Goal: Task Accomplishment & Management: Manage account settings

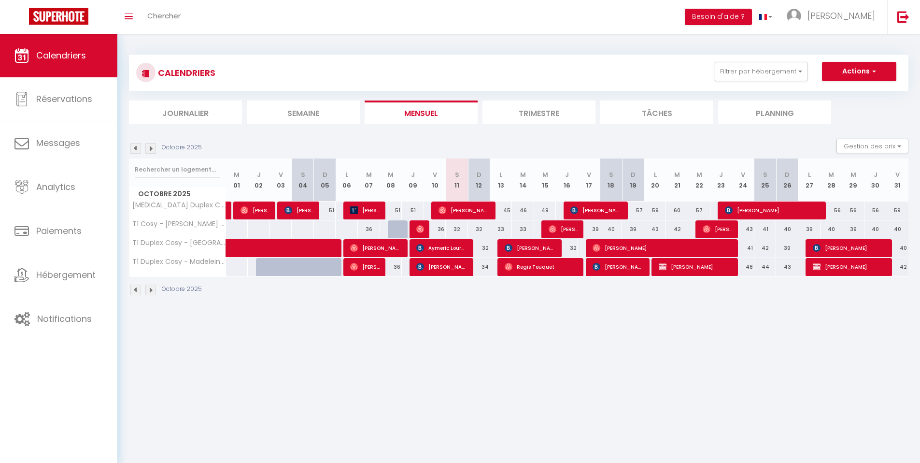
click at [655, 183] on th "L 20" at bounding box center [656, 179] width 22 height 43
click at [794, 68] on button "Filtrer par hébergement" at bounding box center [761, 71] width 93 height 19
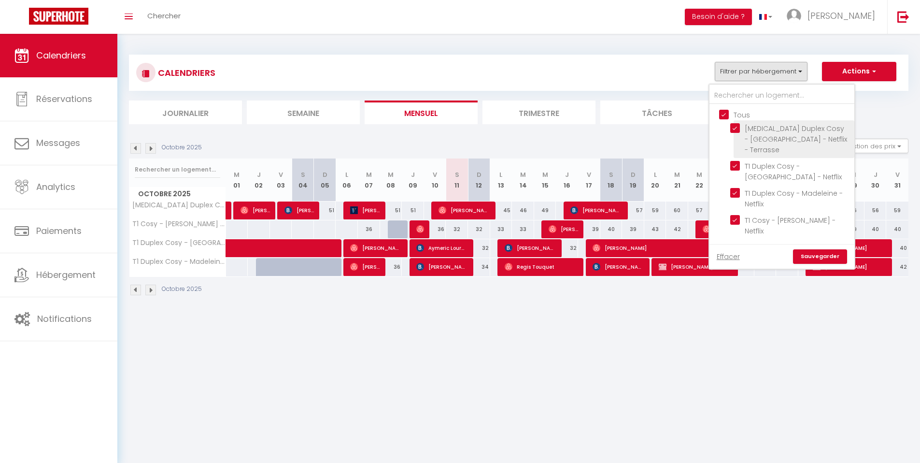
click at [735, 126] on input "T3 Duplex Cosy - Notre-Dame - Netflix - Terrasse" at bounding box center [791, 128] width 121 height 10
checkbox input "false"
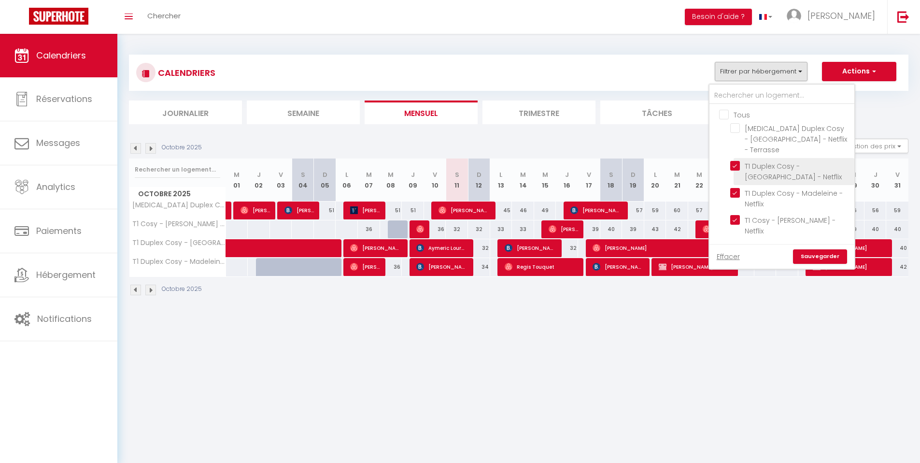
checkbox input "false"
click at [736, 161] on input "T1 Duplex Cosy - Notre-Dame - Netflix" at bounding box center [791, 166] width 121 height 10
checkbox input "false"
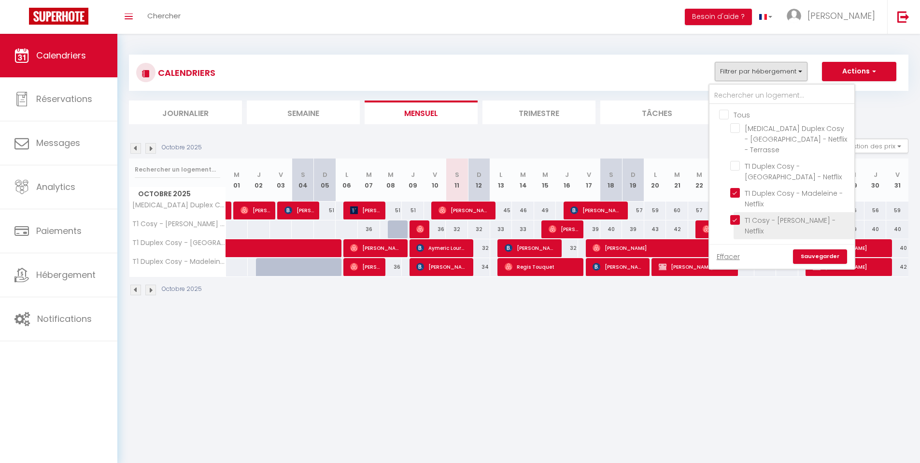
click at [736, 215] on input "T1 Cosy - [PERSON_NAME] - Netflix" at bounding box center [791, 220] width 121 height 10
checkbox input "false"
click at [816, 249] on link "Sauvegarder" at bounding box center [820, 256] width 54 height 14
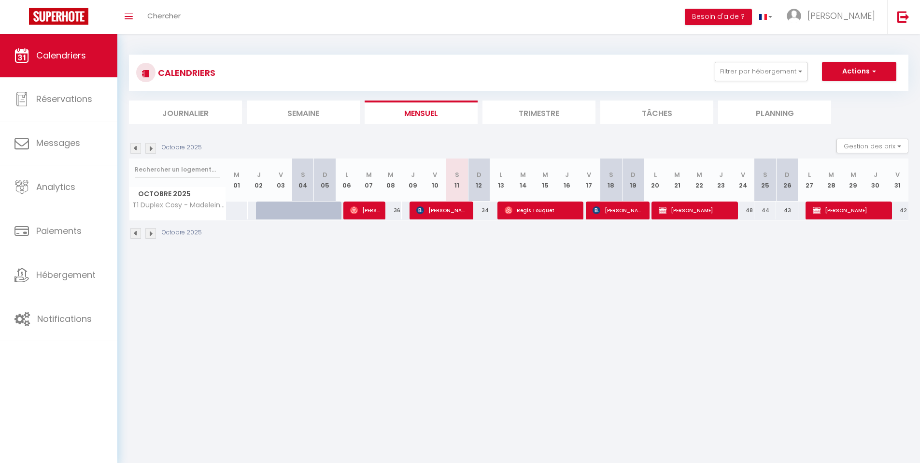
click at [746, 209] on div "48" at bounding box center [744, 210] width 22 height 18
type input "48"
type input "Ven 24 Octobre 2025"
type input "Sam 25 Octobre 2025"
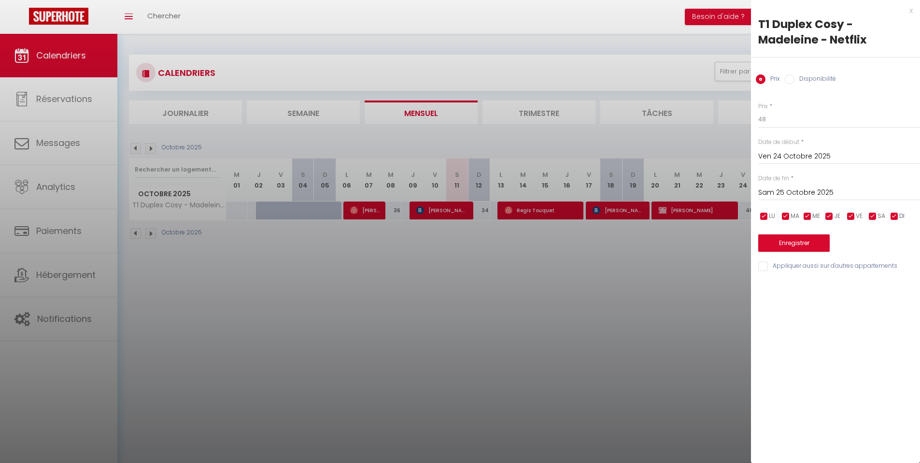
click at [774, 157] on input "Ven 24 Octobre 2025" at bounding box center [840, 156] width 162 height 13
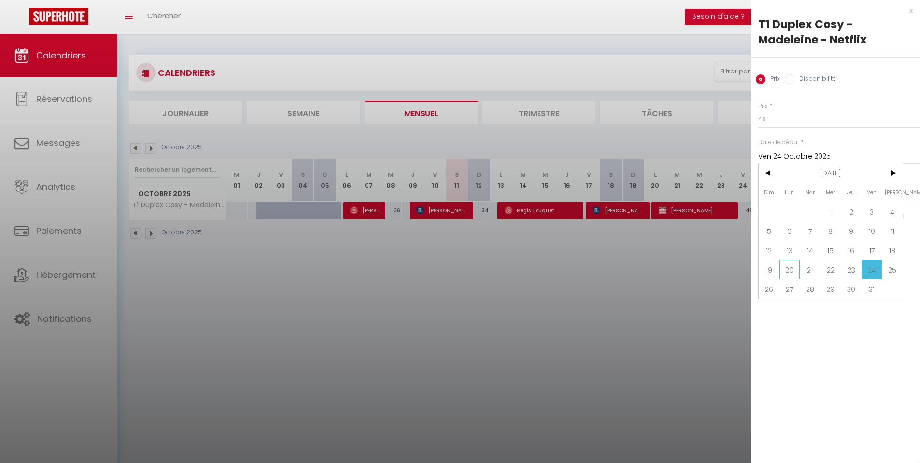
click at [795, 264] on span "20" at bounding box center [790, 269] width 21 height 19
type input "Lun 20 Octobre 2025"
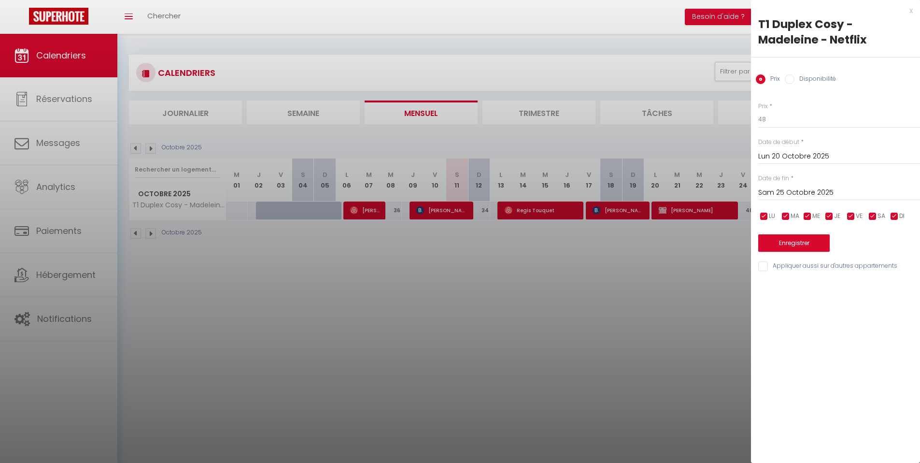
click at [809, 191] on input "Sam 25 Octobre 2025" at bounding box center [840, 193] width 162 height 13
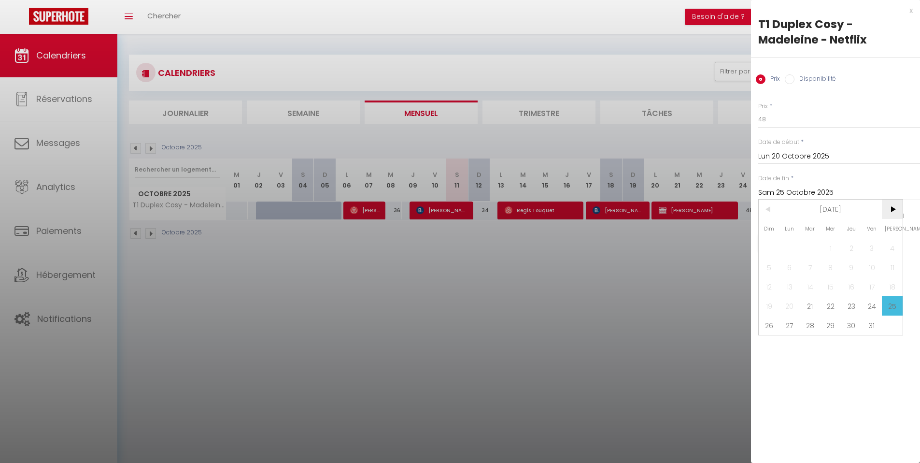
click at [891, 212] on span ">" at bounding box center [892, 209] width 21 height 19
click at [772, 342] on span "30" at bounding box center [769, 344] width 21 height 19
type input "Dim 30 Novembre 2025"
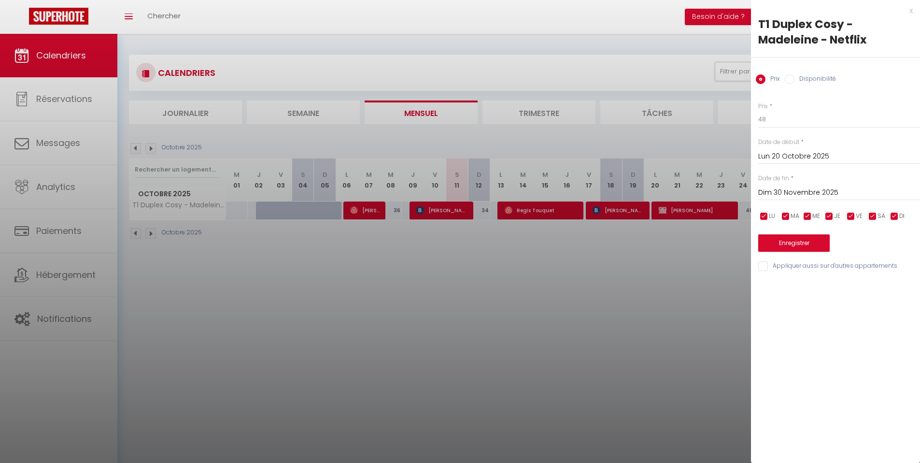
click at [792, 77] on input "Disponibilité" at bounding box center [790, 79] width 10 height 10
radio input "true"
radio input "false"
click at [799, 247] on button "Enregistrer" at bounding box center [795, 243] width 72 height 17
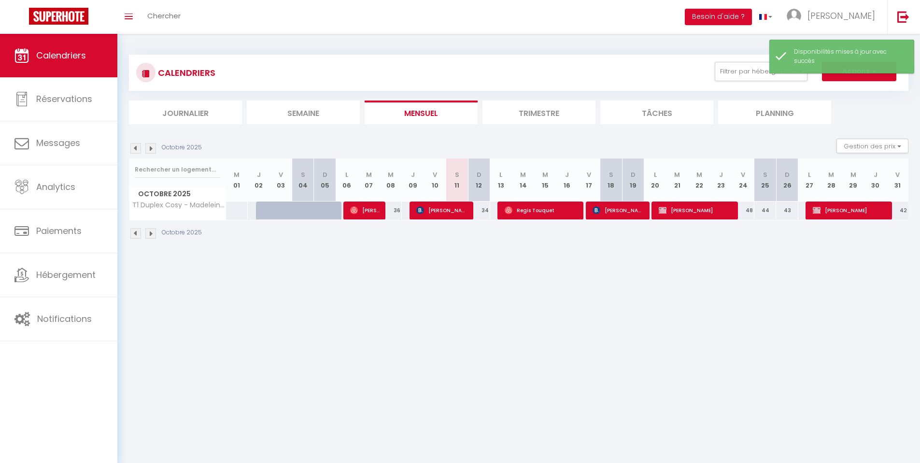
click at [154, 149] on img at bounding box center [150, 148] width 11 height 11
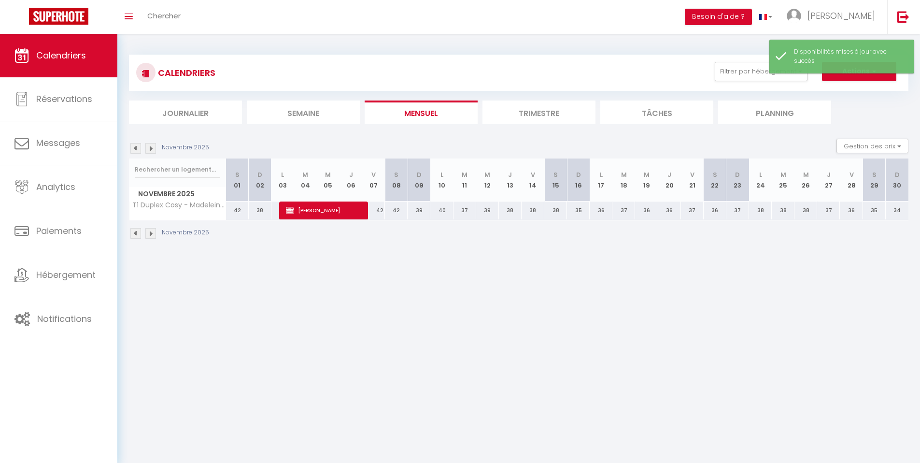
click at [137, 149] on img at bounding box center [135, 148] width 11 height 11
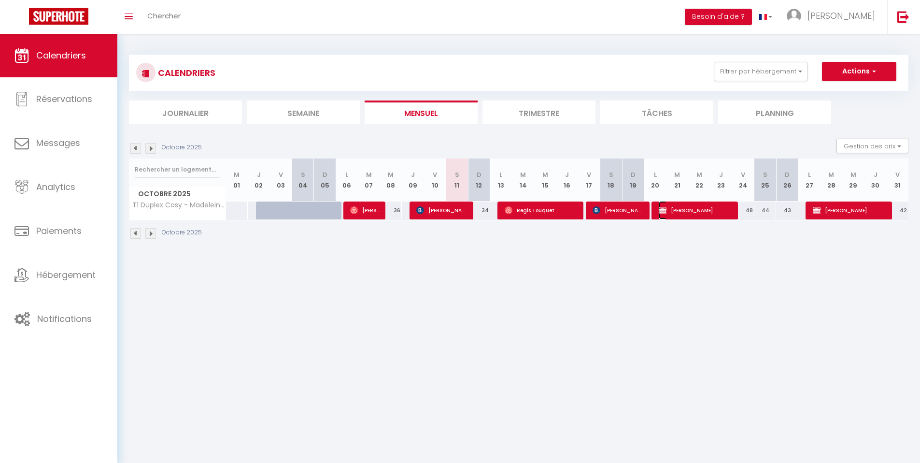
click at [709, 212] on span "Adriana Assorin" at bounding box center [696, 210] width 74 height 18
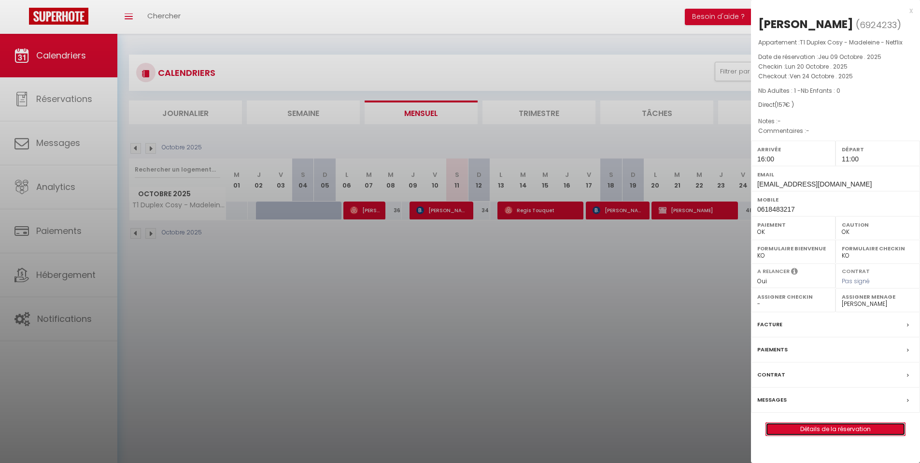
click at [818, 427] on link "Détails de la réservation" at bounding box center [835, 429] width 139 height 13
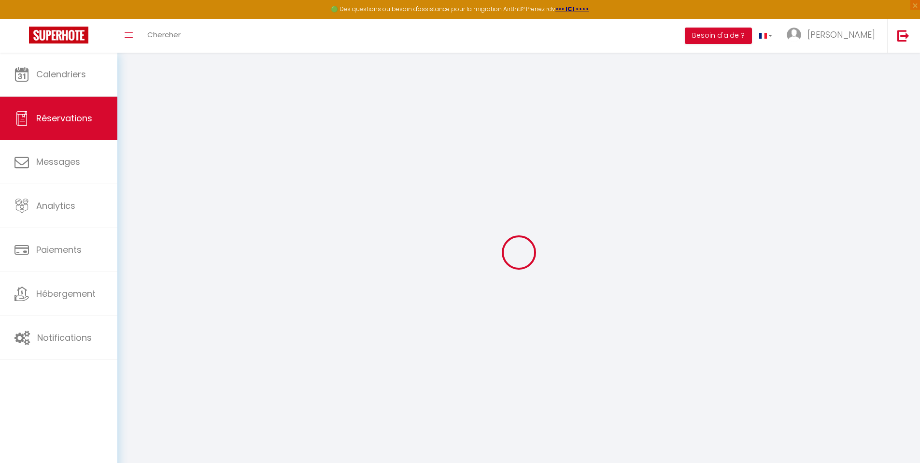
select select
checkbox input "false"
select select
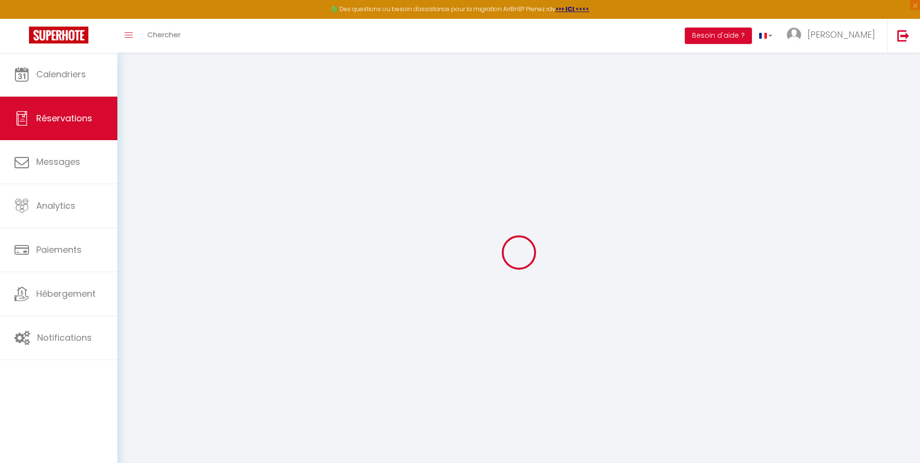
checkbox input "false"
type input "25"
select select
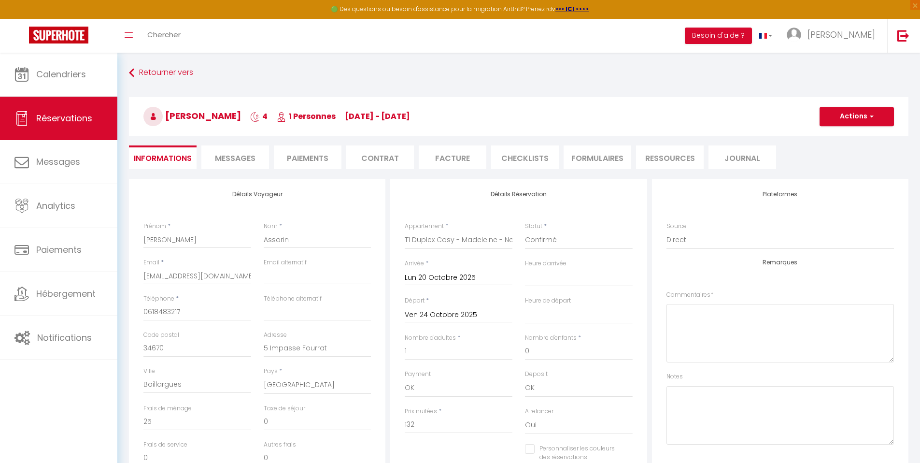
checkbox input "false"
select select "16:00"
select select "11:00"
click at [316, 412] on div "Taxe de séjour 0" at bounding box center [318, 417] width 108 height 27
click at [292, 422] on input "0" at bounding box center [318, 421] width 108 height 17
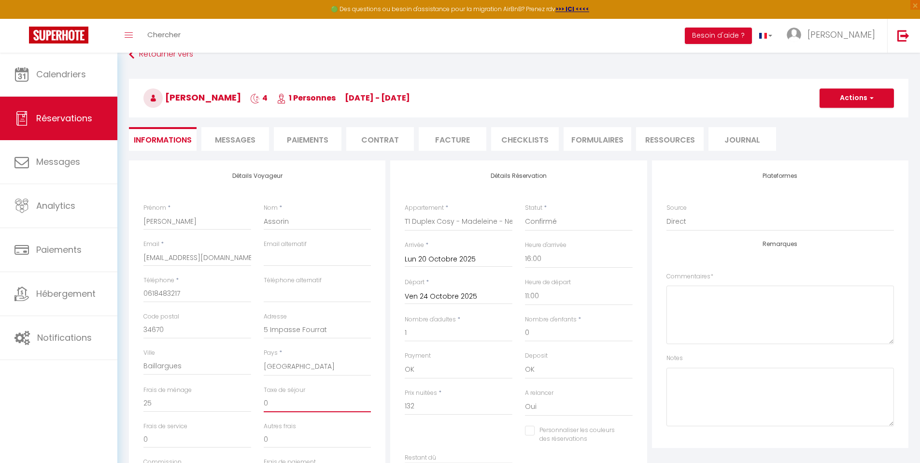
scroll to position [16, 0]
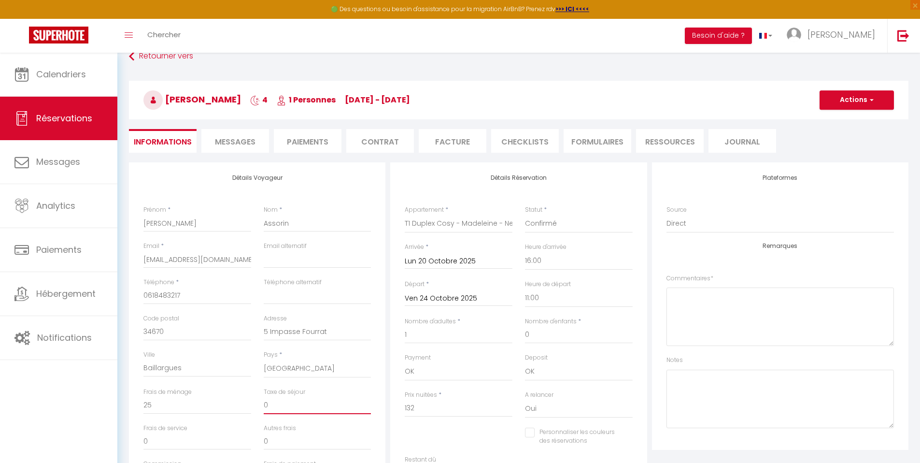
drag, startPoint x: 927, startPoint y: 64, endPoint x: 927, endPoint y: 75, distance: 11.1
click at [920, 75] on html "🟢 Des questions ou besoin d'assistance pour la migration AirBnB? Prenez rdv >>>…" at bounding box center [460, 215] width 920 height 463
click at [331, 180] on h4 "Détails Voyageur" at bounding box center [258, 177] width 228 height 7
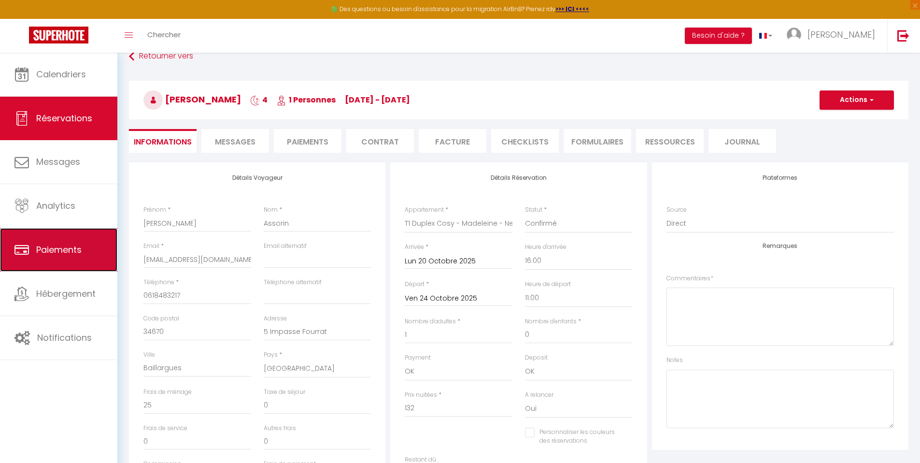
click at [81, 265] on link "Paiements" at bounding box center [58, 249] width 117 height 43
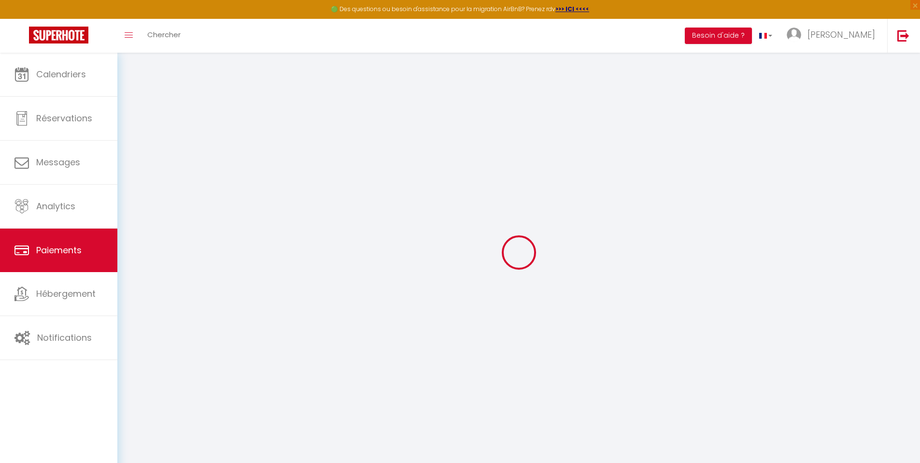
select select "2"
select select "0"
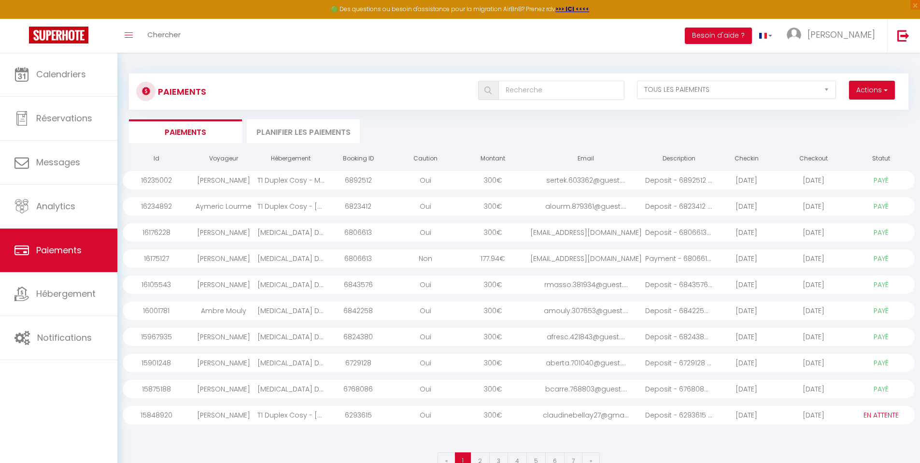
click at [307, 418] on div "T1 Duplex Cosy - Notre-Dame - Netflix" at bounding box center [291, 415] width 67 height 18
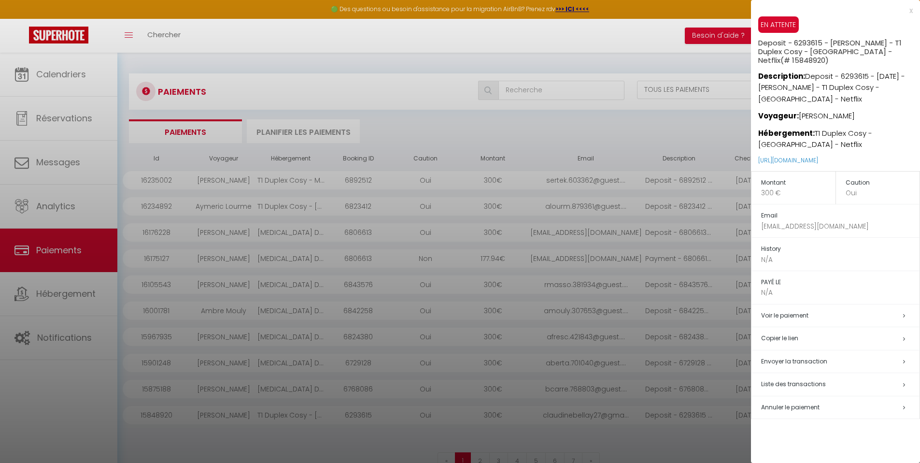
click at [784, 409] on span "Annuler le paiement" at bounding box center [790, 407] width 58 height 8
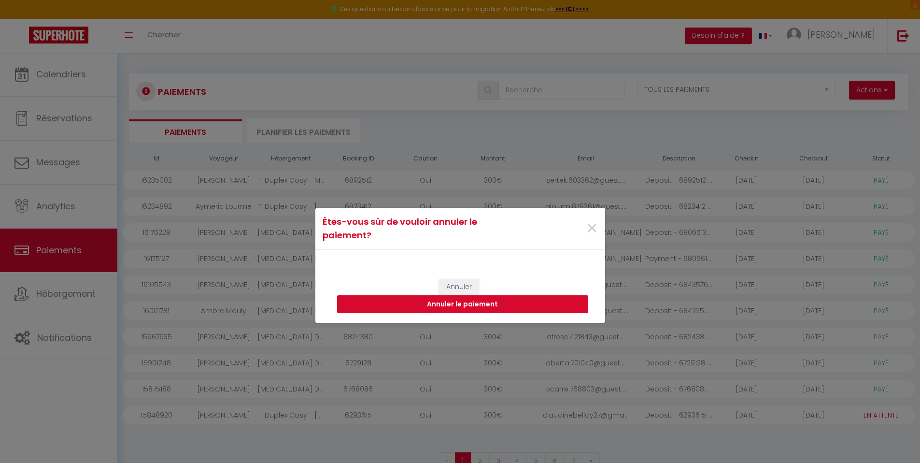
click at [404, 300] on button "Annuler le paiement" at bounding box center [462, 304] width 251 height 18
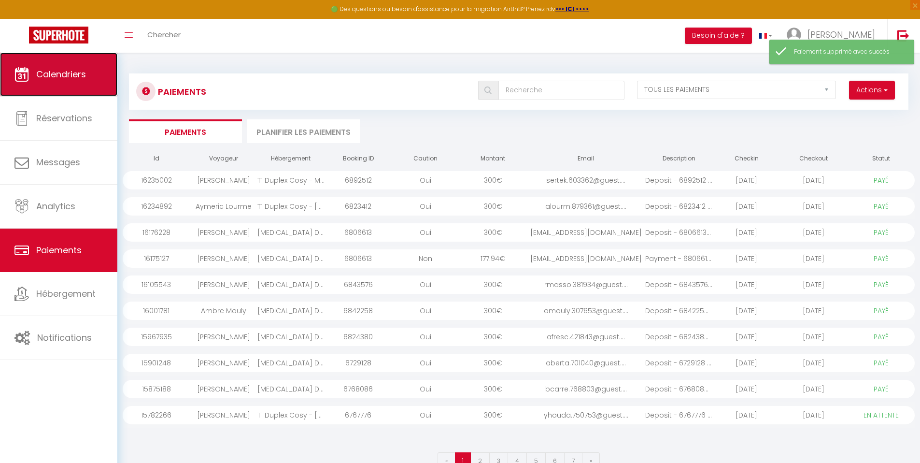
click at [64, 78] on span "Calendriers" at bounding box center [61, 74] width 50 height 12
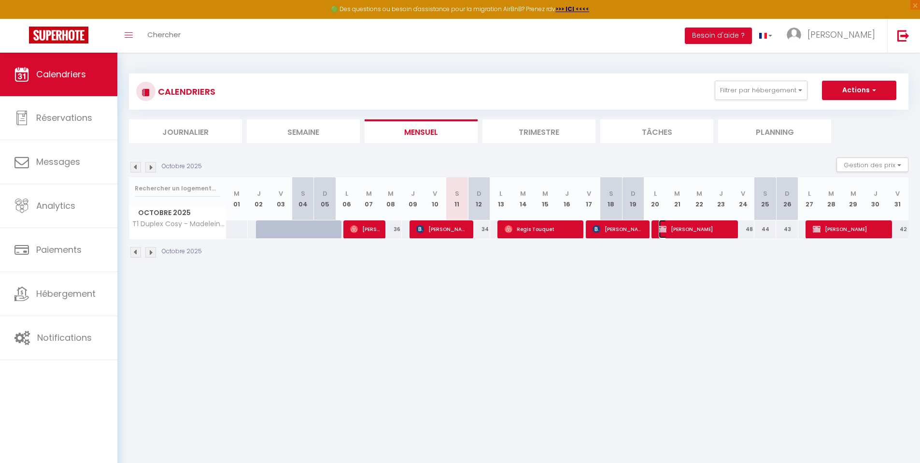
click at [675, 233] on span "Adriana Assorin" at bounding box center [696, 229] width 74 height 18
select select "OK"
select select "0"
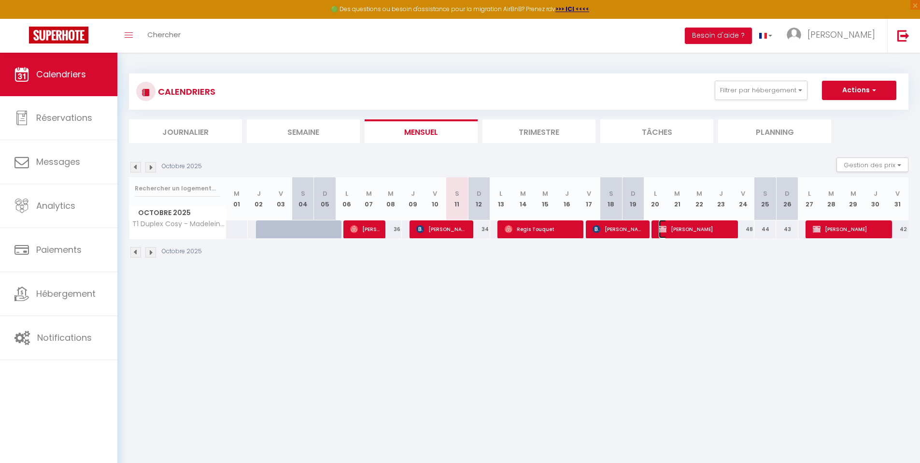
select select "0"
select select
select select "53532"
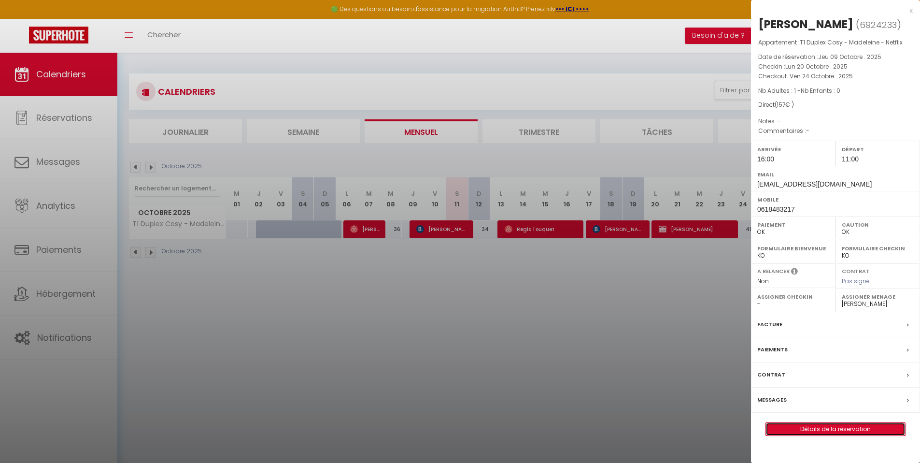
click at [806, 426] on link "Détails de la réservation" at bounding box center [835, 429] width 139 height 13
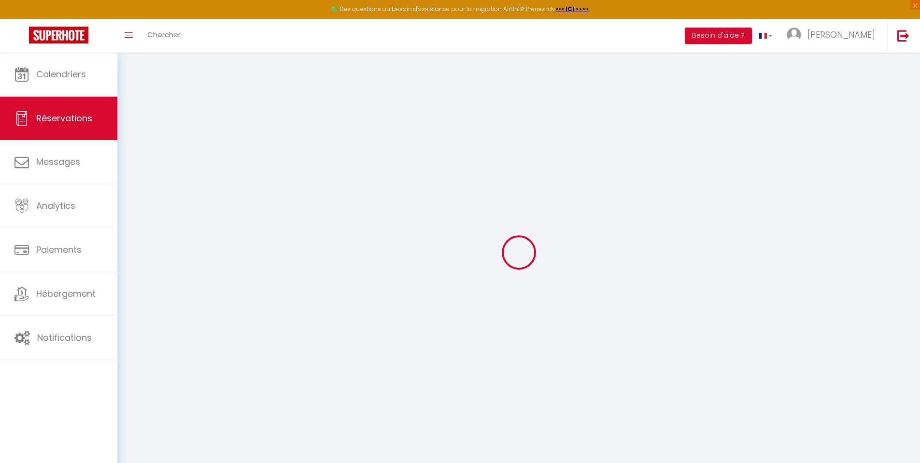
select select
checkbox input "false"
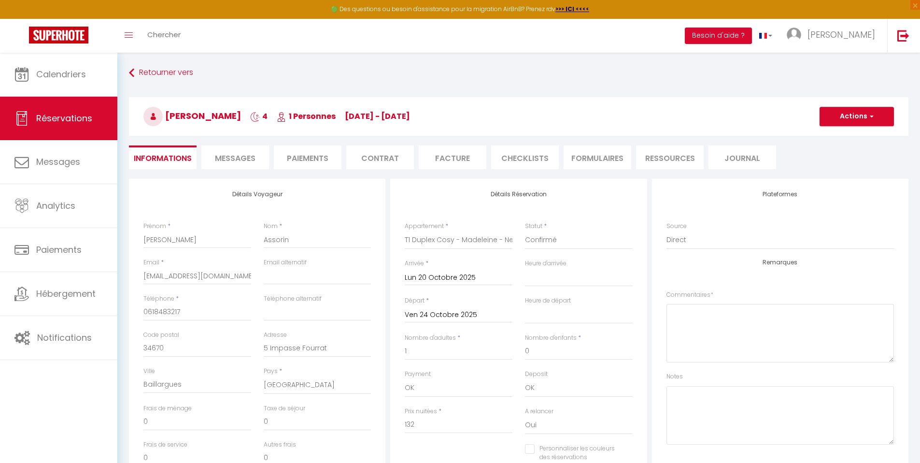
type input "25"
select select
checkbox input "false"
select select "16:00"
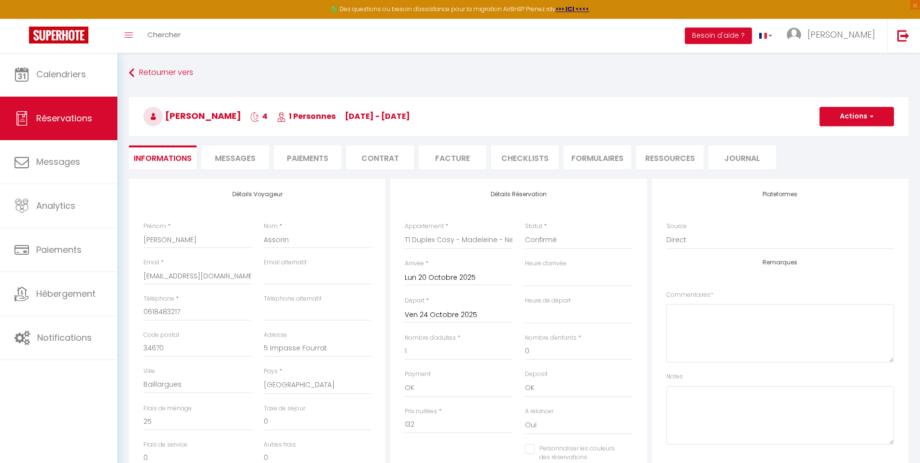
select select "11:00"
click at [366, 156] on li "Contrat" at bounding box center [380, 157] width 68 height 24
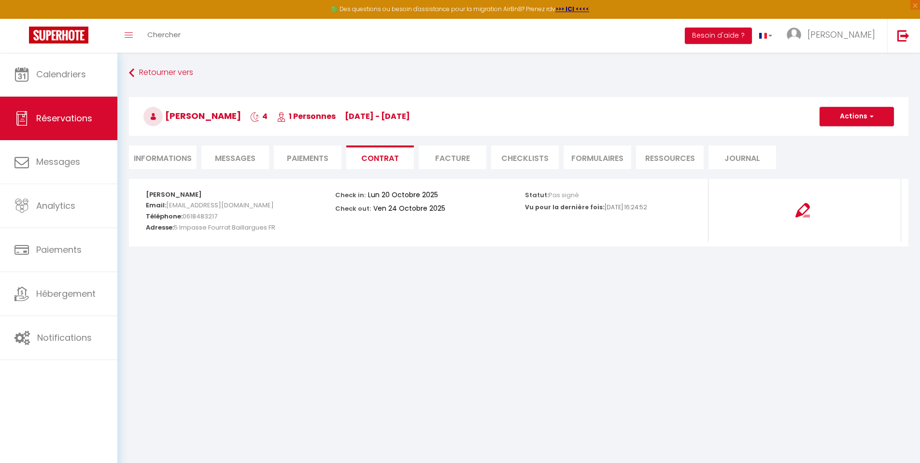
click at [812, 215] on div at bounding box center [803, 204] width 176 height 27
click at [803, 214] on img at bounding box center [803, 210] width 14 height 14
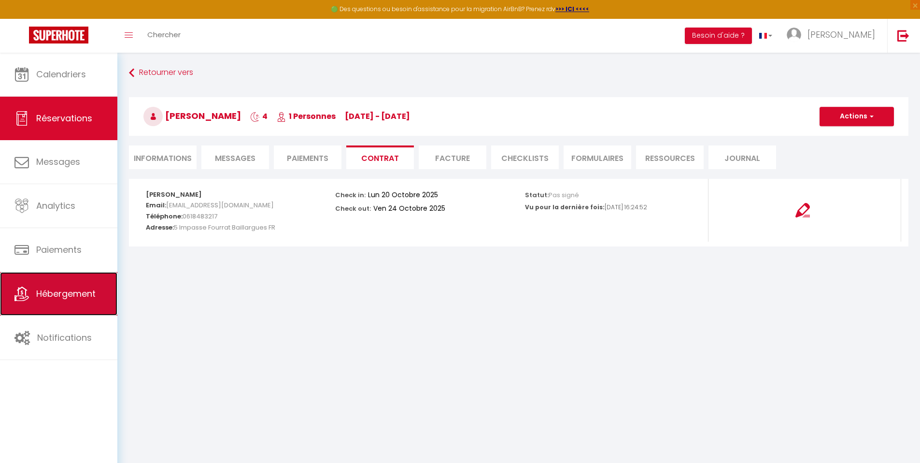
click at [82, 308] on link "Hébergement" at bounding box center [58, 293] width 117 height 43
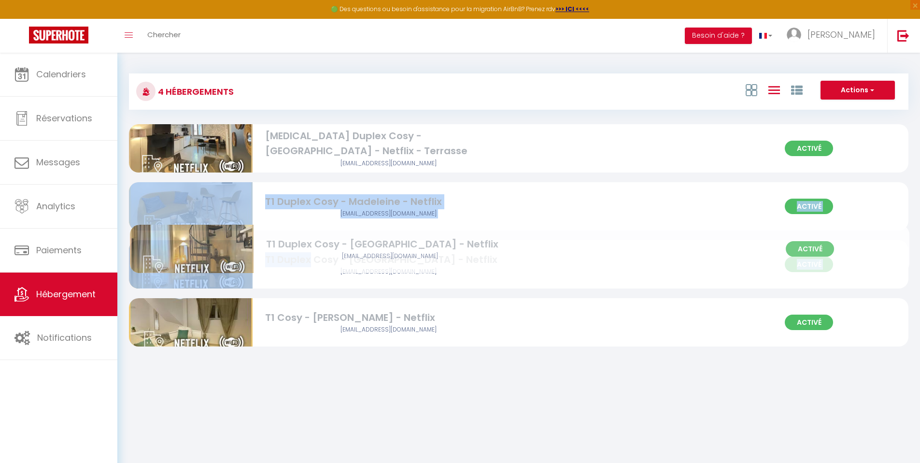
drag, startPoint x: 308, startPoint y: 213, endPoint x: 309, endPoint y: 256, distance: 43.0
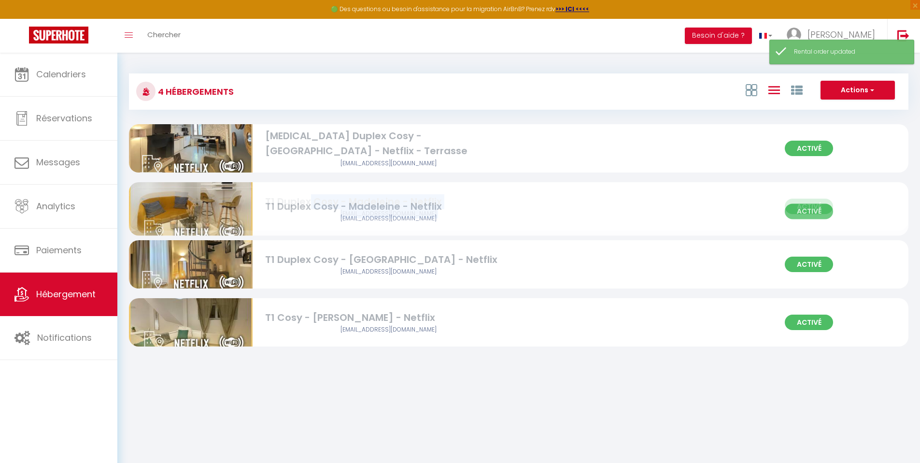
drag, startPoint x: 310, startPoint y: 217, endPoint x: 308, endPoint y: 254, distance: 36.3
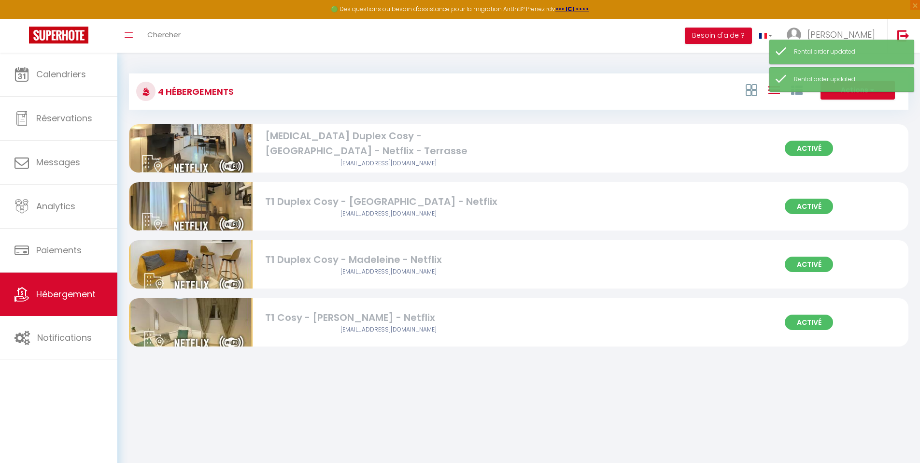
click at [308, 254] on div "T1 Duplex Cosy - Madeleine - Netflix" at bounding box center [388, 259] width 247 height 15
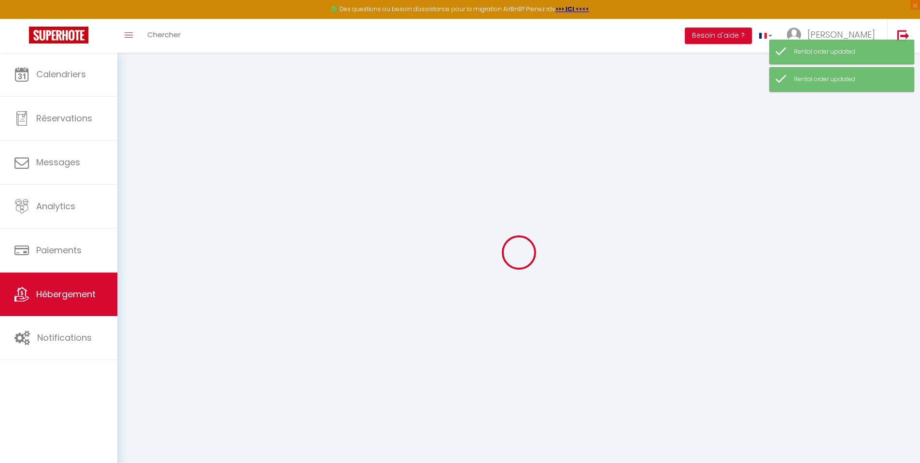
checkbox input "false"
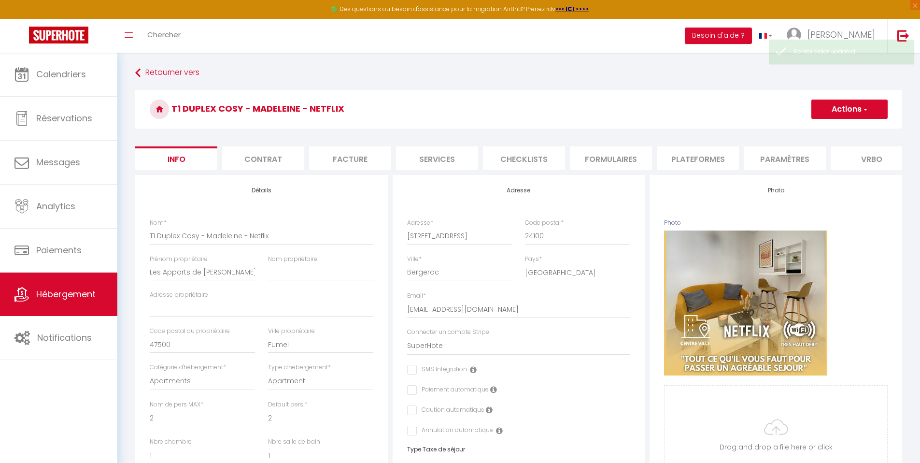
click at [268, 160] on li "Contrat" at bounding box center [263, 158] width 82 height 24
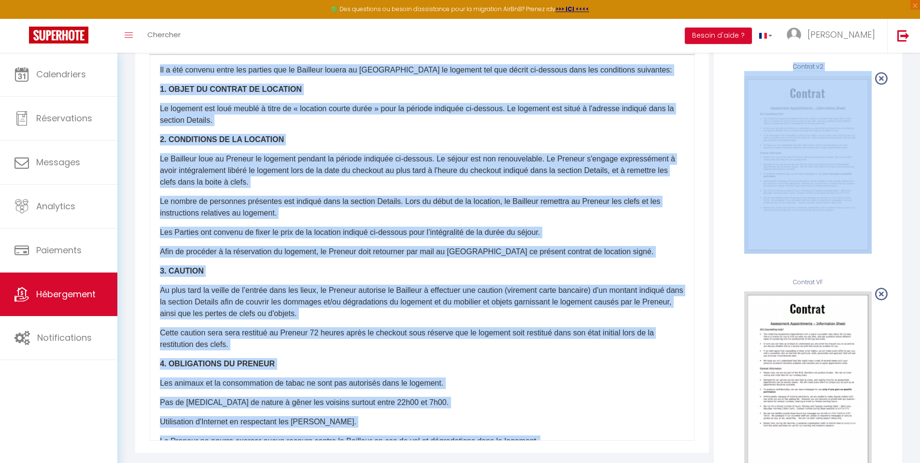
scroll to position [159, 0]
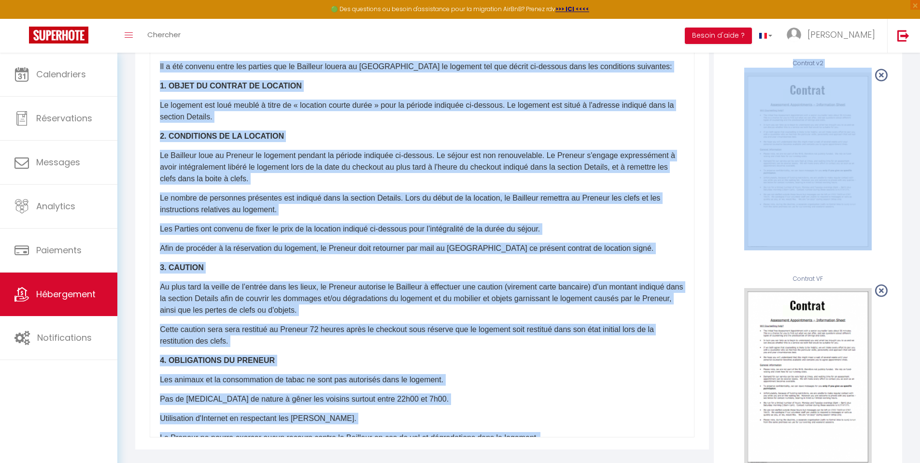
drag, startPoint x: 927, startPoint y: 92, endPoint x: 927, endPoint y: 175, distance: 83.6
click at [920, 175] on html "🟢 Des questions ou besoin d'assistance pour la migration AirBnB? Prenez rdv >>>…" at bounding box center [460, 72] width 920 height 463
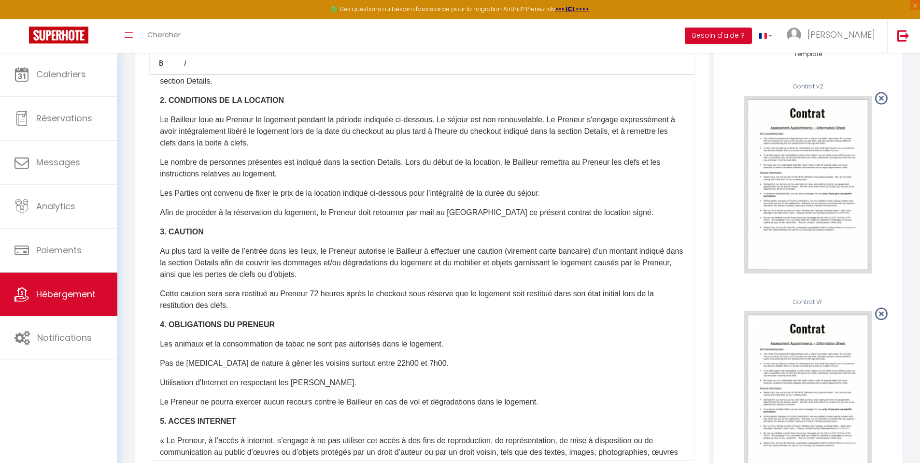
scroll to position [135, 0]
drag, startPoint x: 927, startPoint y: 110, endPoint x: 927, endPoint y: 92, distance: 17.4
click at [920, 92] on html "🟢 Des questions ou besoin d'assistance pour la migration AirBnB? Prenez rdv >>>…" at bounding box center [460, 96] width 920 height 463
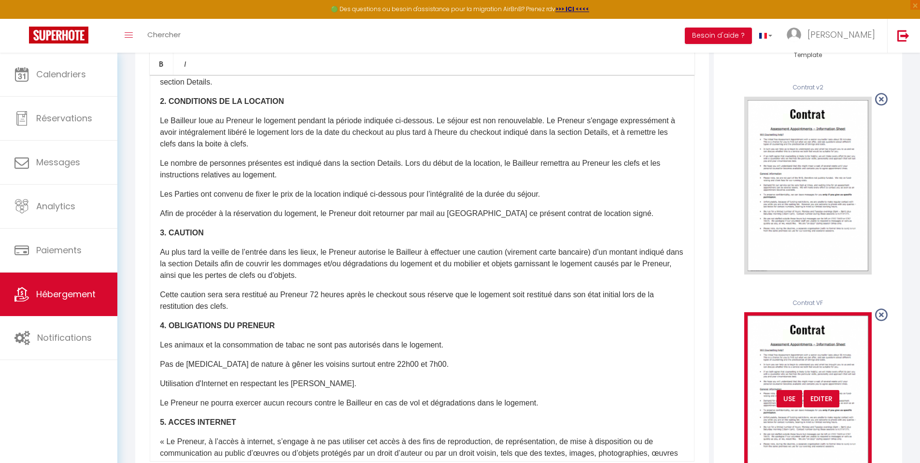
click at [788, 405] on div "USE" at bounding box center [790, 398] width 26 height 17
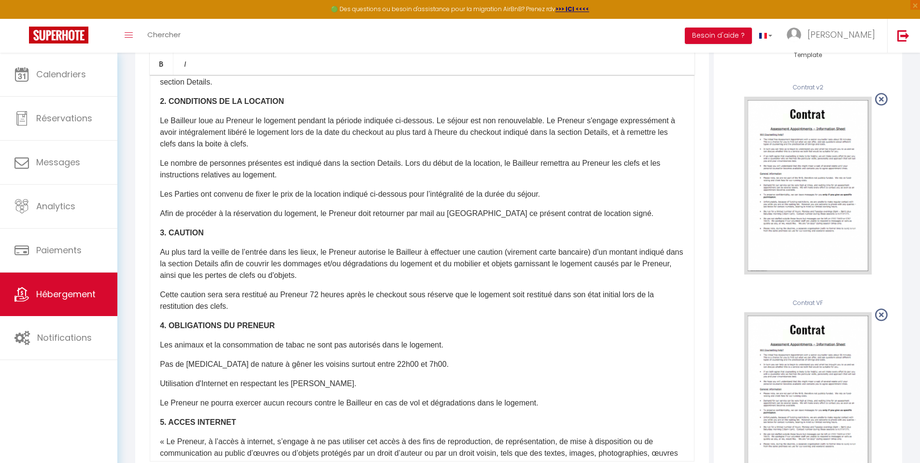
click at [683, 207] on div "​Il a été convenu entre les parties que le Bailleur louera au Locataire le loge…" at bounding box center [422, 268] width 545 height 387
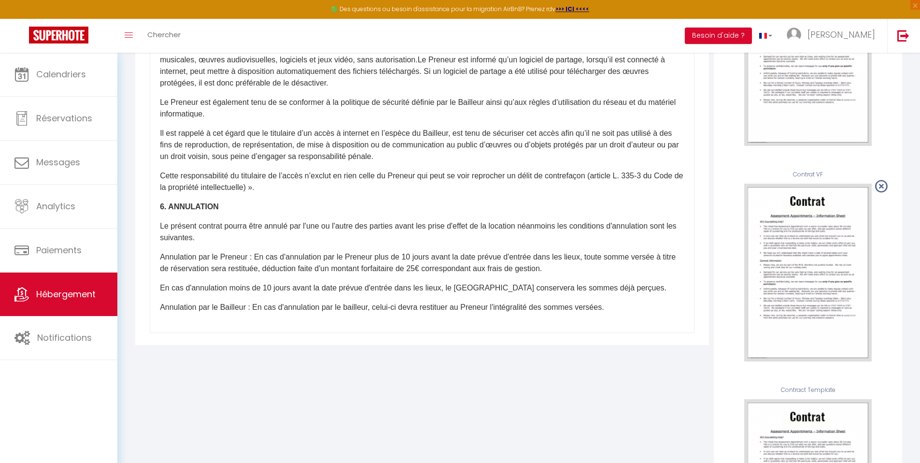
scroll to position [243, 0]
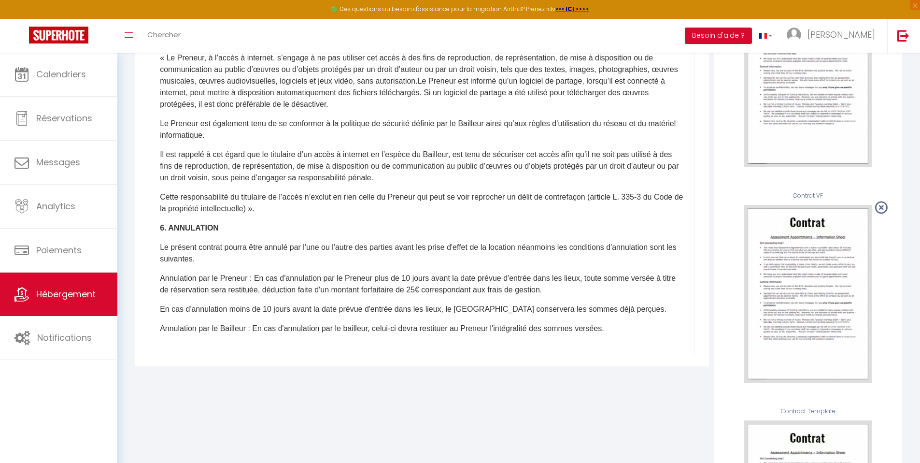
drag, startPoint x: 927, startPoint y: 108, endPoint x: 927, endPoint y: 164, distance: 56.0
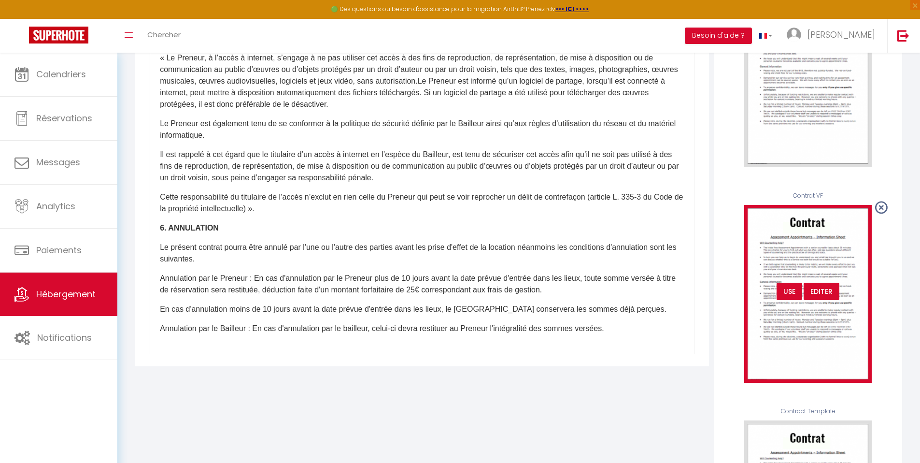
click at [784, 294] on div "USE" at bounding box center [790, 291] width 26 height 17
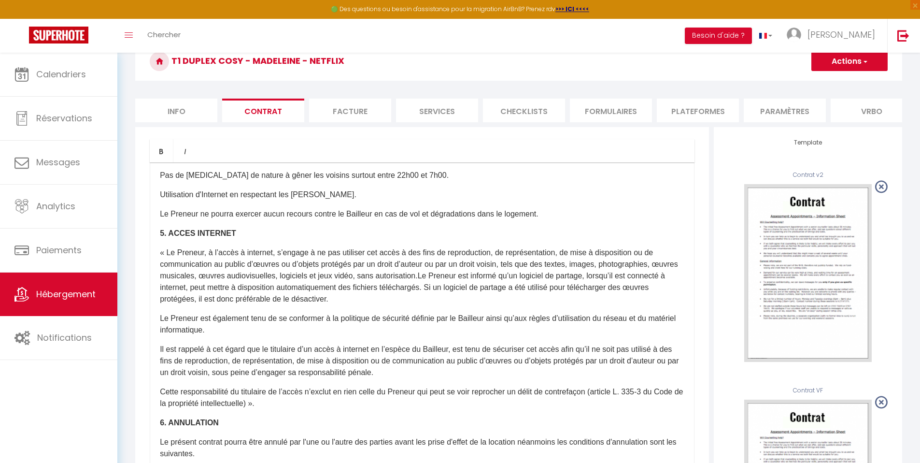
scroll to position [0, 0]
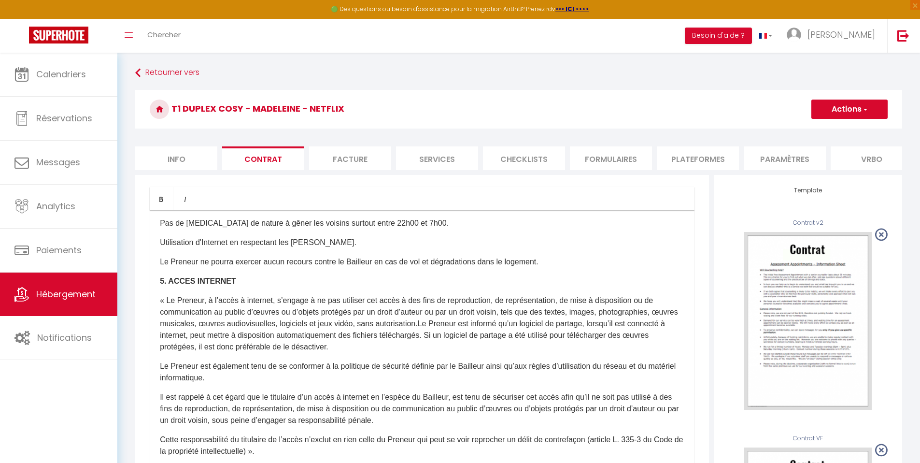
click at [846, 110] on button "Actions" at bounding box center [850, 109] width 76 height 19
click at [830, 129] on link "Enregistrer" at bounding box center [821, 130] width 132 height 13
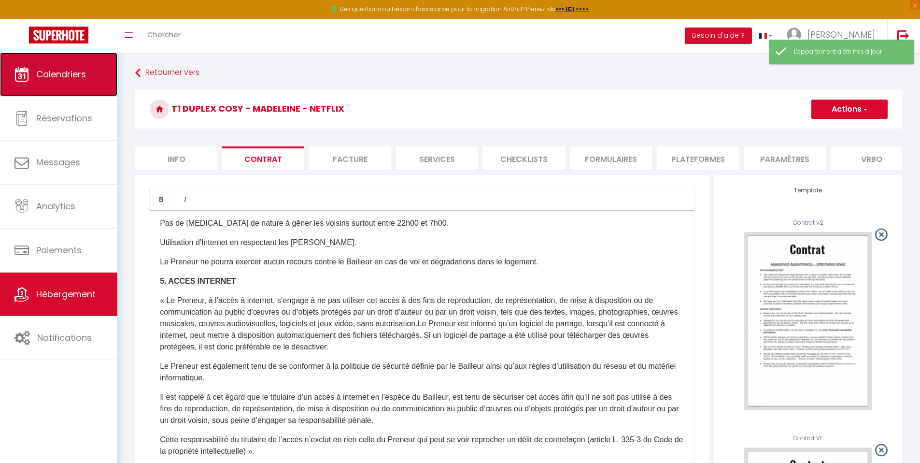
click at [64, 78] on span "Calendriers" at bounding box center [61, 74] width 50 height 12
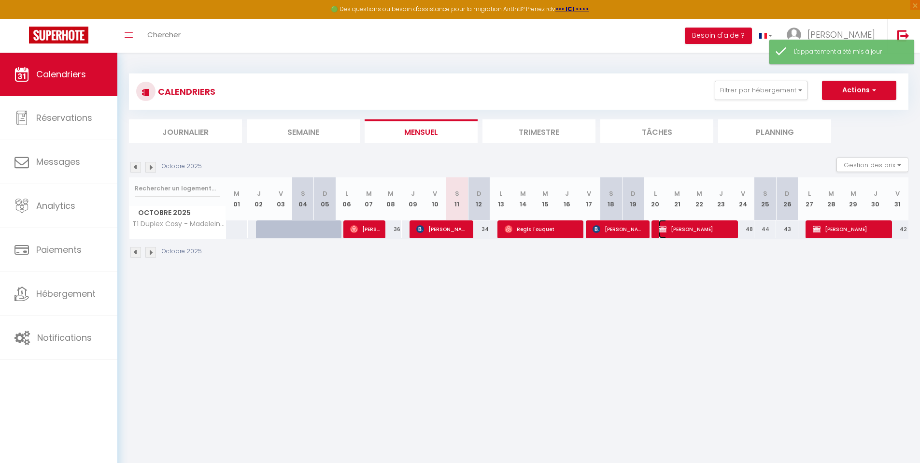
click at [672, 228] on span "Adriana Assorin" at bounding box center [696, 229] width 74 height 18
select select "OK"
select select "0"
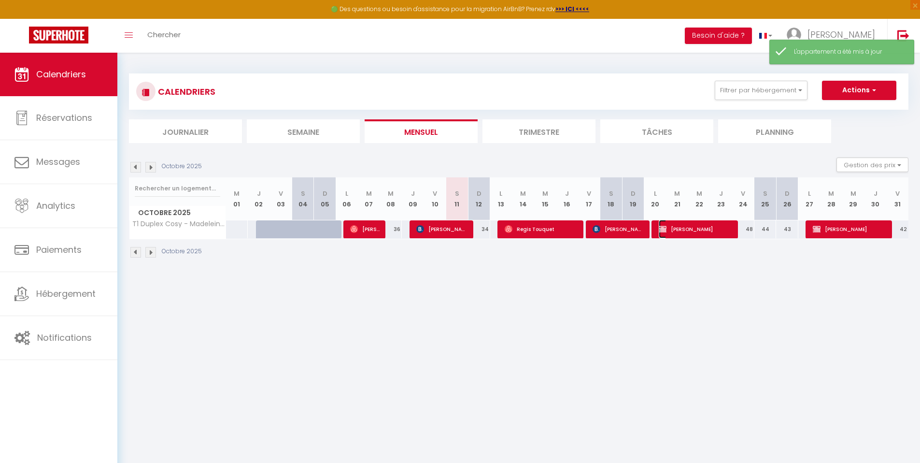
select select "0"
select select
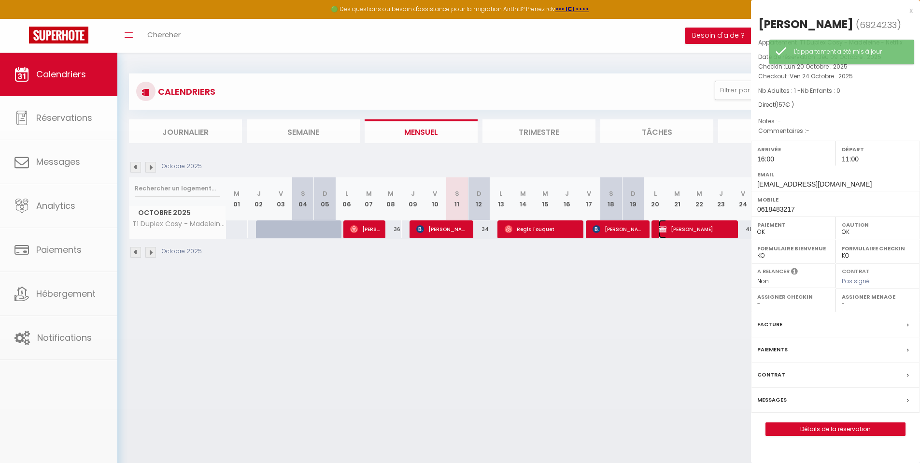
select select "53532"
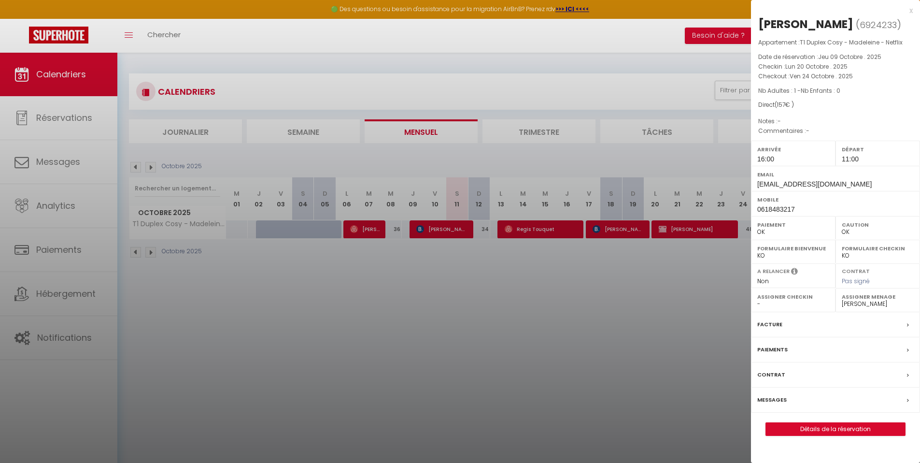
click at [780, 376] on label "Contrat" at bounding box center [772, 375] width 28 height 10
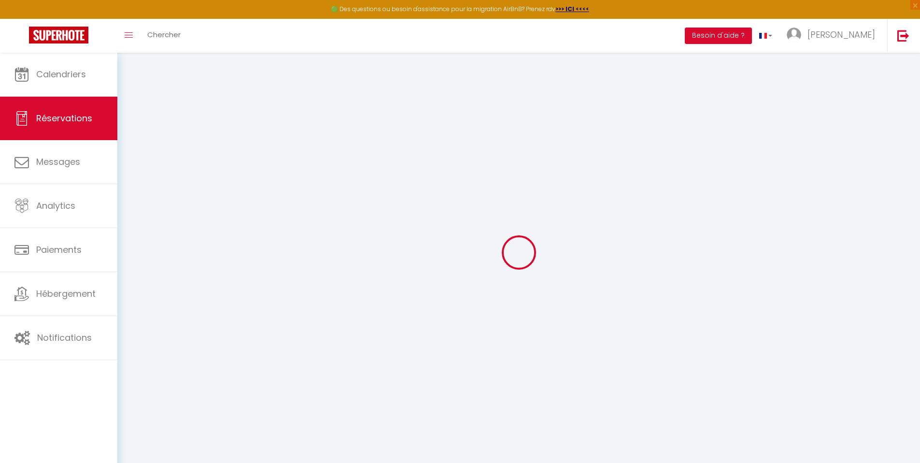
select select
checkbox input "false"
select select
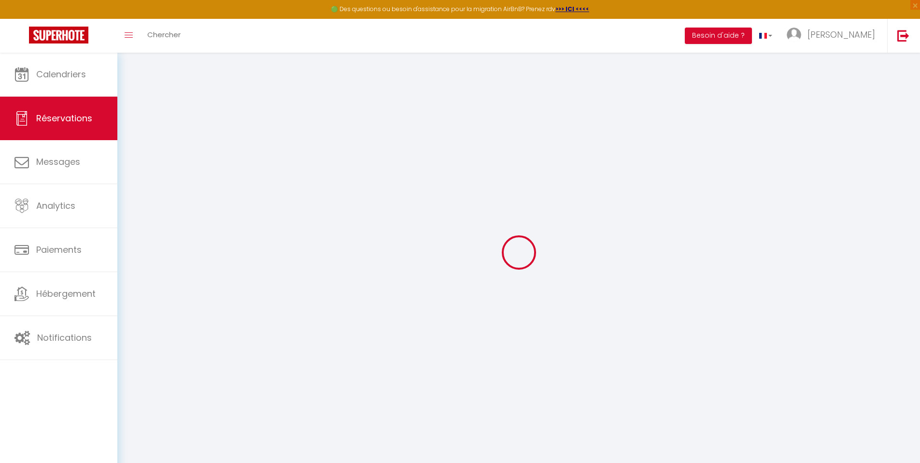
checkbox input "false"
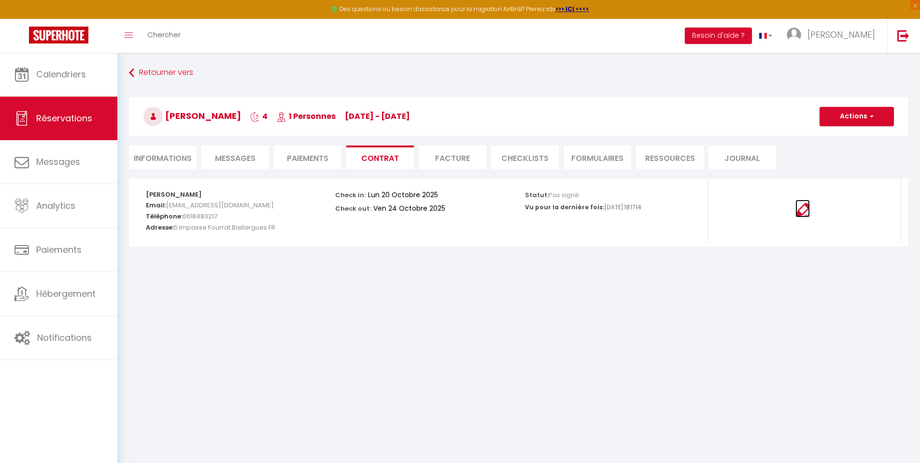
click at [800, 215] on img at bounding box center [803, 210] width 14 height 14
click at [860, 110] on button "Actions" at bounding box center [857, 116] width 74 height 19
click at [851, 161] on link "Copier le lien" at bounding box center [849, 163] width 81 height 13
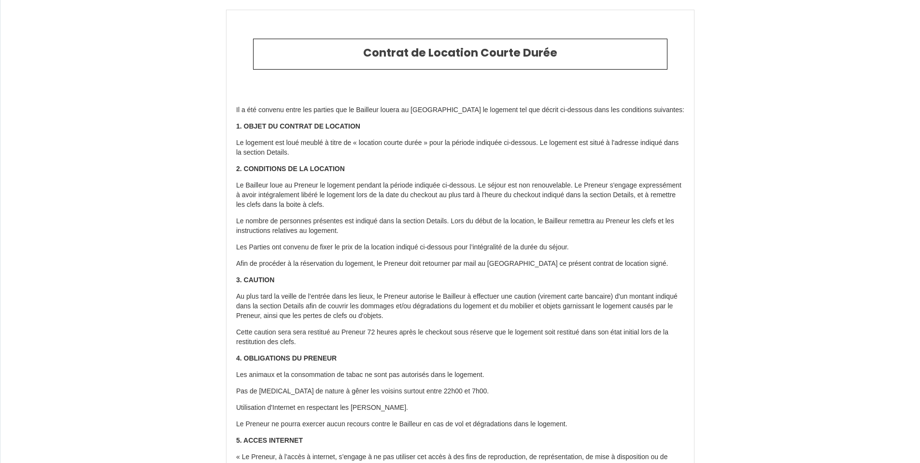
scroll to position [1313, 0]
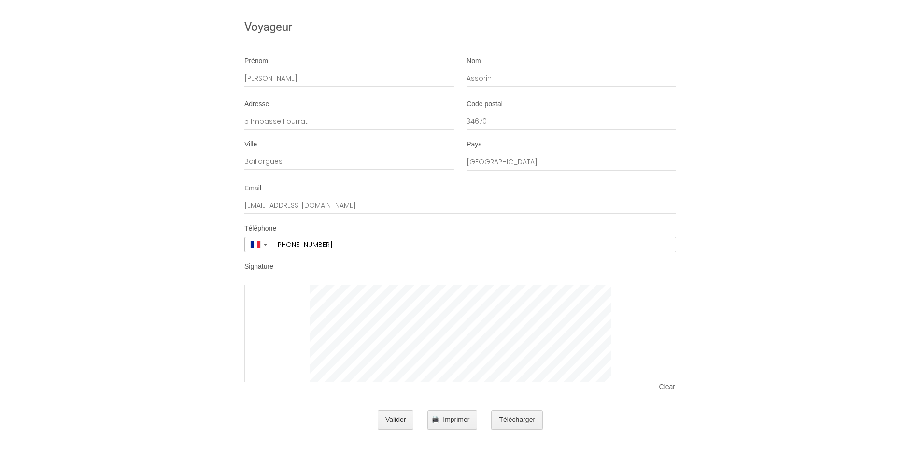
click at [627, 327] on div at bounding box center [460, 334] width 432 height 98
click at [670, 387] on span "Clear" at bounding box center [668, 387] width 17 height 10
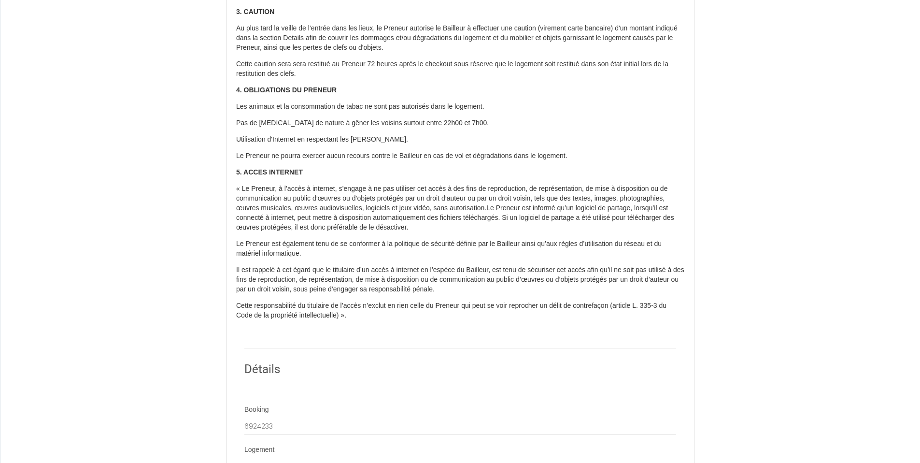
scroll to position [270, 0]
drag, startPoint x: 927, startPoint y: 387, endPoint x: 927, endPoint y: 115, distance: 271.5
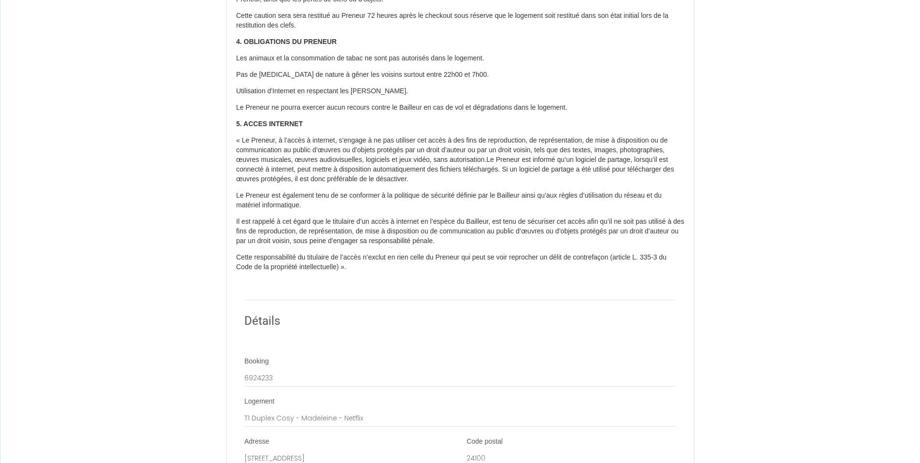
scroll to position [320, 0]
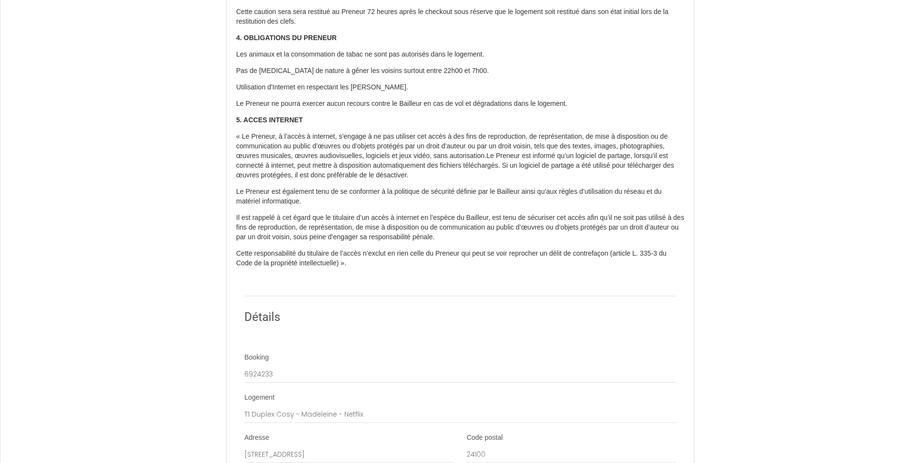
drag, startPoint x: 927, startPoint y: 224, endPoint x: 927, endPoint y: 203, distance: 20.3
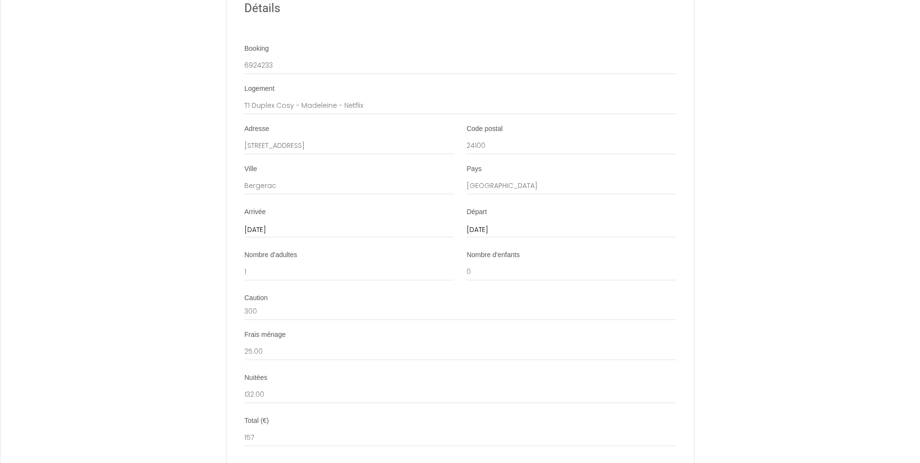
scroll to position [734, 0]
click at [478, 228] on input "[DATE]" at bounding box center [572, 226] width 210 height 13
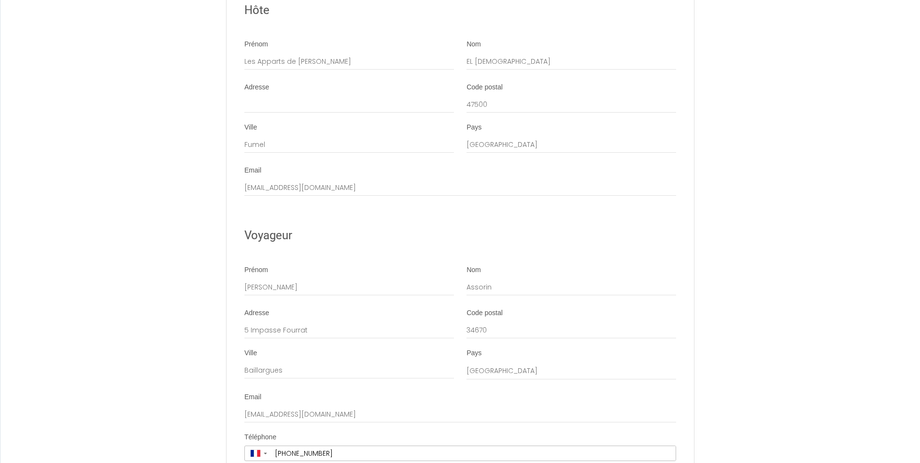
scroll to position [1208, 0]
drag, startPoint x: 927, startPoint y: 204, endPoint x: 927, endPoint y: 320, distance: 116.4
click at [278, 101] on input "Adresse" at bounding box center [349, 102] width 210 height 17
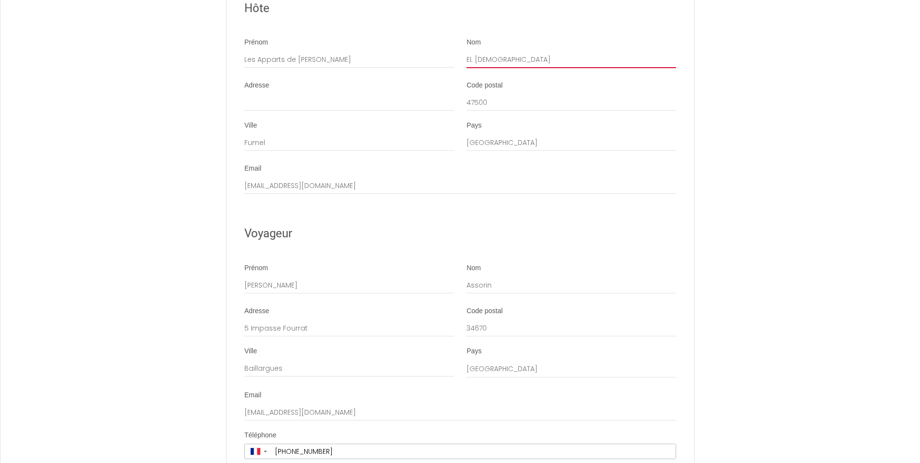
drag, startPoint x: 516, startPoint y: 60, endPoint x: 458, endPoint y: 57, distance: 57.6
click at [458, 57] on div "Prénom Les Apparts de Paul Nom EL BEITA" at bounding box center [460, 58] width 445 height 40
click at [351, 100] on input "Adresse" at bounding box center [349, 102] width 210 height 17
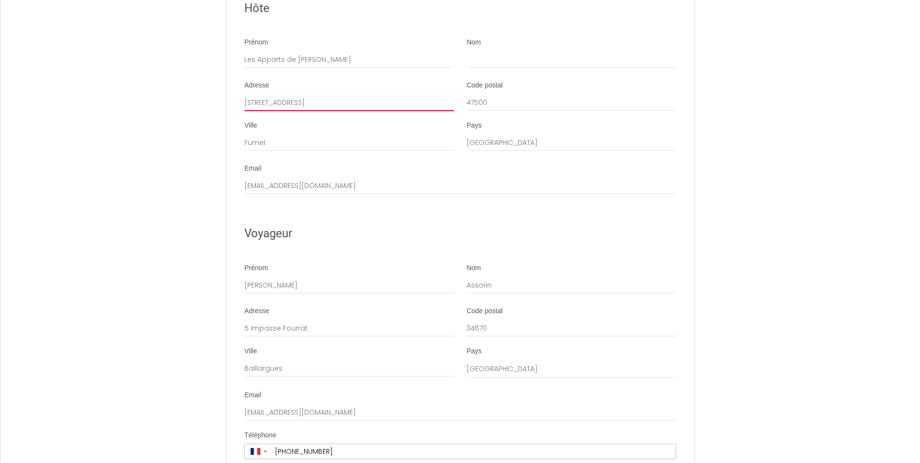
type input "10 Rue des Cités"
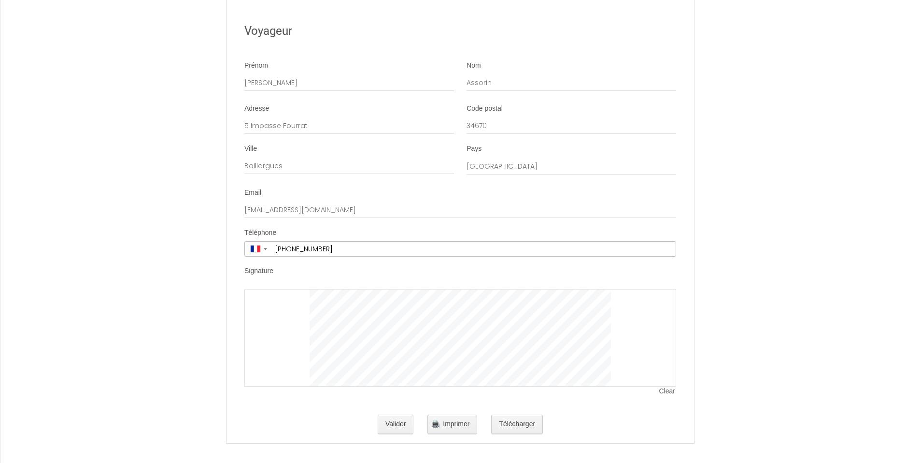
scroll to position [1415, 0]
drag, startPoint x: 927, startPoint y: 323, endPoint x: 912, endPoint y: 369, distance: 48.4
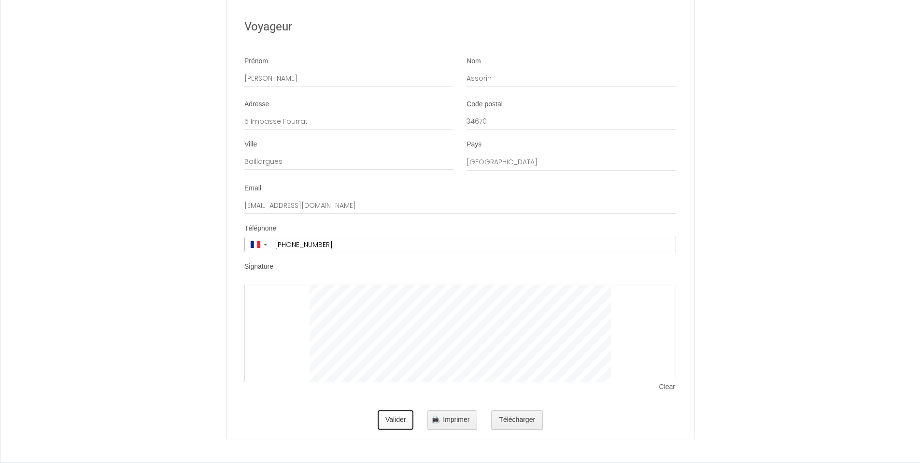
click at [397, 419] on button "Valider" at bounding box center [396, 419] width 36 height 19
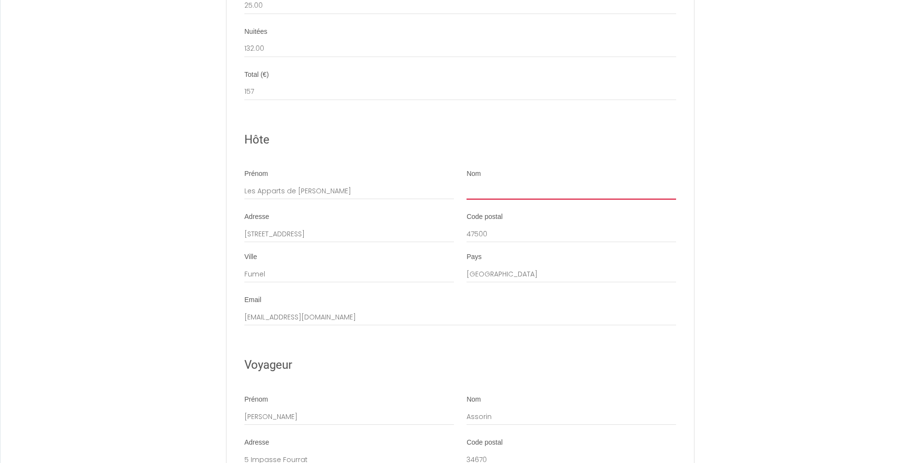
scroll to position [1065, 0]
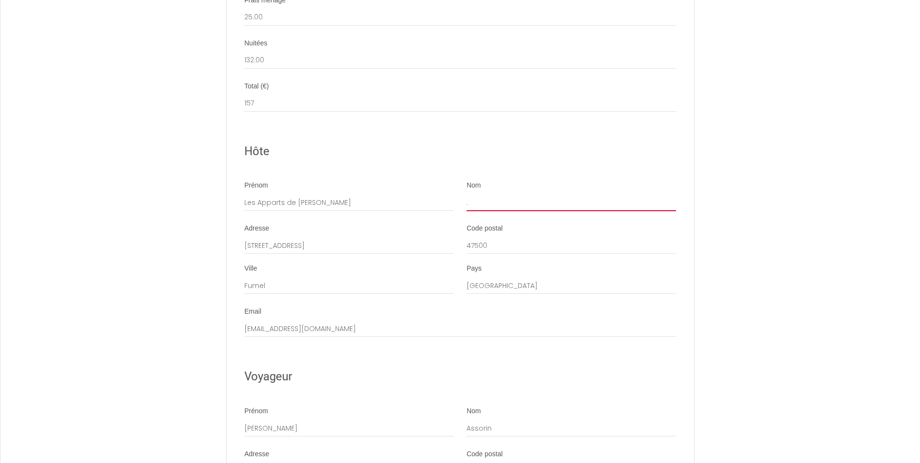
type input "."
click at [328, 206] on input "Les Apparts [PERSON_NAME]" at bounding box center [349, 202] width 210 height 17
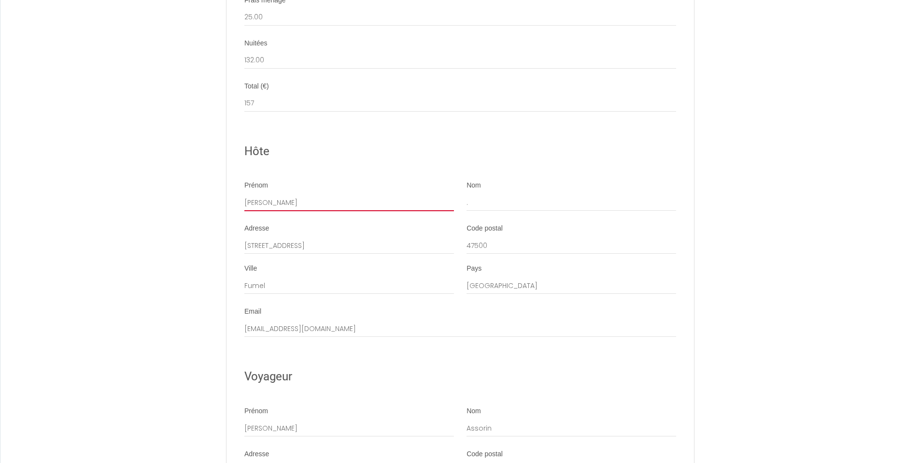
type input "[PERSON_NAME]"
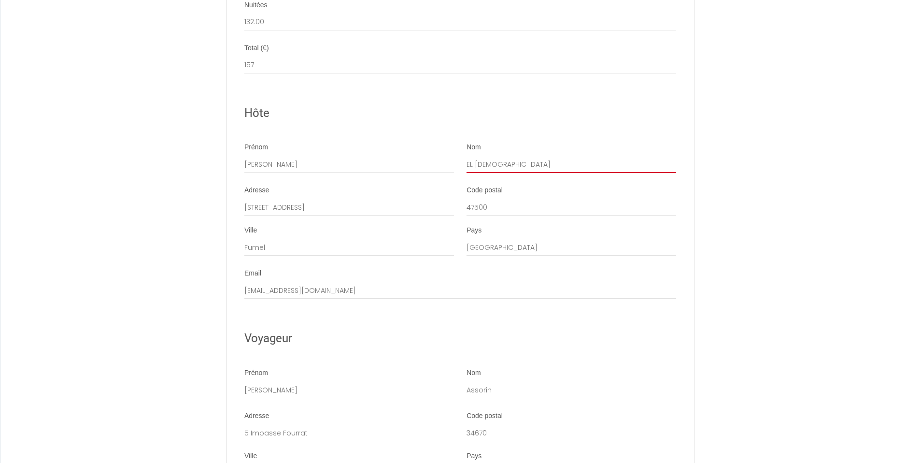
scroll to position [1105, 0]
drag, startPoint x: 927, startPoint y: 277, endPoint x: 927, endPoint y: 287, distance: 10.1
click at [518, 163] on input "EL [DEMOGRAPHIC_DATA]" at bounding box center [572, 162] width 210 height 17
type input "El Beita"
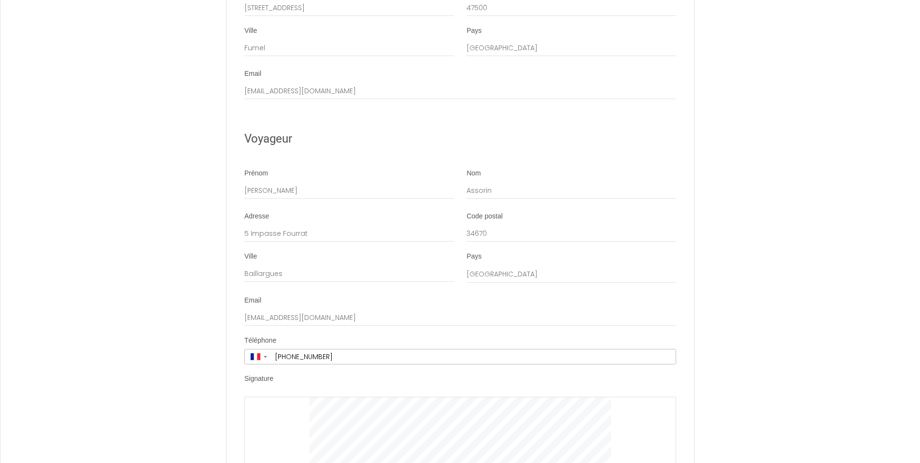
scroll to position [1415, 0]
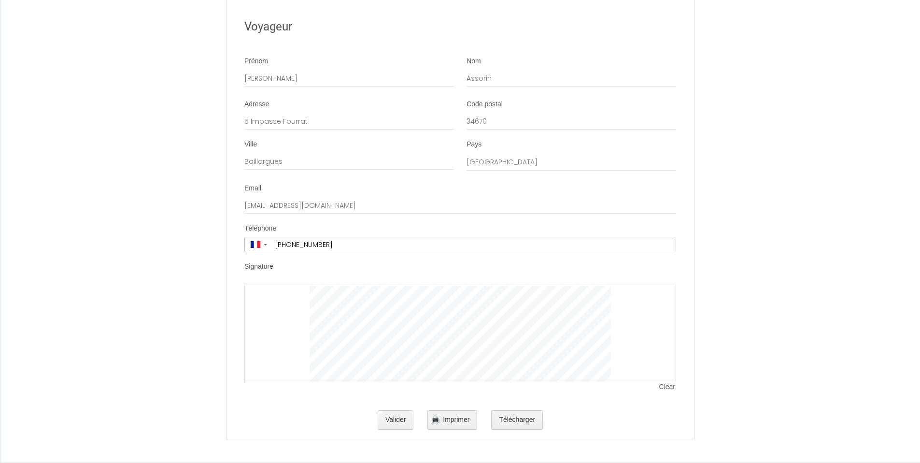
drag, startPoint x: 927, startPoint y: 300, endPoint x: 927, endPoint y: 414, distance: 113.5
click at [401, 422] on button "Valider" at bounding box center [396, 419] width 36 height 19
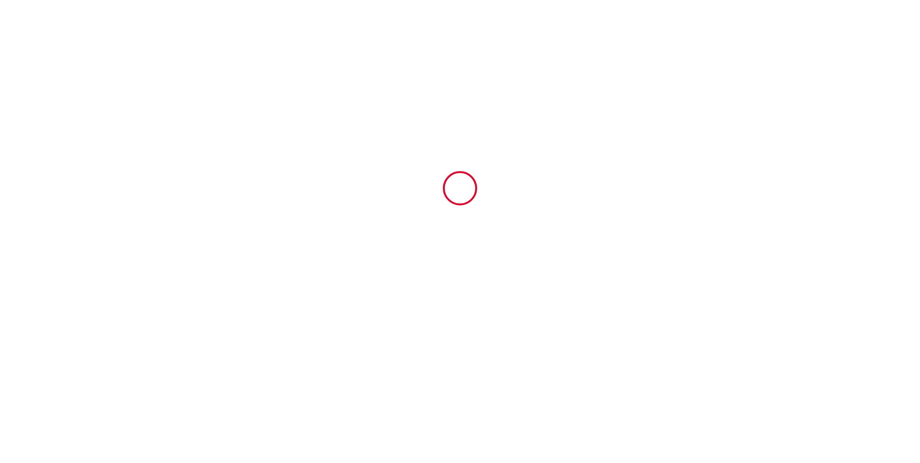
scroll to position [0, 0]
type input "25"
type input "132"
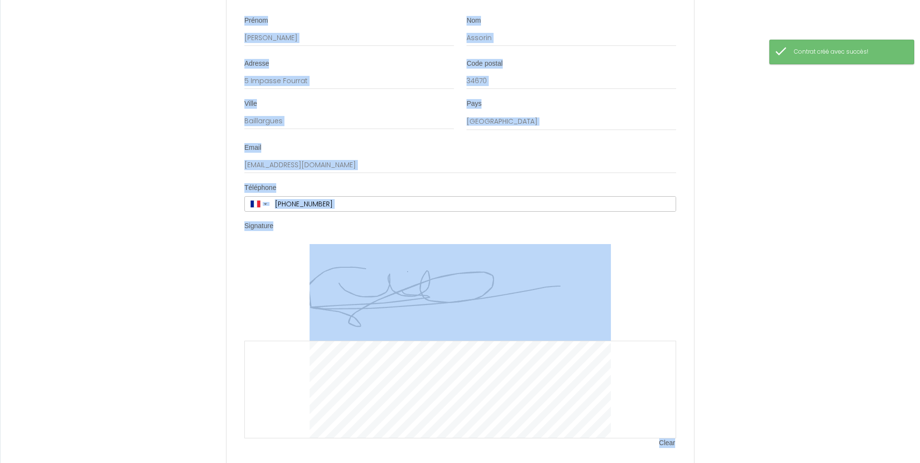
scroll to position [1511, 0]
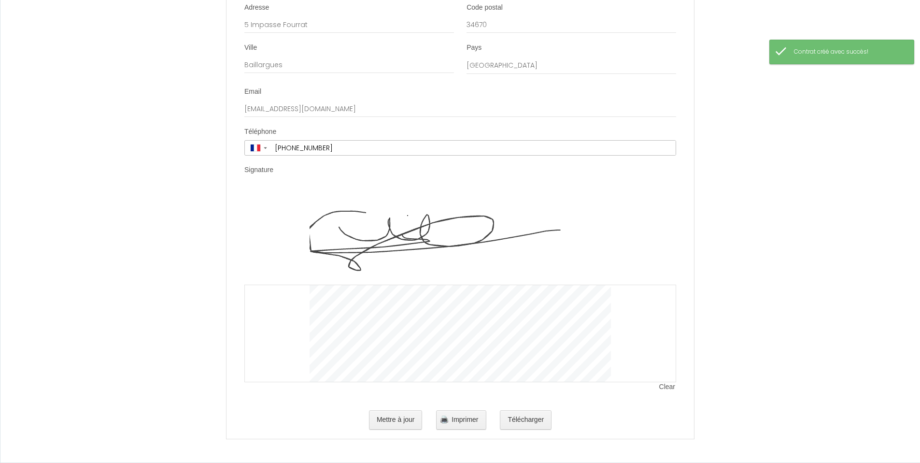
drag, startPoint x: 927, startPoint y: 72, endPoint x: 921, endPoint y: 442, distance: 370.6
click at [665, 385] on span "Clear" at bounding box center [668, 387] width 17 height 10
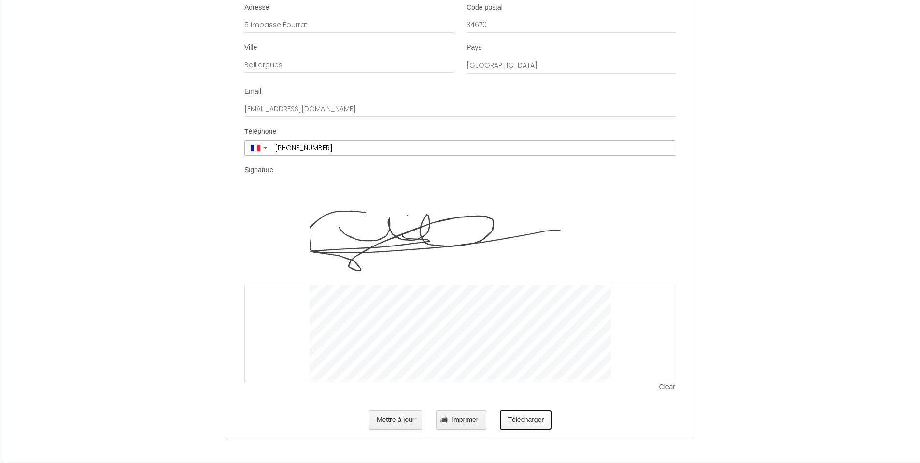
click at [535, 421] on button "Télécharger" at bounding box center [526, 419] width 52 height 19
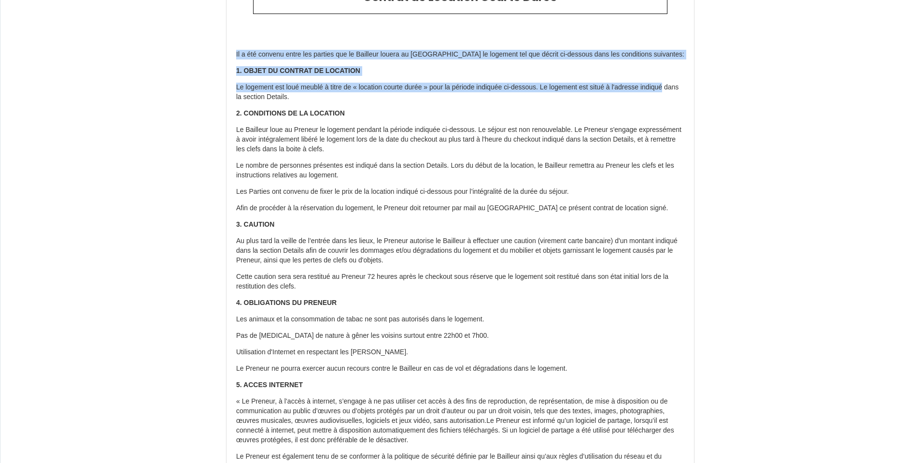
scroll to position [0, 0]
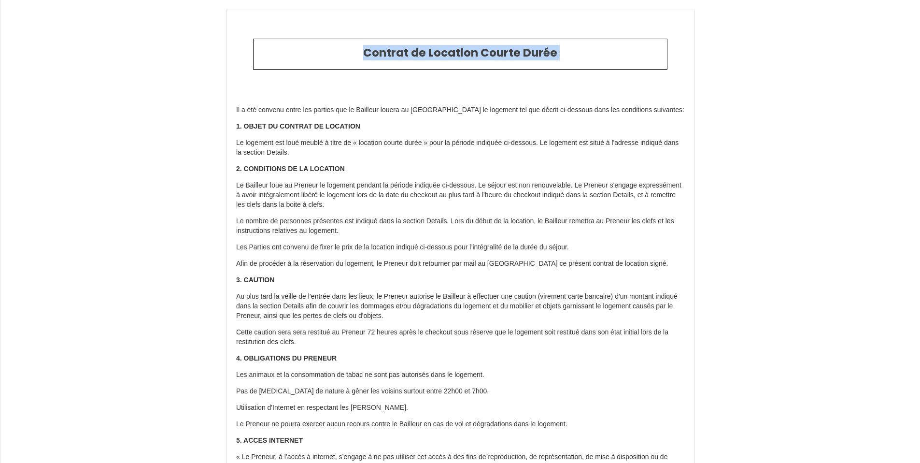
drag, startPoint x: 927, startPoint y: 80, endPoint x: 916, endPoint y: 32, distance: 49.7
click at [916, 32] on html "Contrat de Location Courte Durée Il a été convenu entre les parties que le Bail…" at bounding box center [460, 231] width 920 height 463
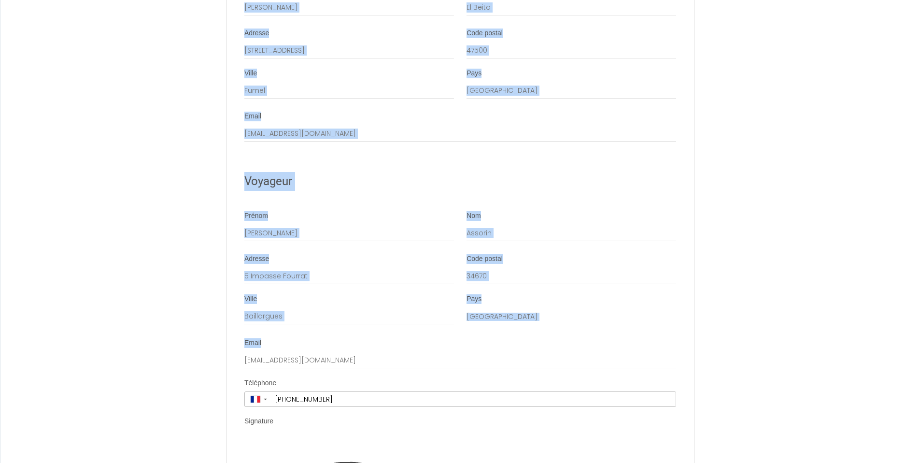
scroll to position [1511, 0]
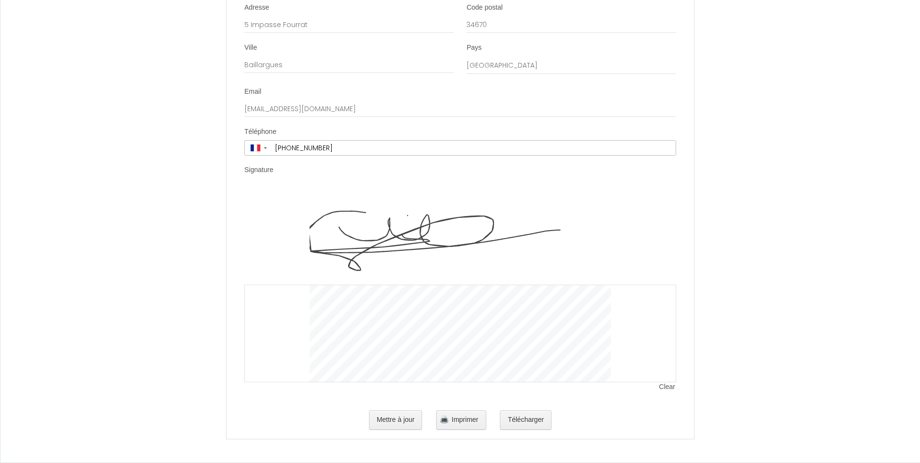
drag, startPoint x: 927, startPoint y: 66, endPoint x: 911, endPoint y: 462, distance: 397.0
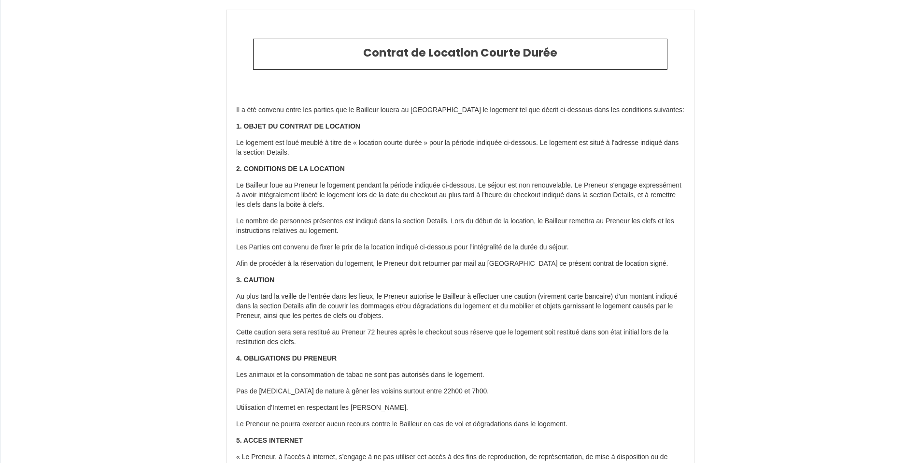
drag, startPoint x: 927, startPoint y: 362, endPoint x: 907, endPoint y: 11, distance: 351.8
click at [907, 11] on html "Contrat de Location Courte Durée Il a été convenu entre les parties que le Bail…" at bounding box center [460, 231] width 920 height 463
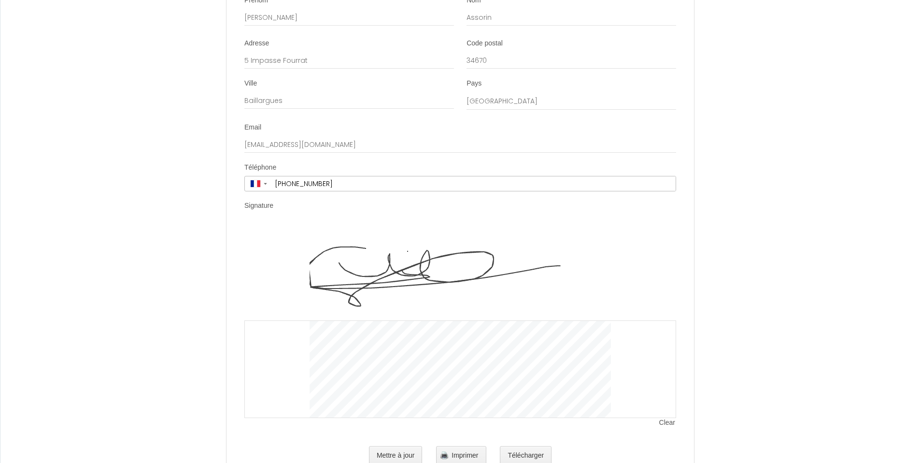
scroll to position [1511, 0]
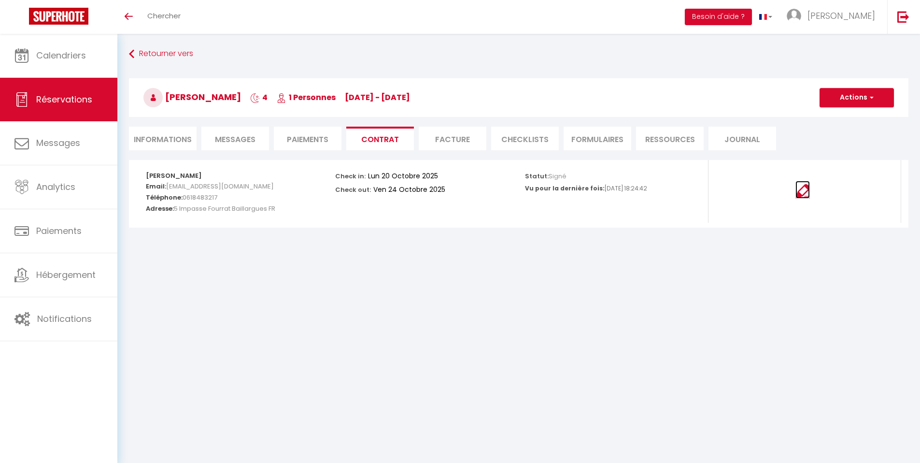
click at [804, 190] on img at bounding box center [803, 191] width 14 height 14
click at [810, 189] on img at bounding box center [803, 191] width 14 height 14
click at [83, 100] on span "Réservations" at bounding box center [64, 99] width 56 height 12
select select "not_cancelled"
select select
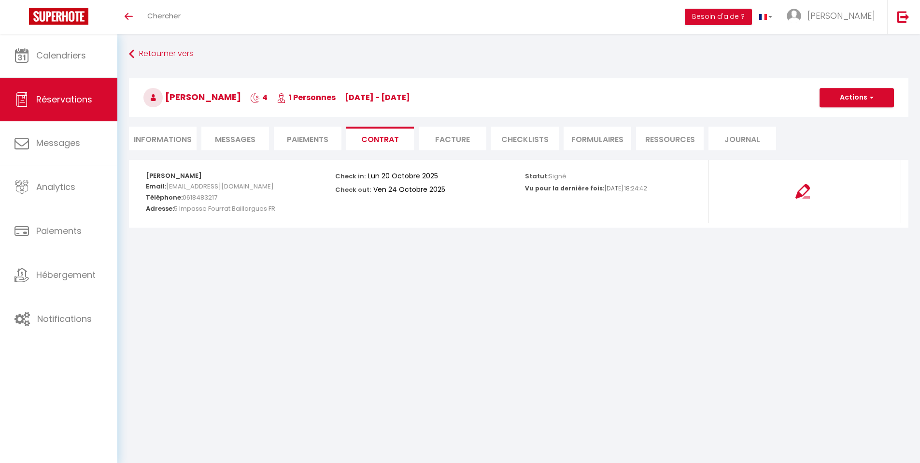
select select
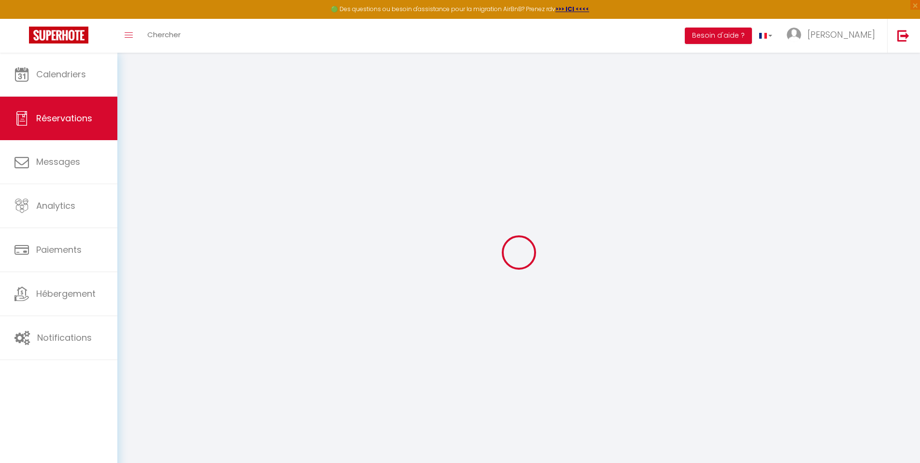
select select
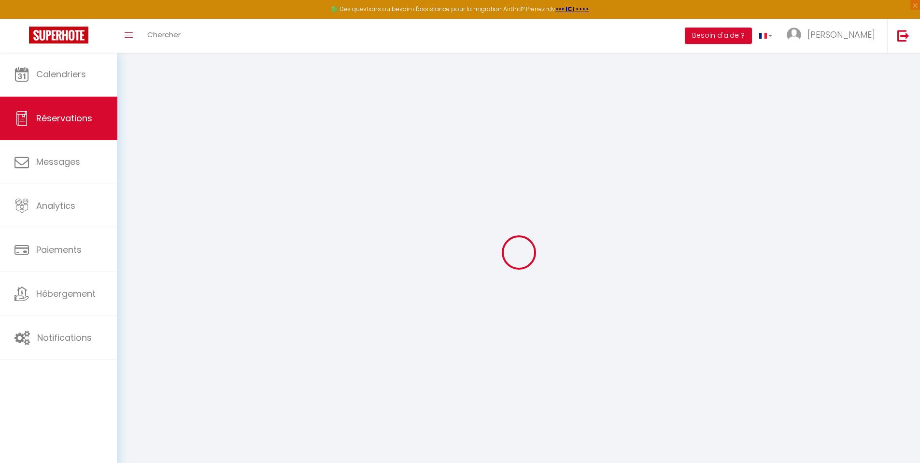
select select
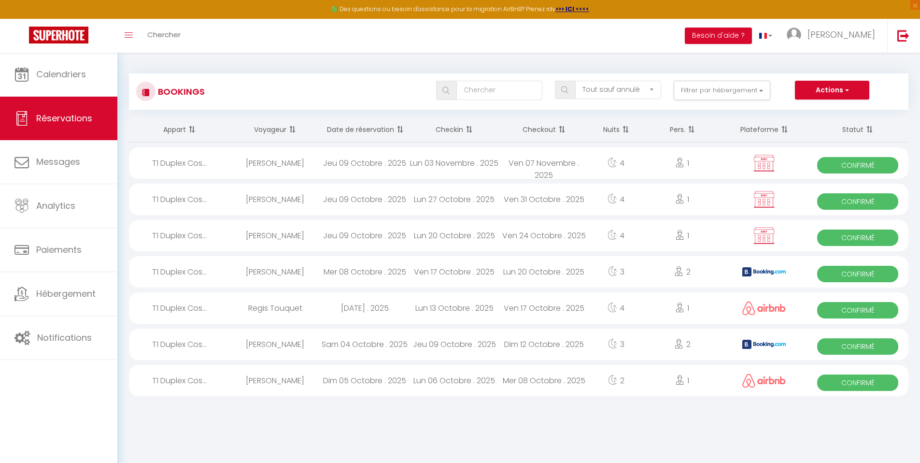
click at [522, 200] on div "Ven 31 Octobre . 2025" at bounding box center [545, 199] width 90 height 31
select select "OK"
select select "0"
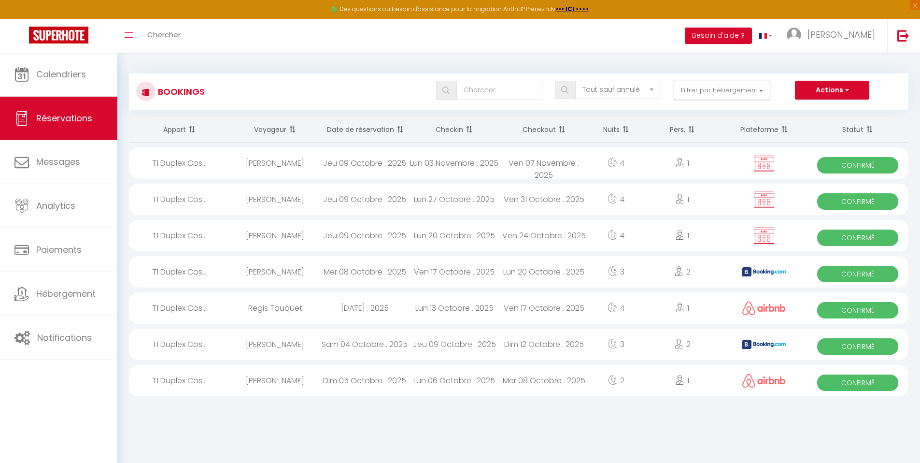
select select "1"
select select
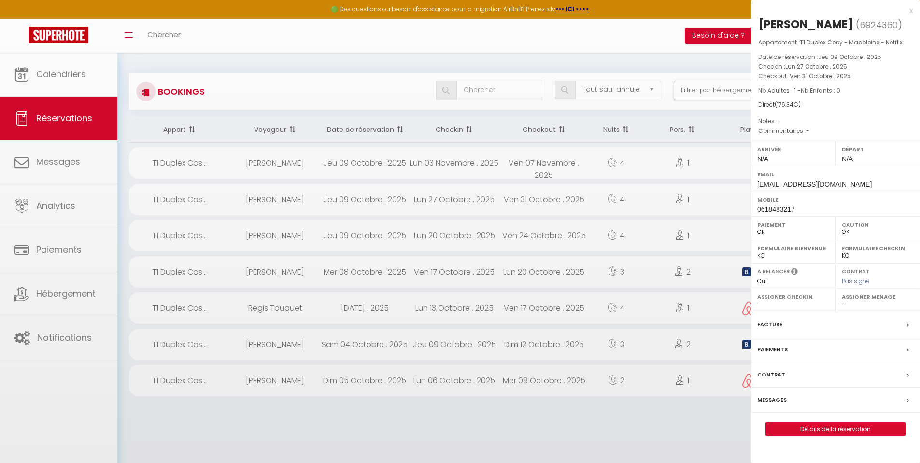
select select "53532"
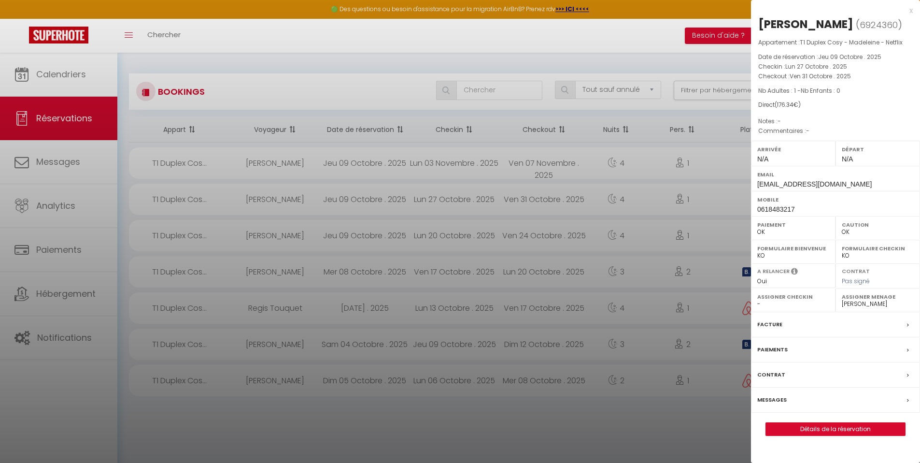
click at [768, 374] on label "Contrat" at bounding box center [772, 375] width 28 height 10
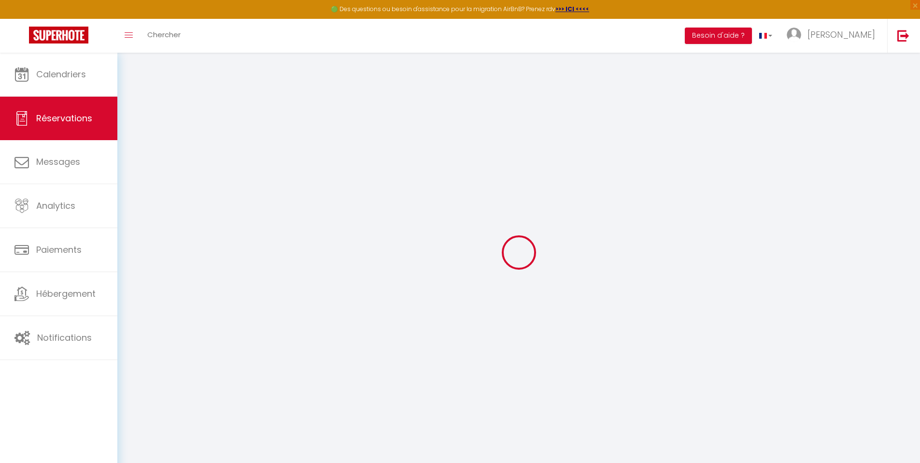
select select
checkbox input "false"
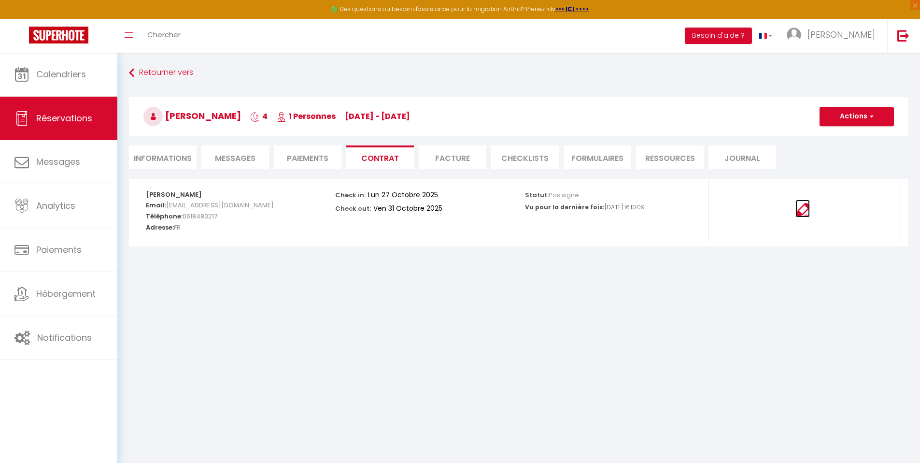
click at [803, 211] on img at bounding box center [803, 210] width 14 height 14
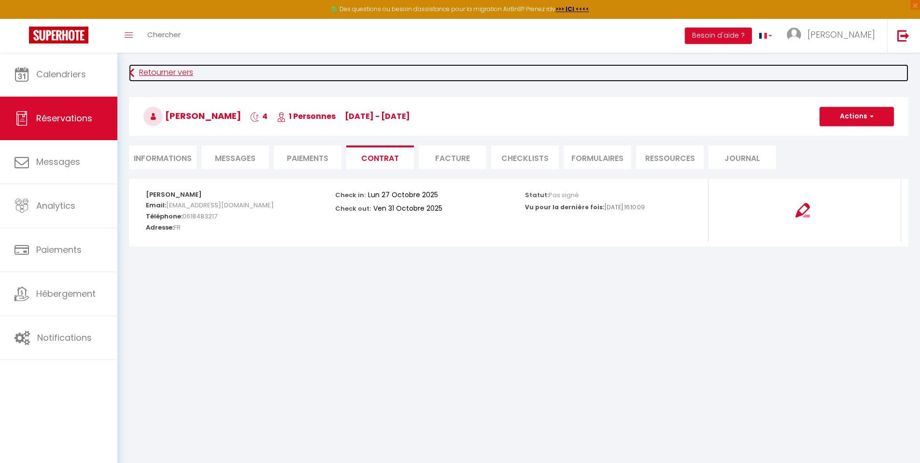
click at [166, 76] on link "Retourner vers" at bounding box center [519, 72] width 780 height 17
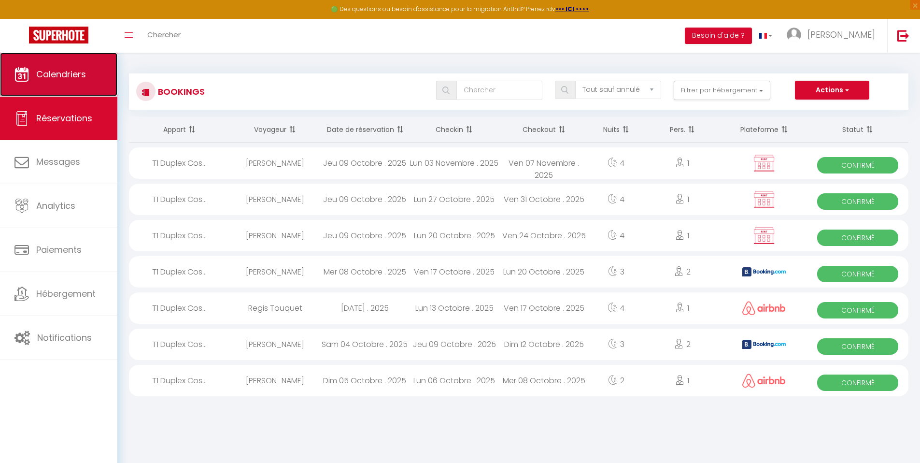
click at [81, 88] on link "Calendriers" at bounding box center [58, 74] width 117 height 43
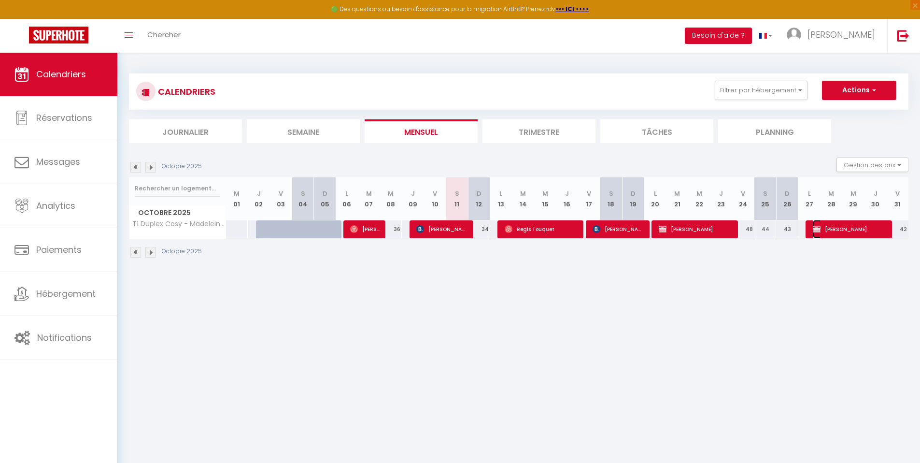
click at [839, 234] on span "Adriana Assorin" at bounding box center [850, 229] width 74 height 18
select select "OK"
select select "0"
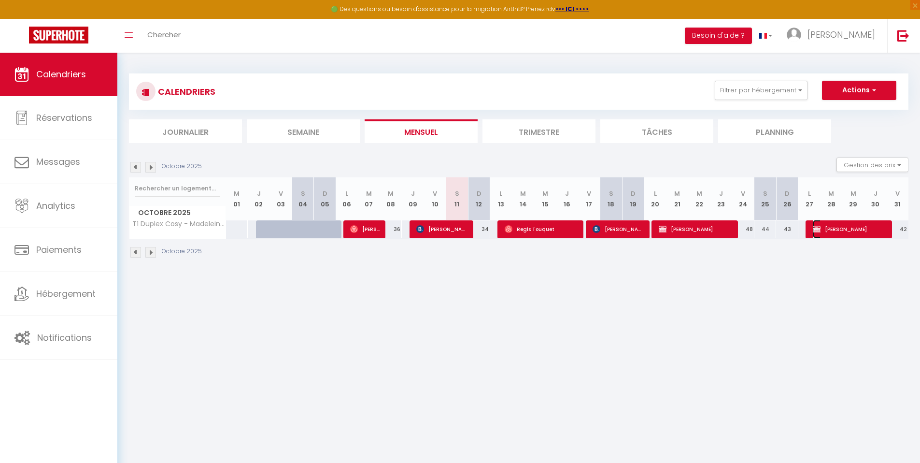
select select "1"
select select
select select "53532"
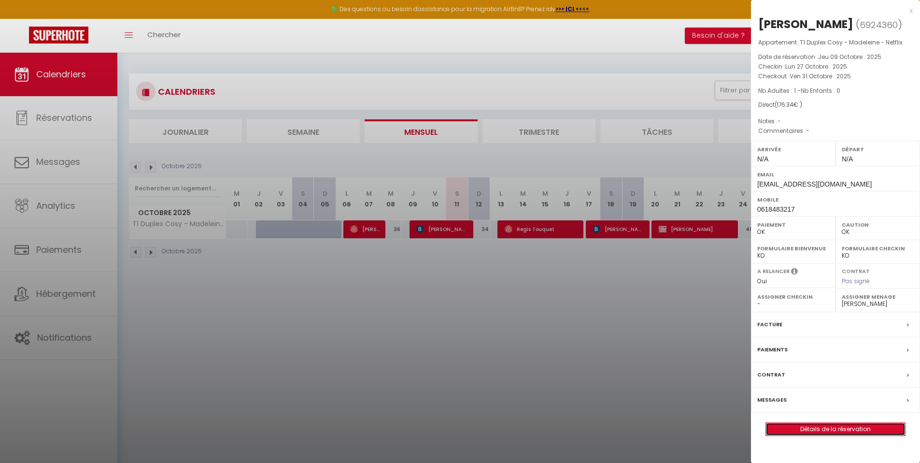
click at [822, 433] on link "Détails de la réservation" at bounding box center [835, 429] width 139 height 13
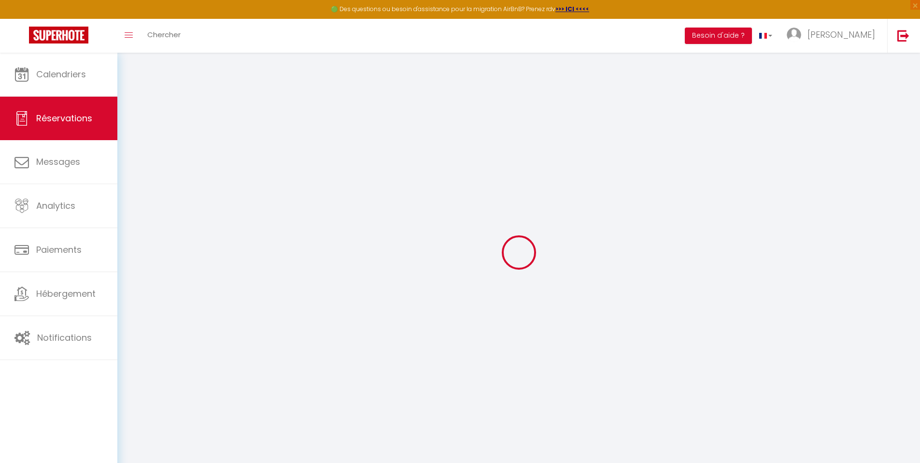
select select
checkbox input "false"
select select
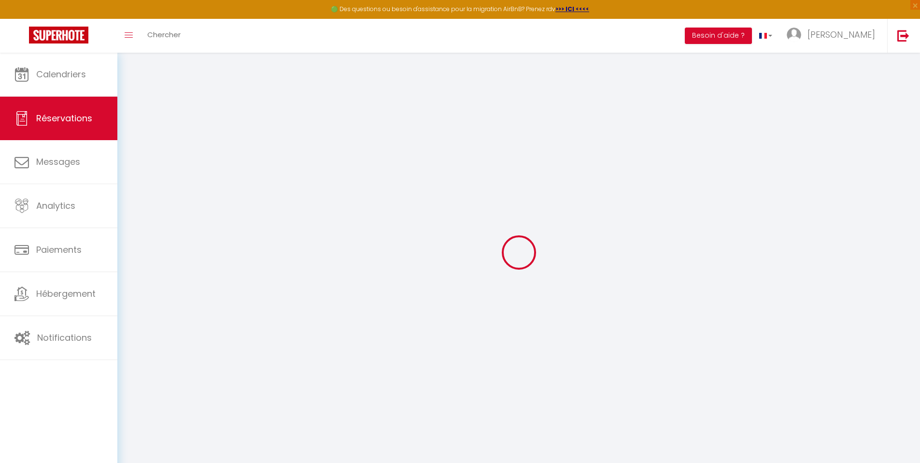
checkbox input "false"
type input "25"
type input "19.34"
select select
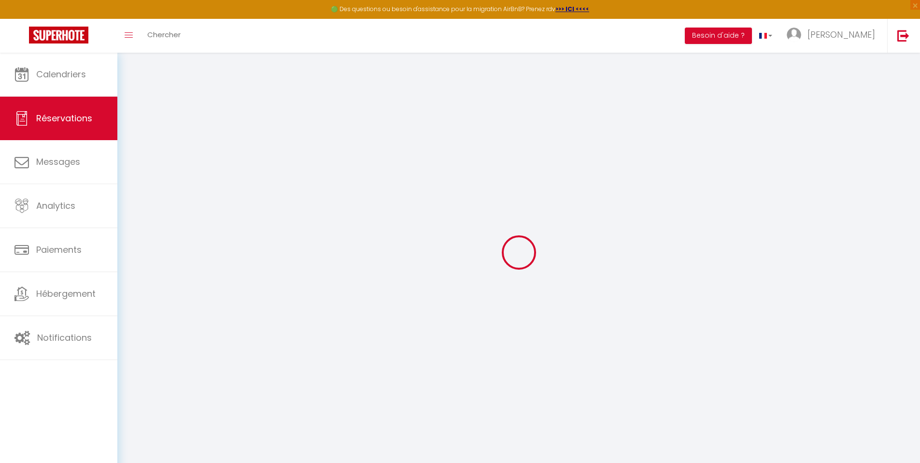
checkbox input "false"
select select
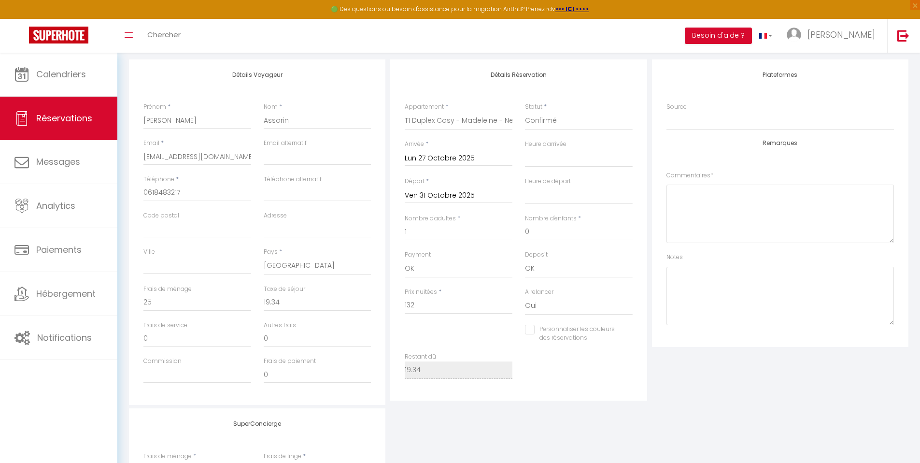
scroll to position [160, 0]
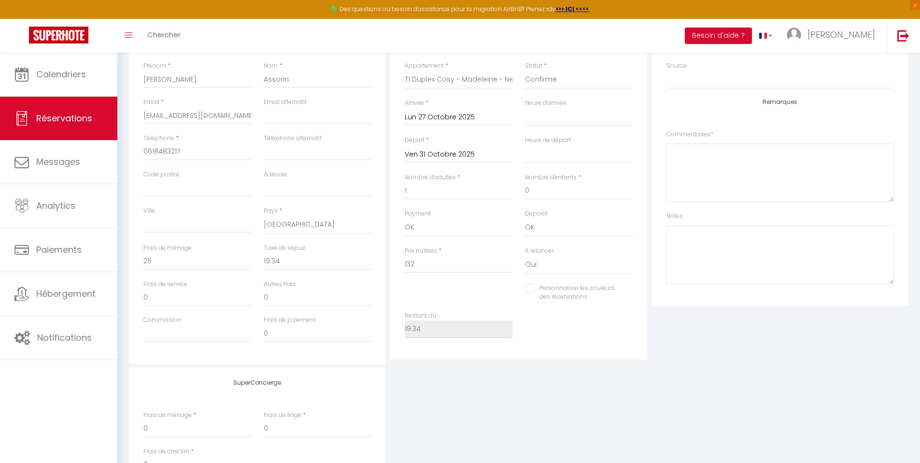
drag, startPoint x: 927, startPoint y: 71, endPoint x: 925, endPoint y: 174, distance: 103.4
click at [920, 174] on html "🟢 Des questions ou besoin d'assistance pour la migration AirBnB? Prenez rdv >>>…" at bounding box center [460, 71] width 920 height 463
click at [290, 261] on input "19.34" at bounding box center [318, 261] width 108 height 17
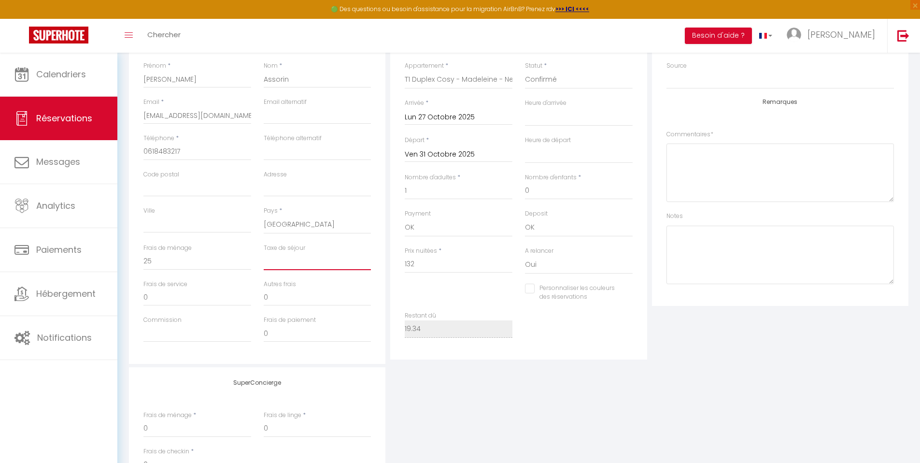
select select
checkbox input "false"
click at [438, 373] on div "SuperConcierge Frais de ménage * 0 Frais de linge * 0 Frais de checkin * 0" at bounding box center [519, 431] width 785 height 128
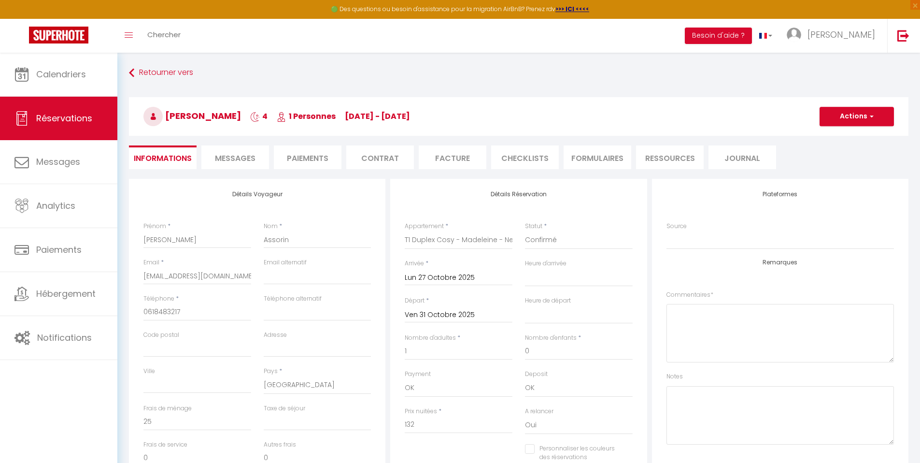
drag, startPoint x: 927, startPoint y: 276, endPoint x: 927, endPoint y: 99, distance: 177.8
click at [920, 99] on html "🟢 Des questions ou besoin d'assistance pour la migration AirBnB? Prenez rdv >>>…" at bounding box center [460, 231] width 920 height 463
click at [852, 114] on button "Actions" at bounding box center [857, 116] width 74 height 19
click at [848, 137] on link "Enregistrer" at bounding box center [847, 137] width 76 height 13
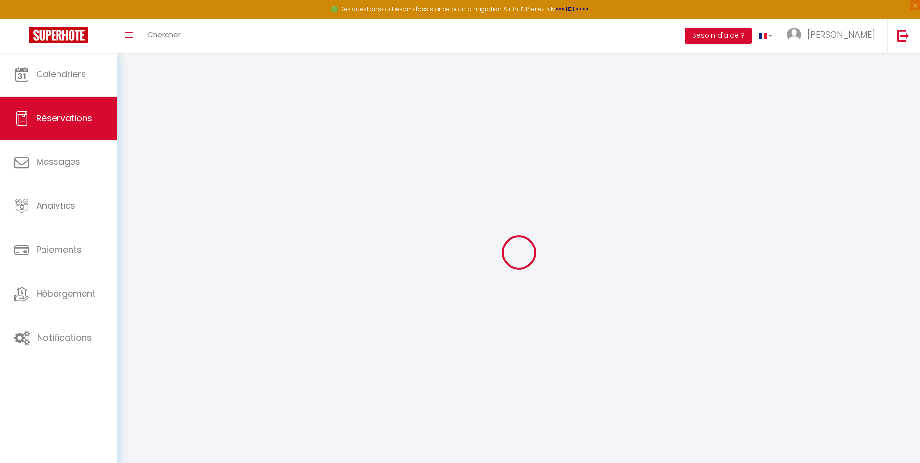
select select "not_cancelled"
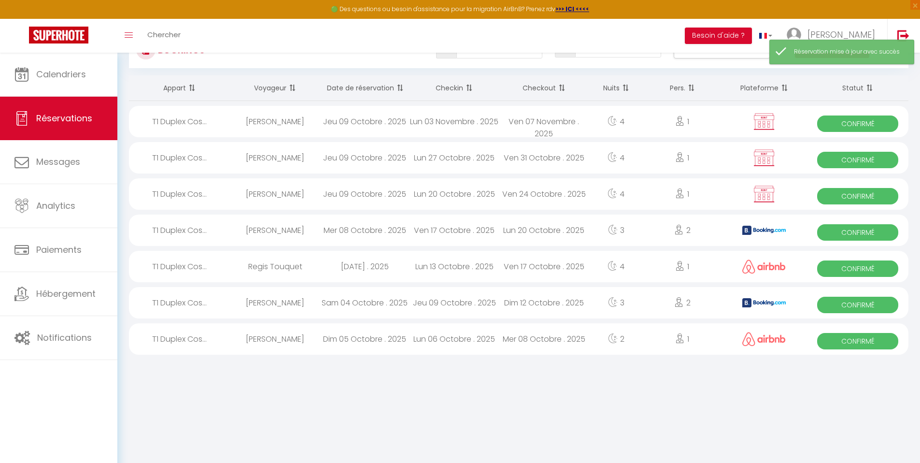
scroll to position [53, 0]
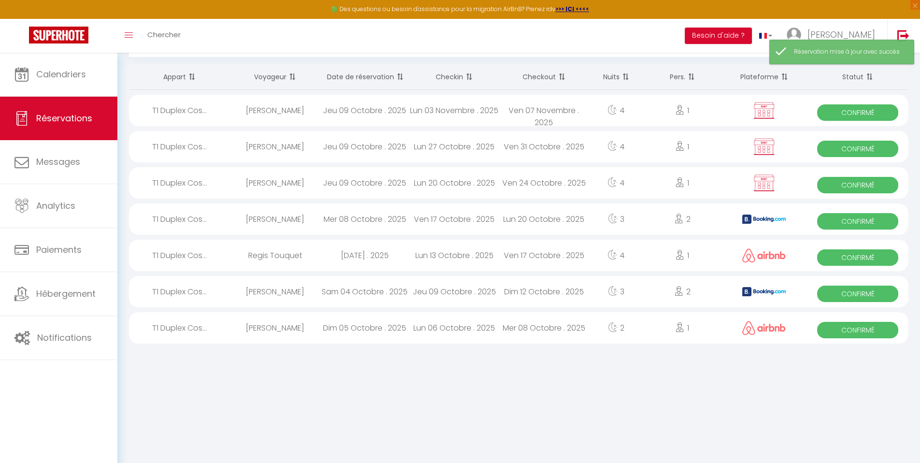
drag, startPoint x: 927, startPoint y: 77, endPoint x: 927, endPoint y: 172, distance: 94.2
click at [920, 172] on html "🟢 Des questions ou besoin d'assistance pour la migration AirBnB? Prenez rdv >>>…" at bounding box center [460, 178] width 920 height 463
click at [851, 112] on span "Confirmé" at bounding box center [858, 112] width 81 height 16
select select "OK"
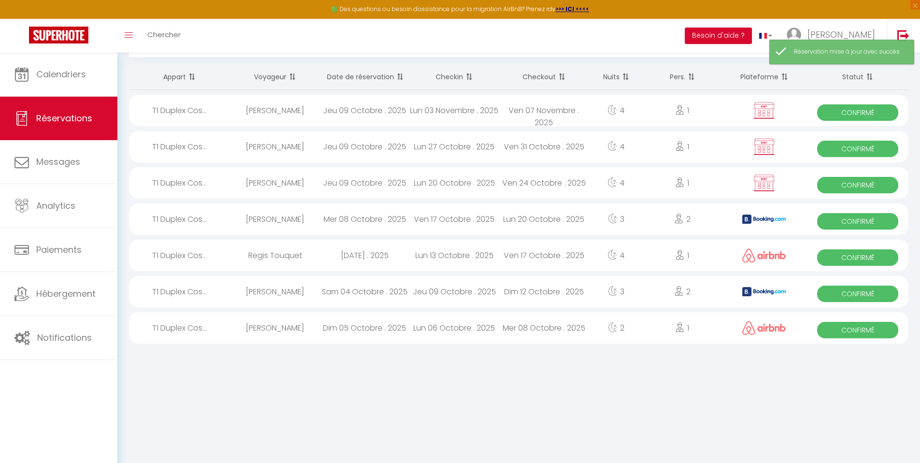
select select "0"
select select "1"
select select
select select "53532"
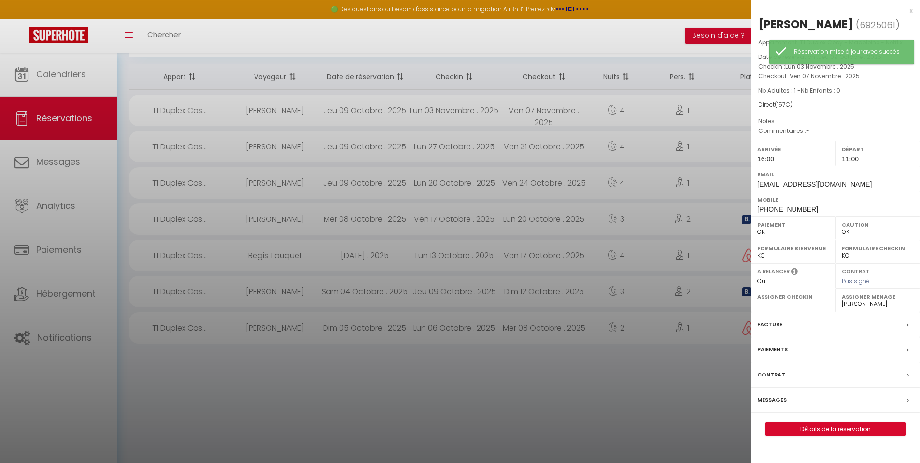
click at [624, 129] on div at bounding box center [460, 231] width 920 height 463
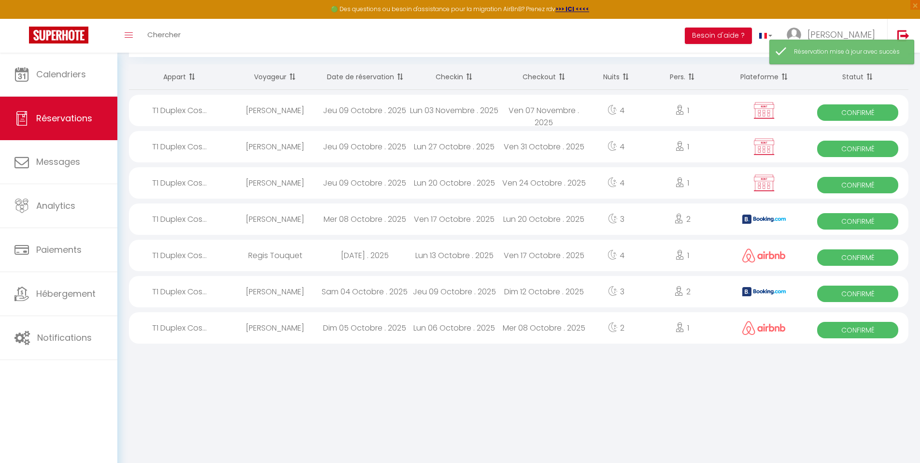
click at [625, 115] on div "4" at bounding box center [616, 110] width 55 height 31
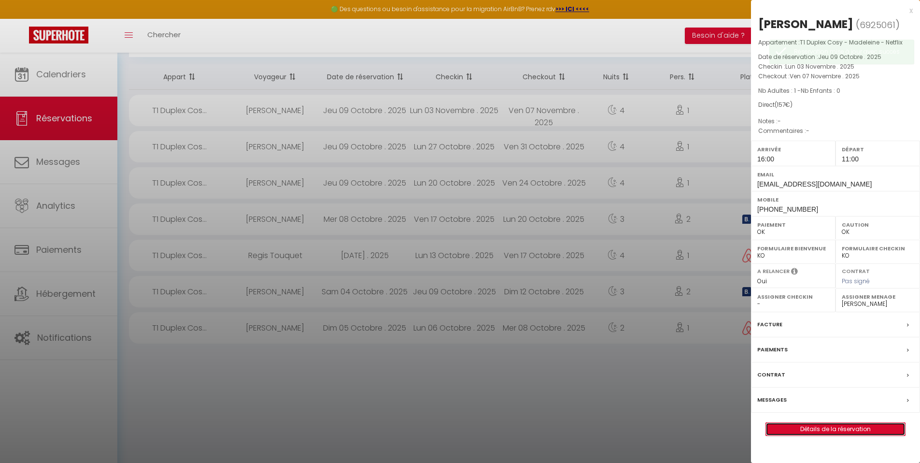
click at [813, 429] on link "Détails de la réservation" at bounding box center [835, 429] width 139 height 13
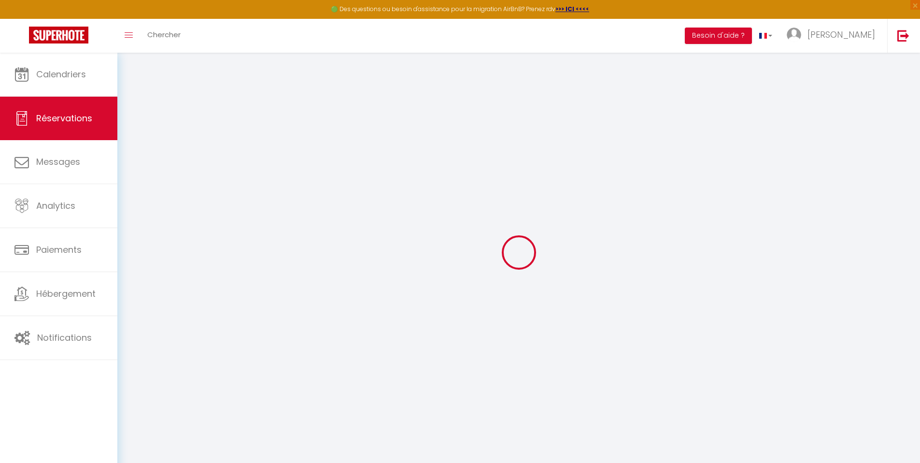
type input "[PERSON_NAME]"
type input "Assorin"
type input "[EMAIL_ADDRESS][DOMAIN_NAME]"
type input "[PHONE_NUMBER]"
select select "FR"
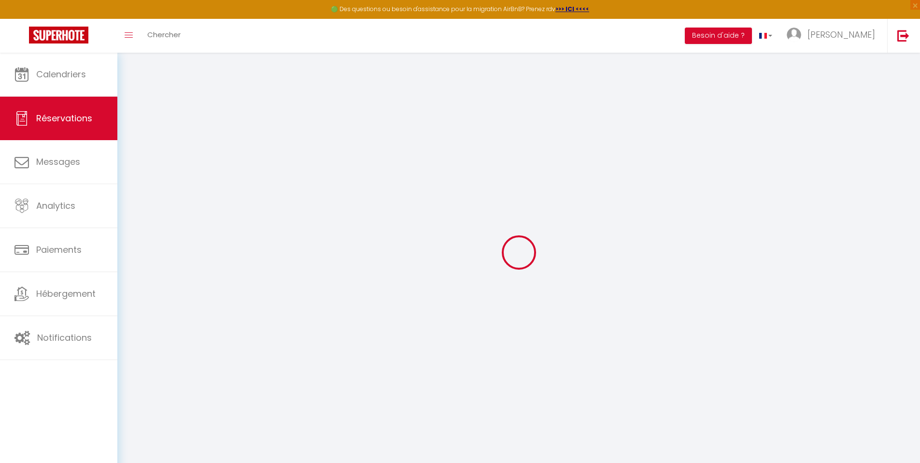
select select "78254"
select select "1"
type input "Lun 03 Novembre 2025"
select select
type input "Ven 07 Novembre 2025"
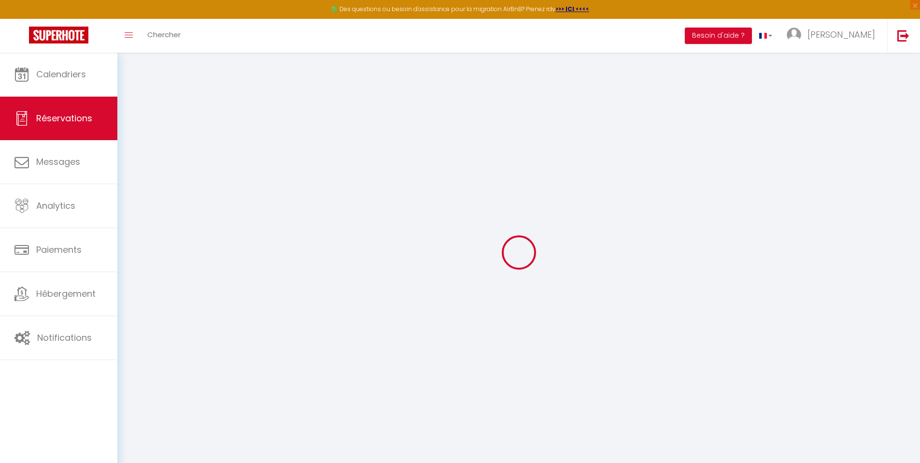
select select
type input "1"
select select "12"
select select
type input "132"
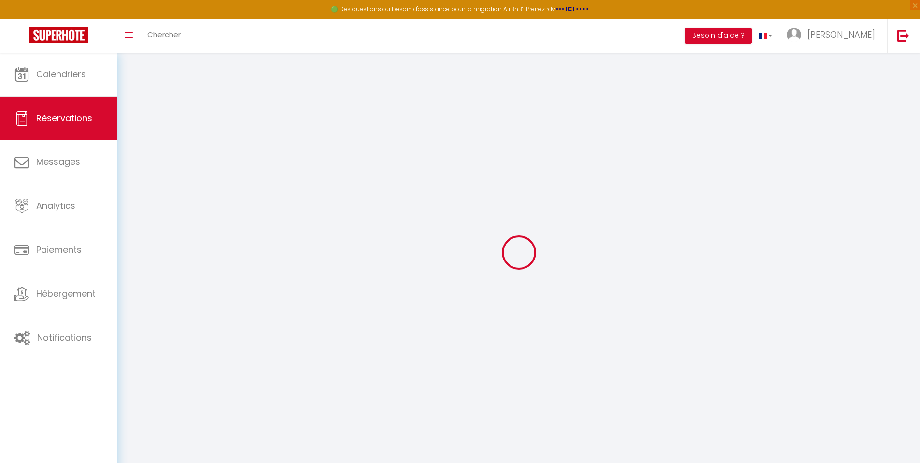
checkbox input "false"
type input "0"
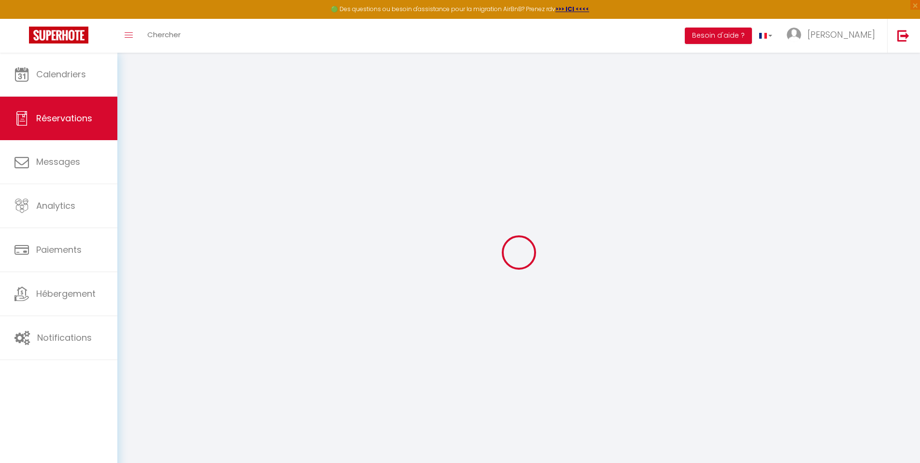
select select
select select "15"
checkbox input "false"
select select
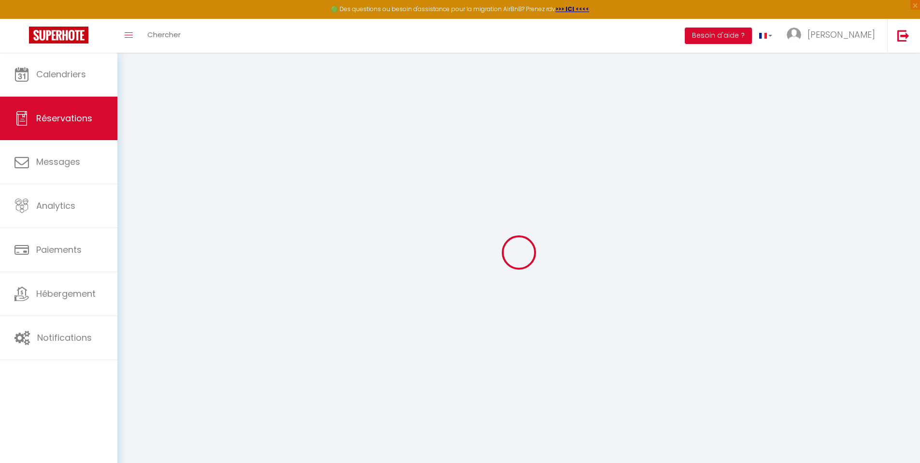
select select
checkbox input "false"
select select
checkbox input "false"
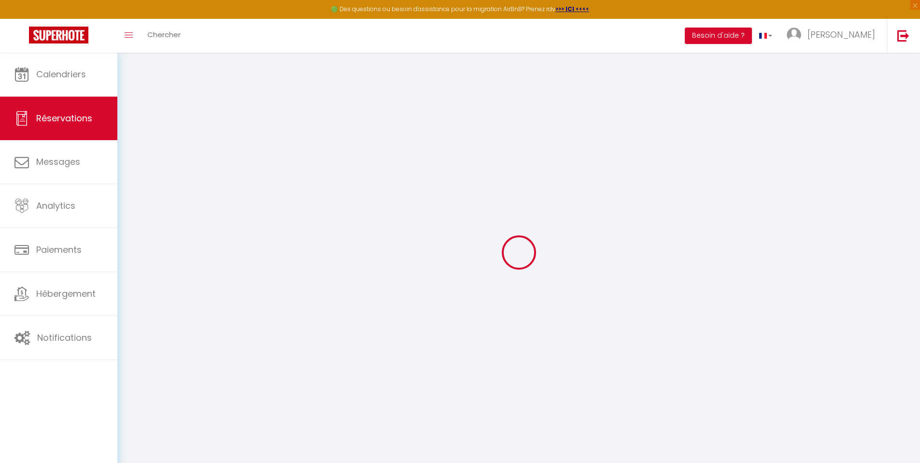
select select
checkbox input "false"
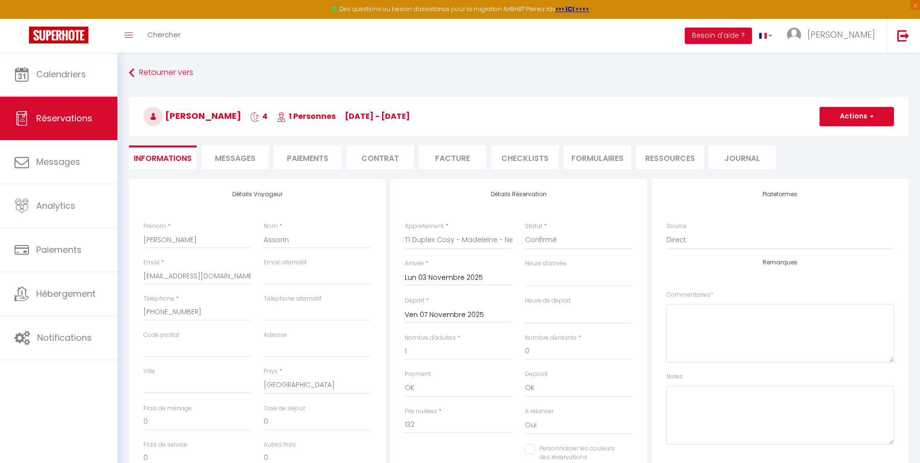
type input "25"
select select
checkbox input "false"
select select "16:00"
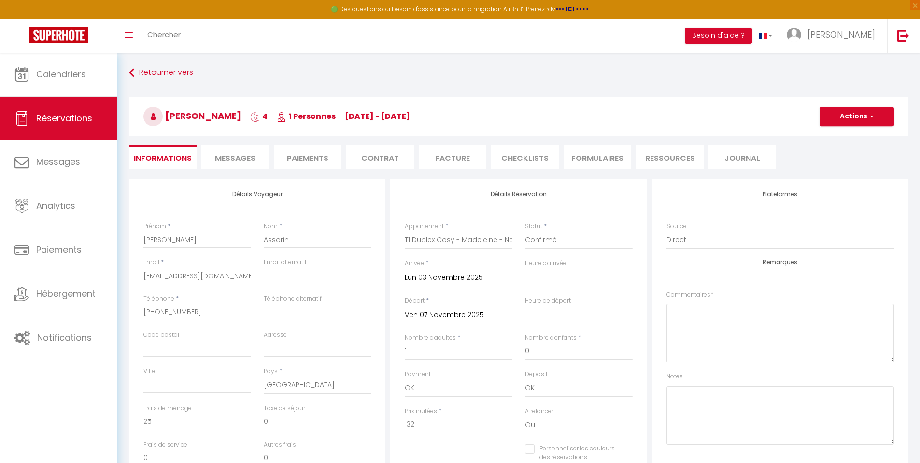
select select "11:00"
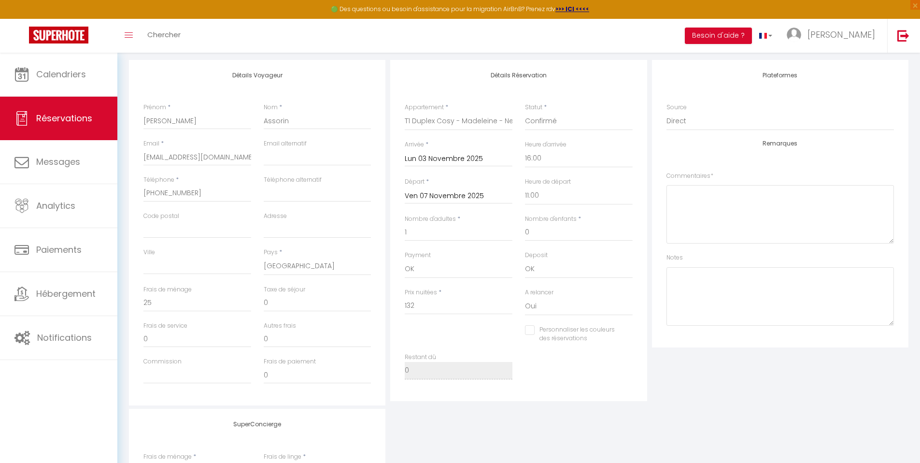
drag, startPoint x: 927, startPoint y: 156, endPoint x: 927, endPoint y: 210, distance: 53.6
click at [920, 210] on html "🟢 Des questions ou besoin d'assistance pour la migration AirBnB? Prenez rdv >>>…" at bounding box center [460, 112] width 920 height 463
click at [446, 421] on div "SuperConcierge Frais de ménage * 0 Frais de linge * 0 Frais de checkin * 0" at bounding box center [519, 472] width 785 height 128
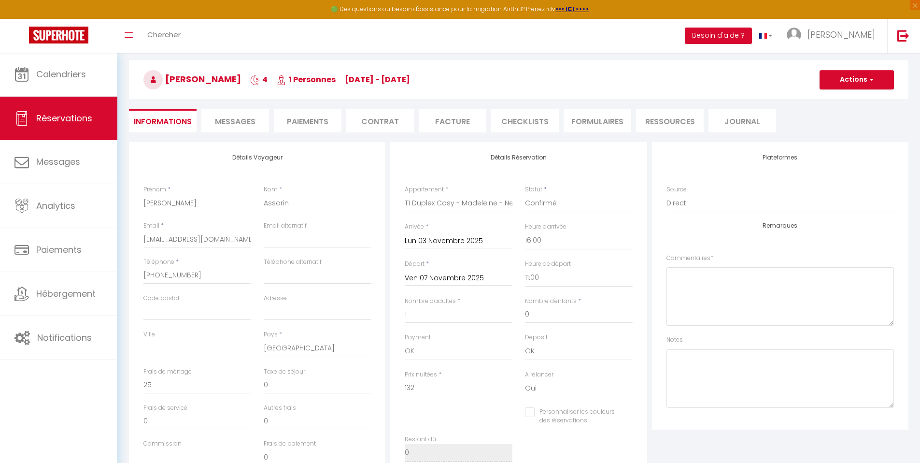
scroll to position [0, 0]
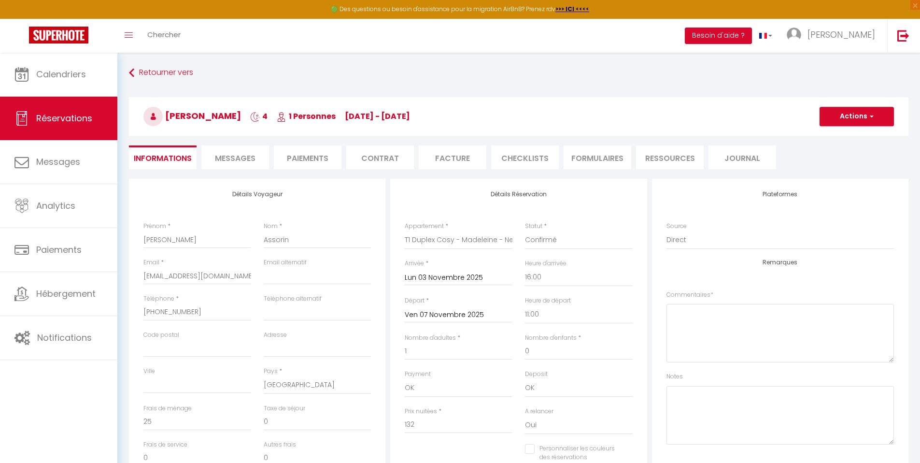
click at [394, 165] on li "Contrat" at bounding box center [380, 157] width 68 height 24
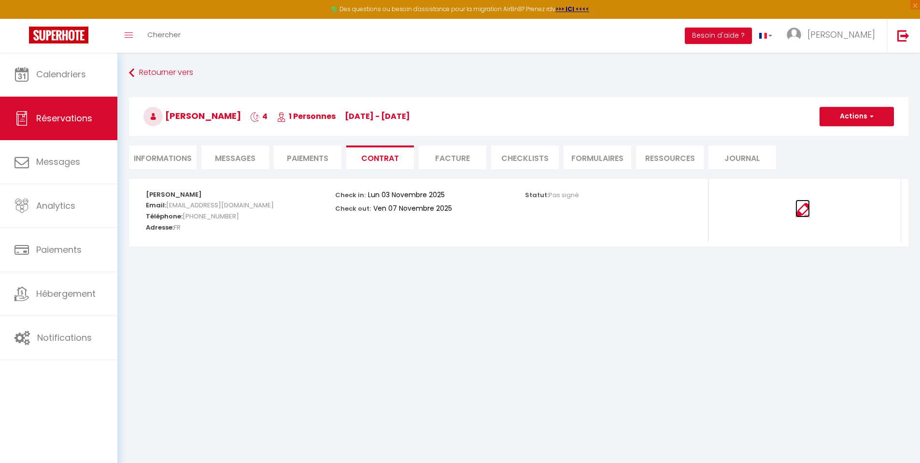
click at [804, 211] on img at bounding box center [803, 210] width 14 height 14
click at [181, 158] on li "Informations" at bounding box center [163, 157] width 68 height 24
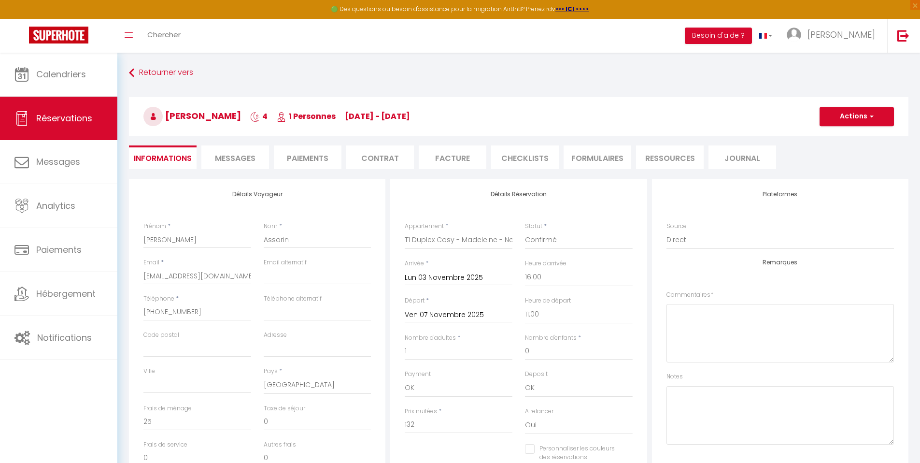
click at [920, 80] on html "🟢 Des questions ou besoin d'assistance pour la migration AirBnB? Prenez rdv >>>…" at bounding box center [460, 231] width 920 height 463
click at [889, 179] on div "Plateformes Source Direct Airbnb.com Booking.com Chalet montagne Expedia Gite d…" at bounding box center [780, 322] width 257 height 287
click at [385, 164] on li "Contrat" at bounding box center [380, 157] width 68 height 24
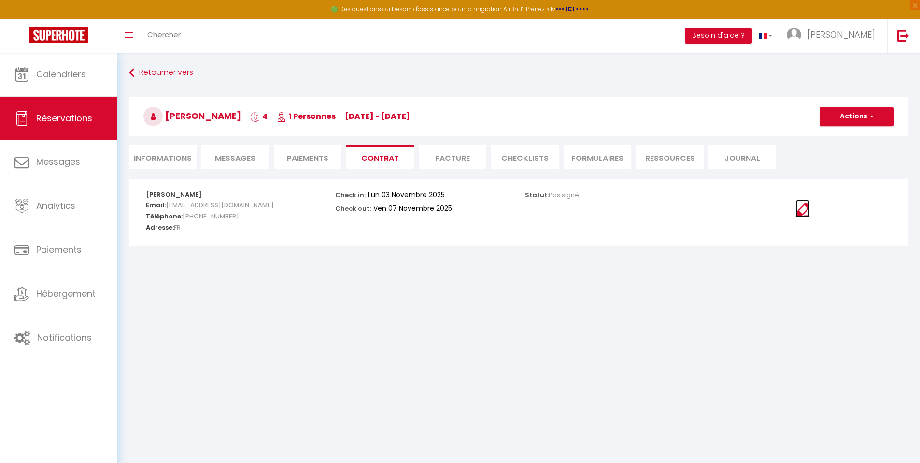
click at [805, 203] on img at bounding box center [803, 210] width 14 height 14
click at [842, 114] on button "Actions" at bounding box center [857, 116] width 74 height 19
click at [848, 164] on link "Copier le lien" at bounding box center [849, 163] width 81 height 13
click at [54, 101] on link "Réservations" at bounding box center [58, 118] width 117 height 43
select select "not_cancelled"
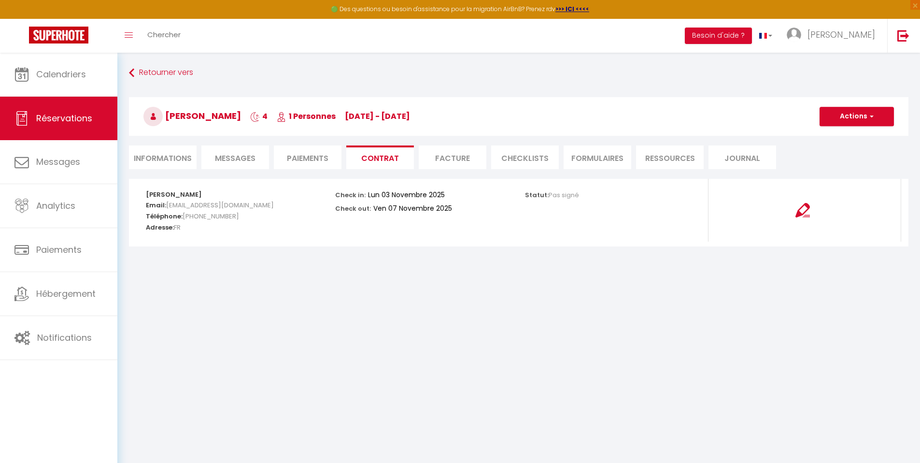
select select
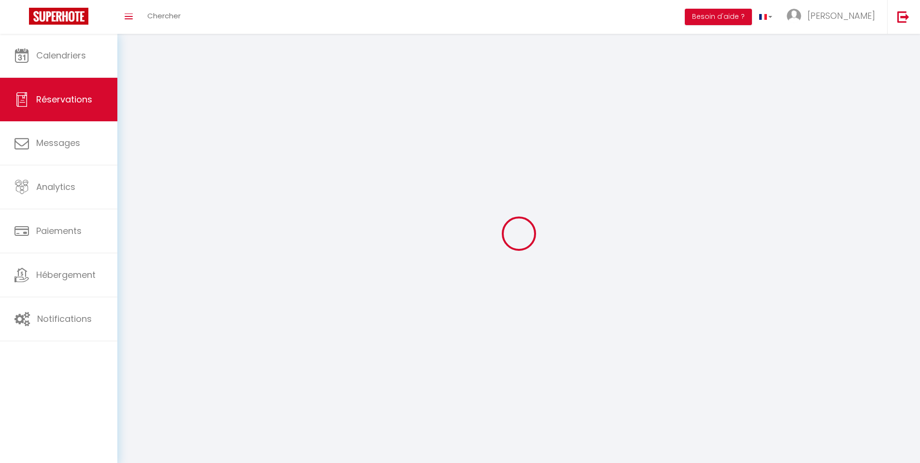
select select
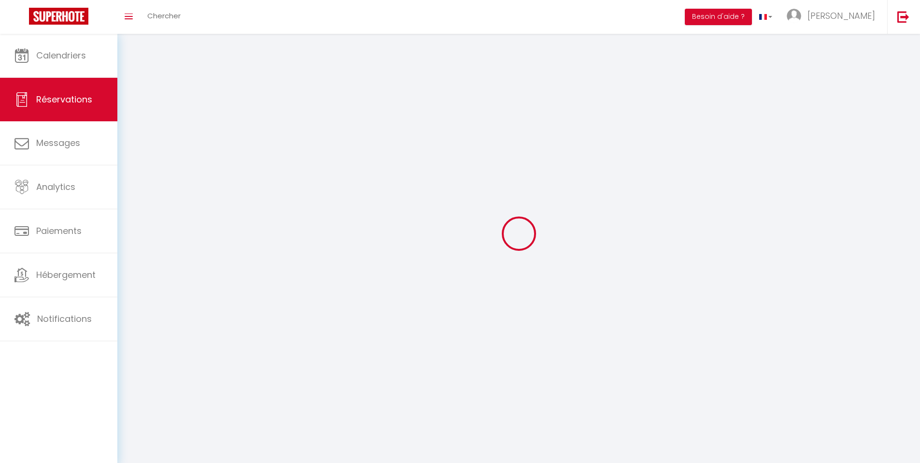
select select
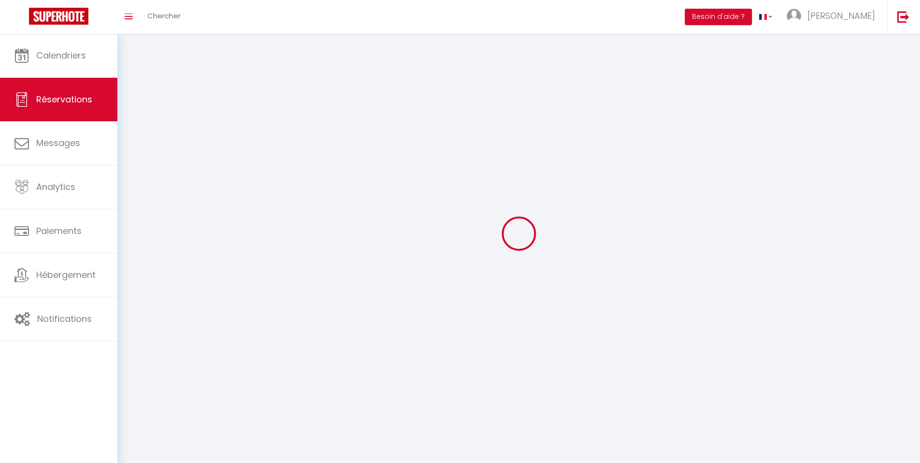
select select
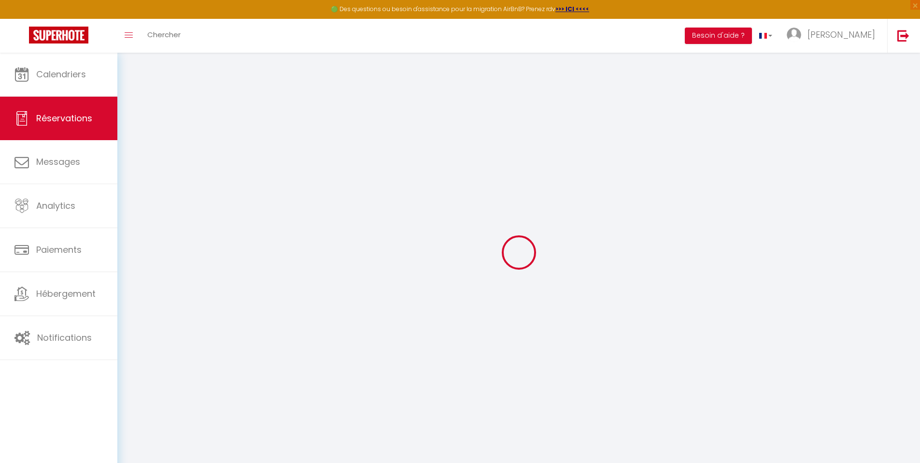
select select
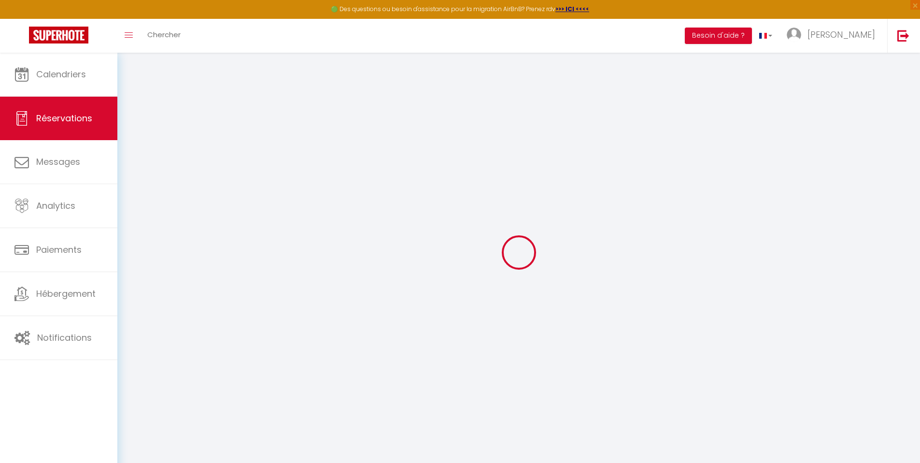
select select
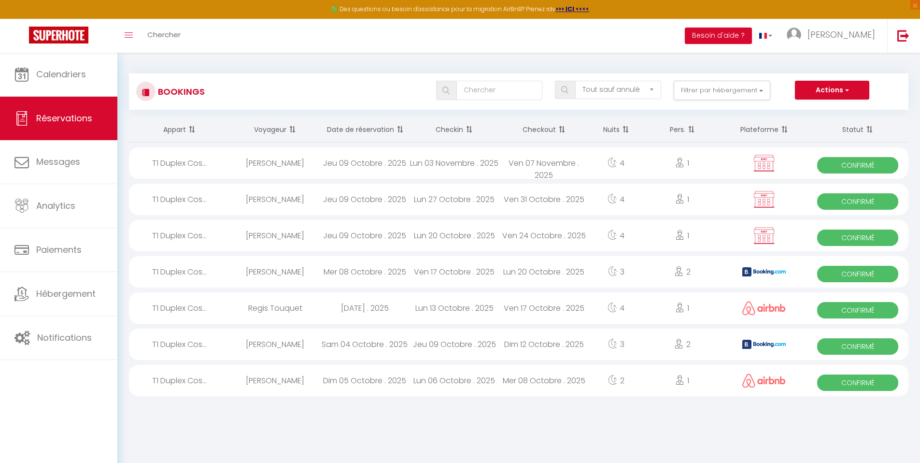
click at [483, 197] on div "Lun 27 Octobre . 2025" at bounding box center [455, 199] width 90 height 31
select select "OK"
select select "0"
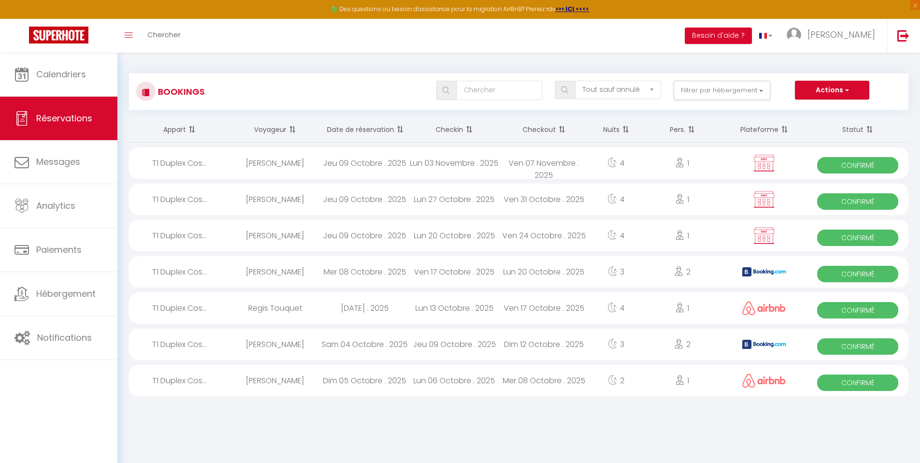
select select "1"
select select
select select "53532"
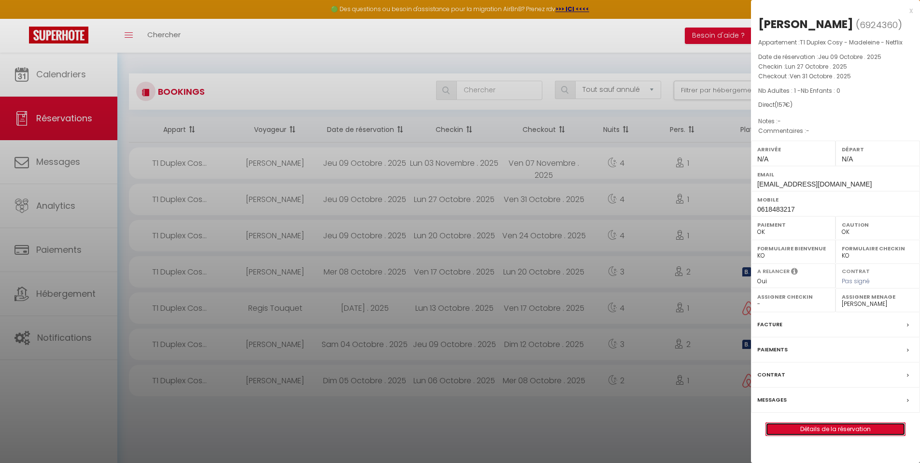
click at [810, 429] on link "Détails de la réservation" at bounding box center [835, 429] width 139 height 13
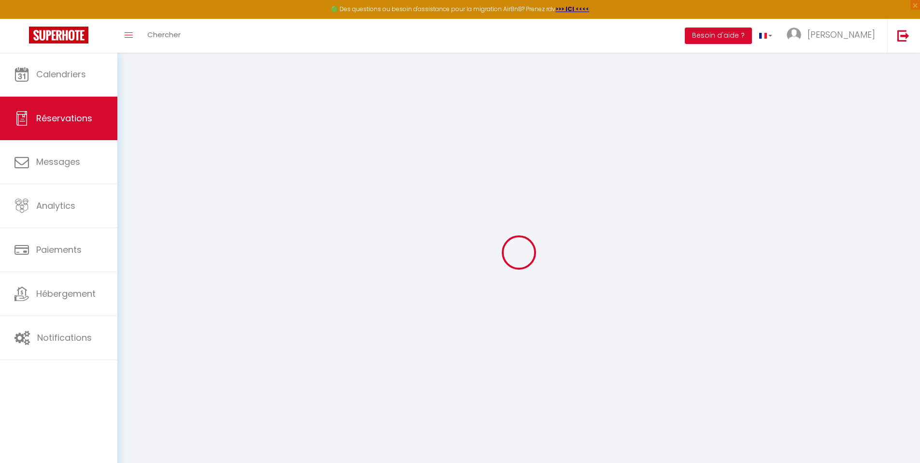
type input "[PERSON_NAME]"
type input "Assorin"
type input "[EMAIL_ADDRESS][DOMAIN_NAME]"
type input "0618483217"
select select "FR"
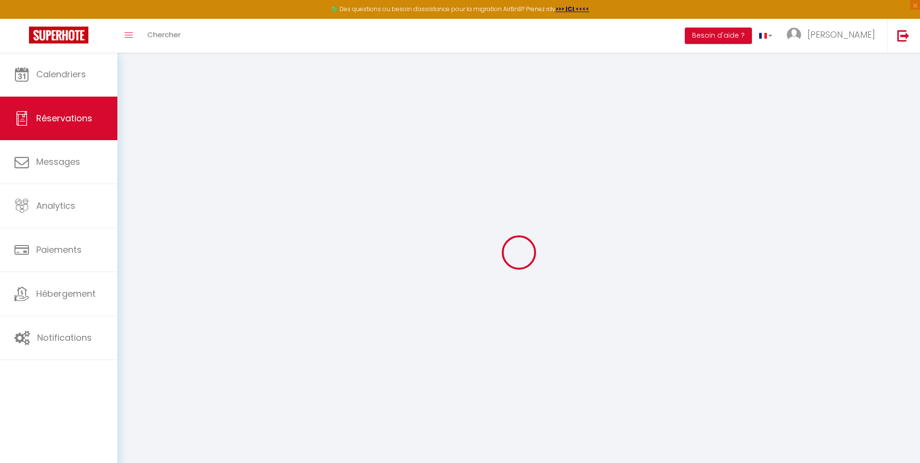
select select "78254"
select select "1"
type input "Lun 27 Octobre 2025"
select select
type input "Ven 31 Octobre 2025"
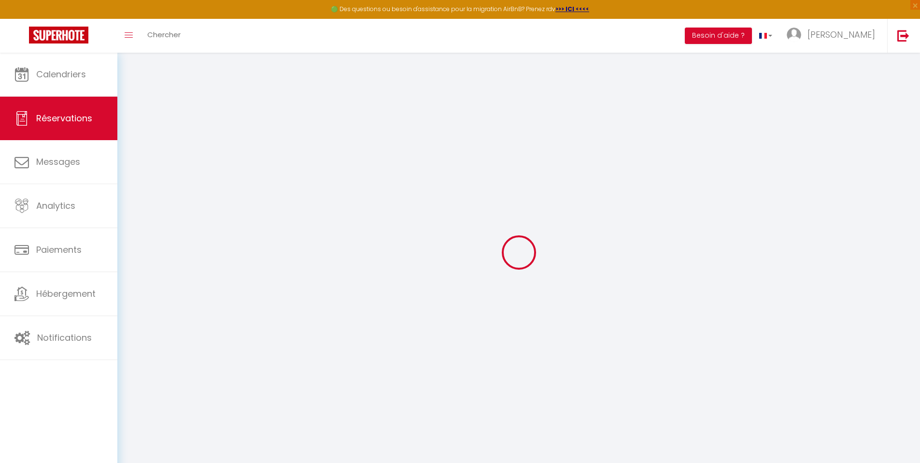
select select
type input "1"
select select "12"
select select
type input "132"
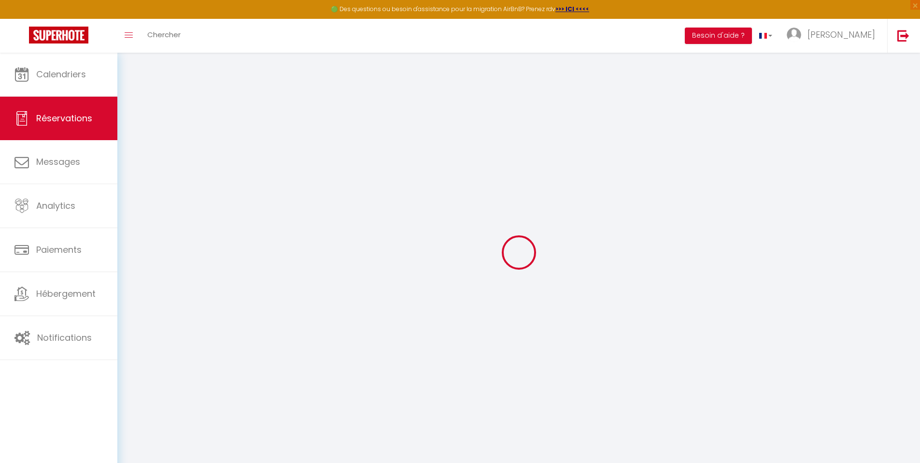
checkbox input "false"
type input "0"
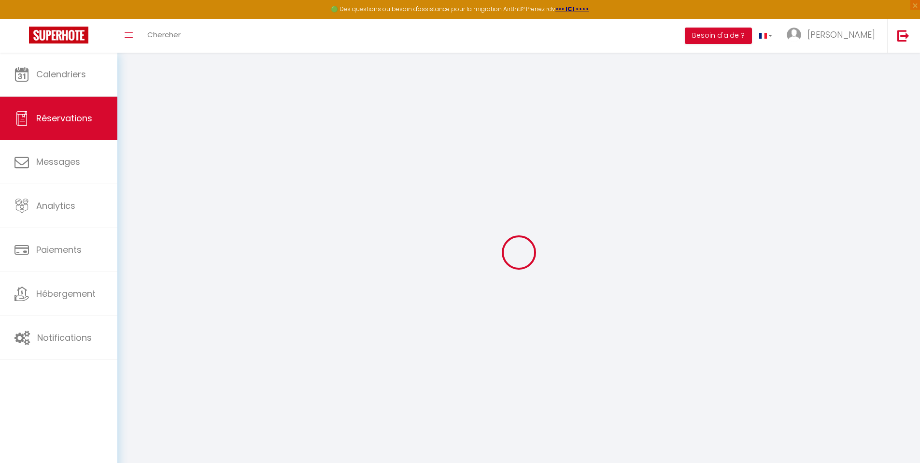
select select
select select "15"
checkbox input "false"
select select
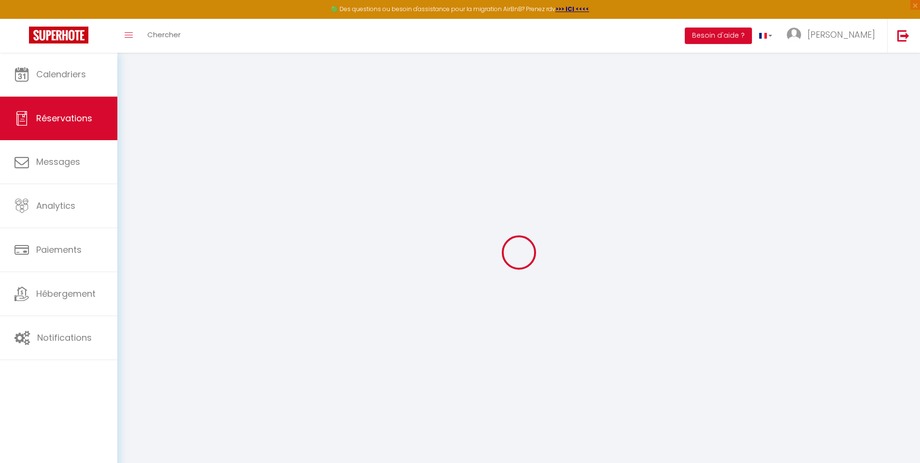
select select
checkbox input "false"
select select
checkbox input "false"
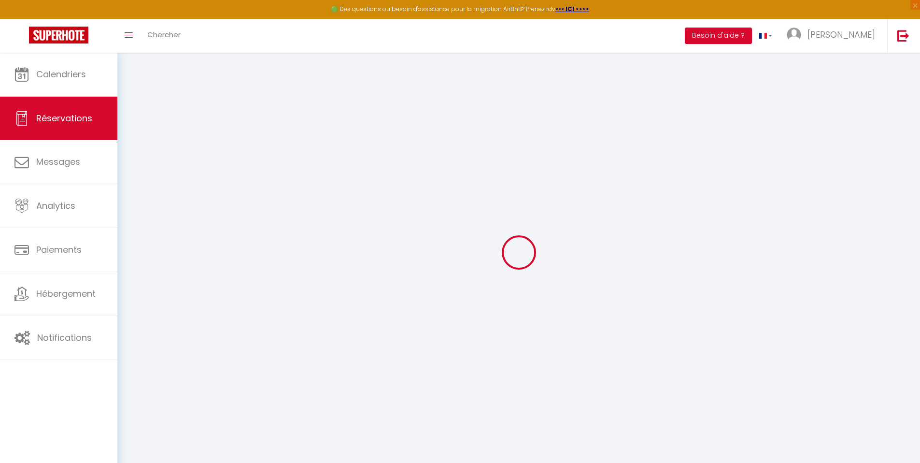
select select
checkbox input "false"
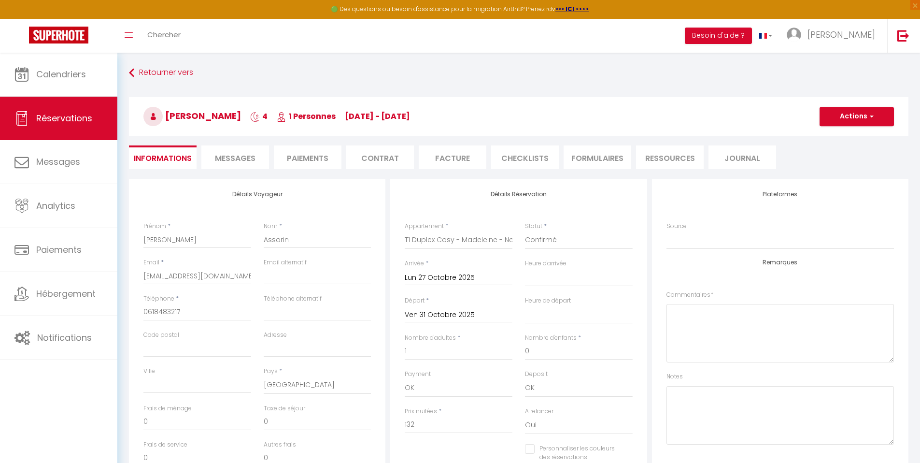
type input "25"
select select
checkbox input "false"
select select
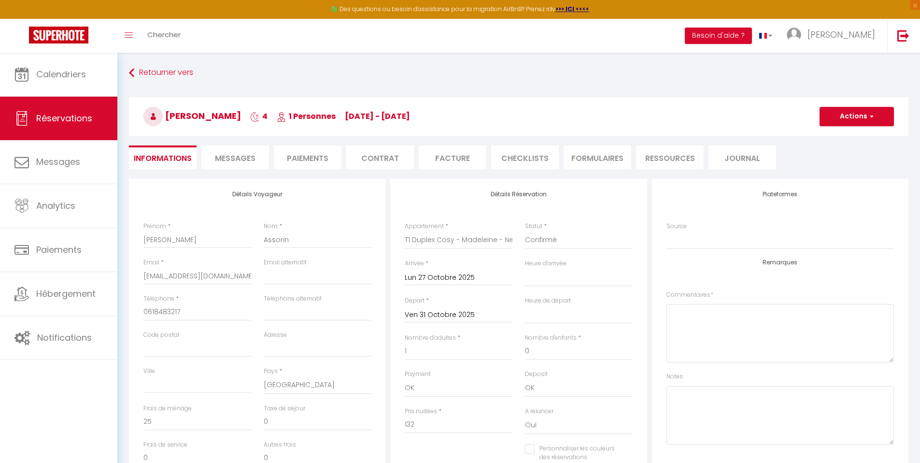
select select
click at [362, 159] on li "Contrat" at bounding box center [380, 157] width 68 height 24
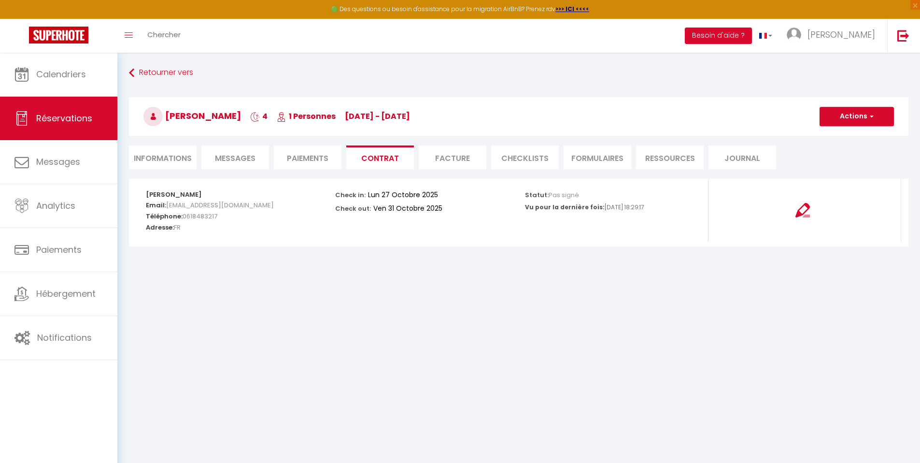
click at [790, 210] on div at bounding box center [803, 204] width 176 height 27
click at [797, 210] on img at bounding box center [803, 210] width 14 height 14
click at [844, 116] on button "Actions" at bounding box center [857, 116] width 74 height 19
click at [836, 162] on link "Copier le lien" at bounding box center [849, 163] width 81 height 13
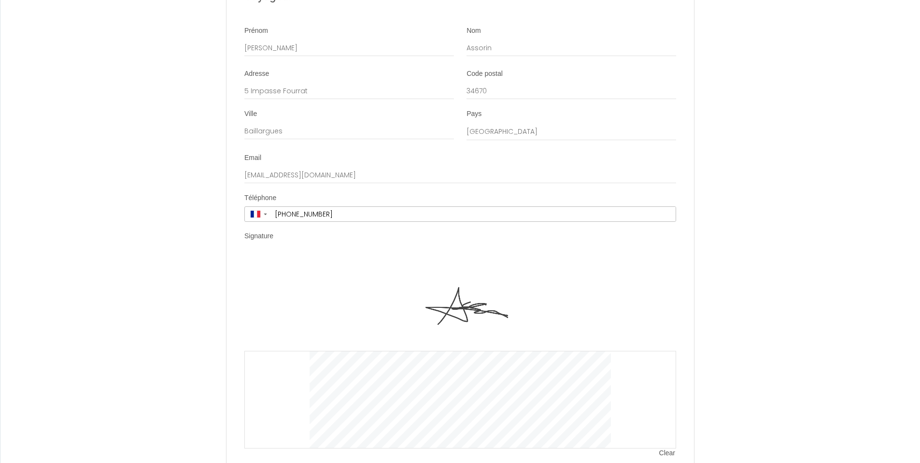
scroll to position [1511, 0]
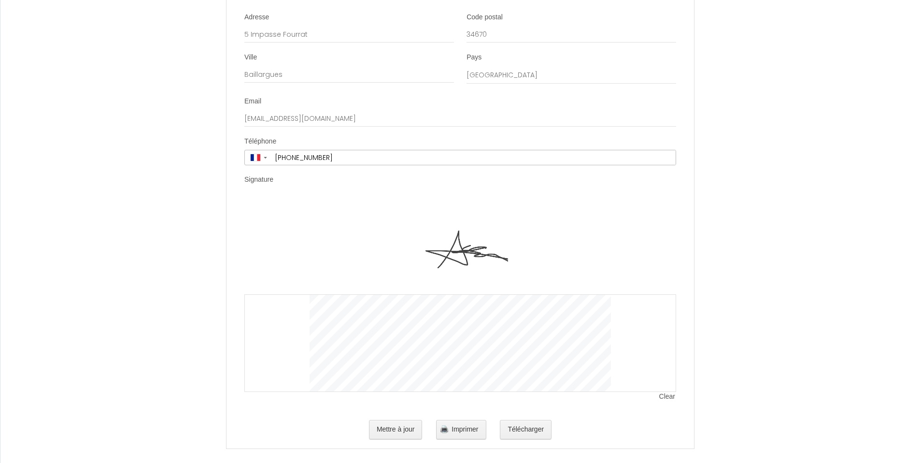
drag, startPoint x: 927, startPoint y: 374, endPoint x: 926, endPoint y: 396, distance: 22.2
click at [638, 358] on div at bounding box center [460, 343] width 432 height 98
click at [403, 423] on button "Mettre à jour" at bounding box center [396, 429] width 54 height 19
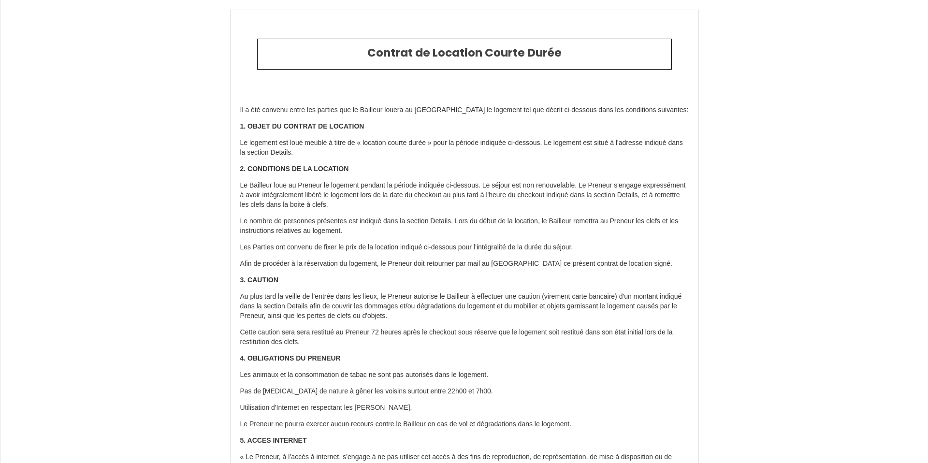
type input "[PHONE_NUMBER]"
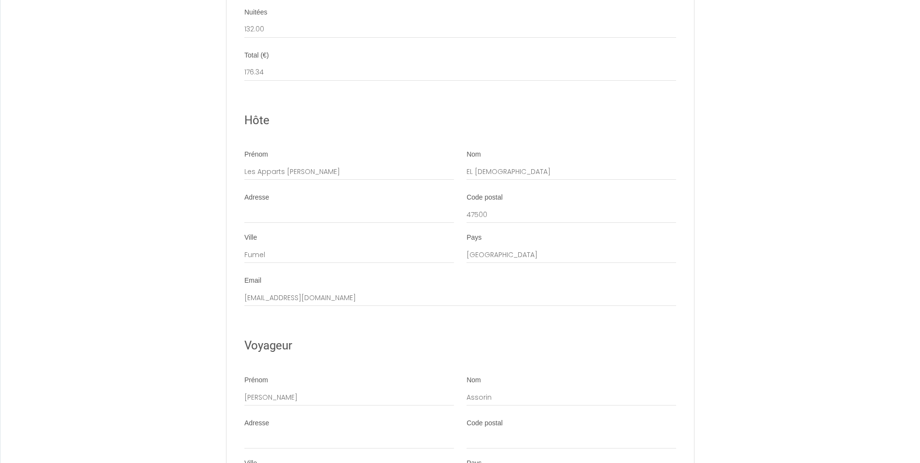
scroll to position [1102, 0]
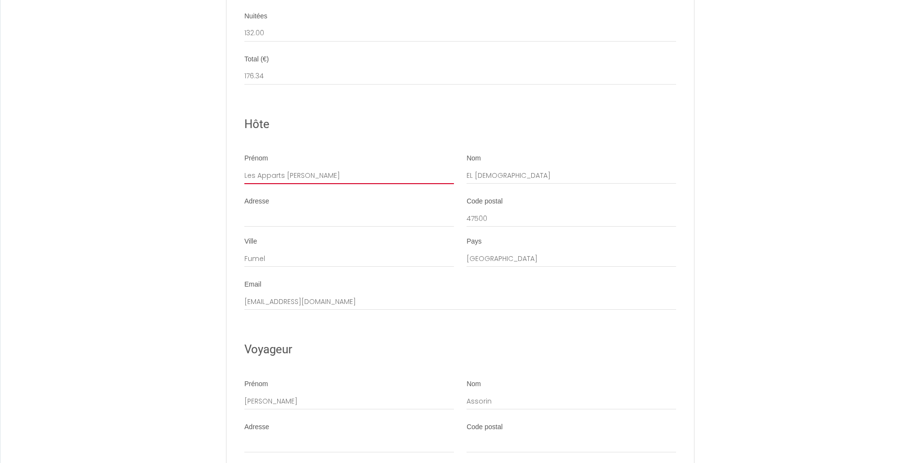
drag, startPoint x: 297, startPoint y: 165, endPoint x: 187, endPoint y: 167, distance: 109.7
type input "[PERSON_NAME]"
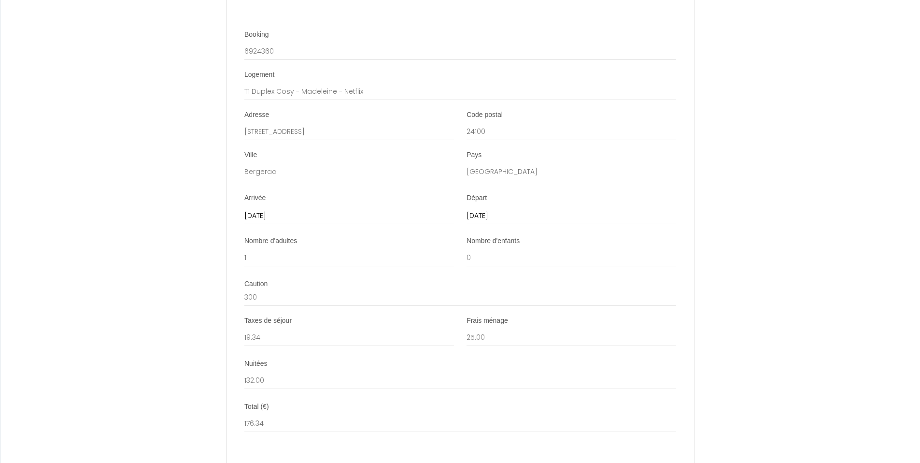
scroll to position [752, 0]
drag, startPoint x: 927, startPoint y: 195, endPoint x: 927, endPoint y: 212, distance: 16.4
drag, startPoint x: 276, startPoint y: 333, endPoint x: 216, endPoint y: 328, distance: 60.1
click at [216, 328] on div "Contrat de Location Courte Durée Il a été convenu entre les parties que le Bail…" at bounding box center [460, 175] width 920 height 1919
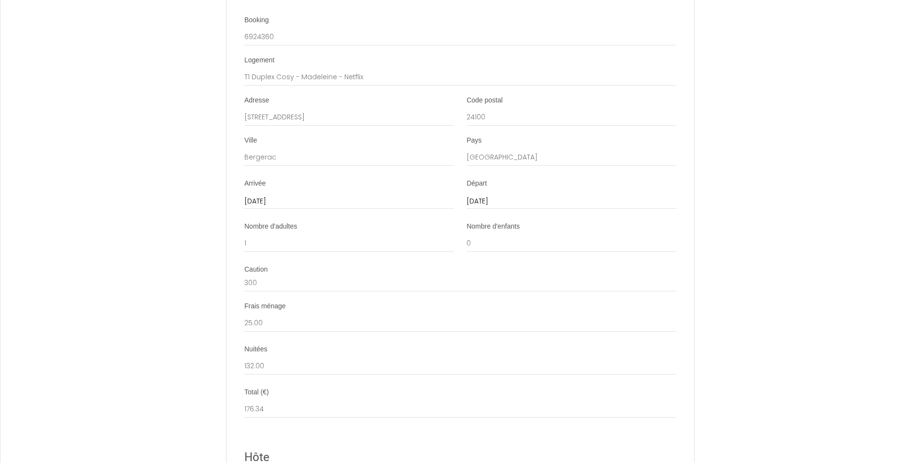
scroll to position [771, 0]
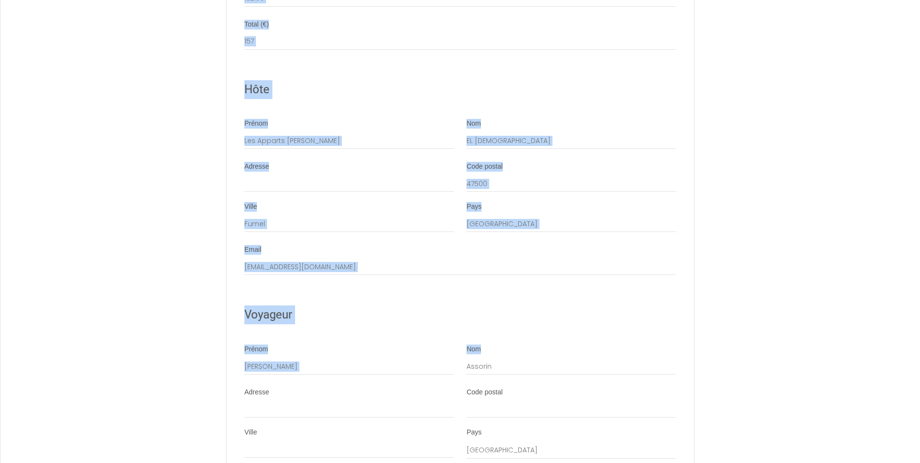
scroll to position [1145, 0]
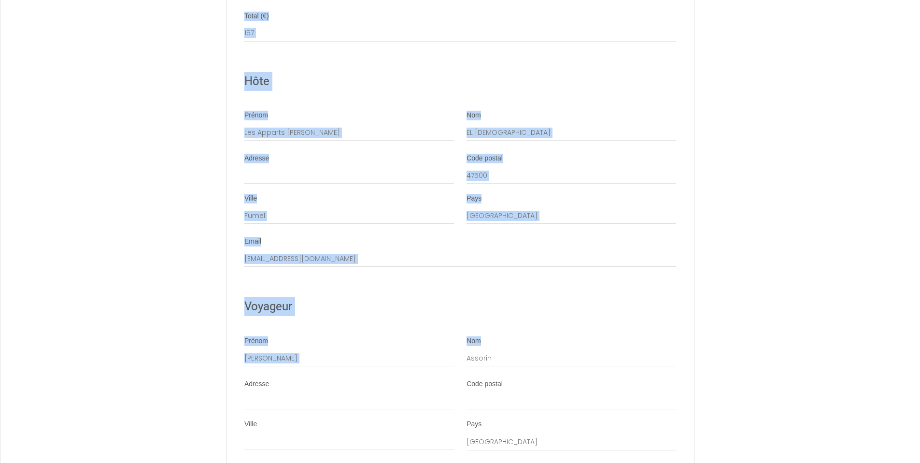
drag, startPoint x: 927, startPoint y: 89, endPoint x: 927, endPoint y: 372, distance: 282.7
click at [289, 124] on input "Les Apparts [PERSON_NAME]" at bounding box center [349, 132] width 210 height 17
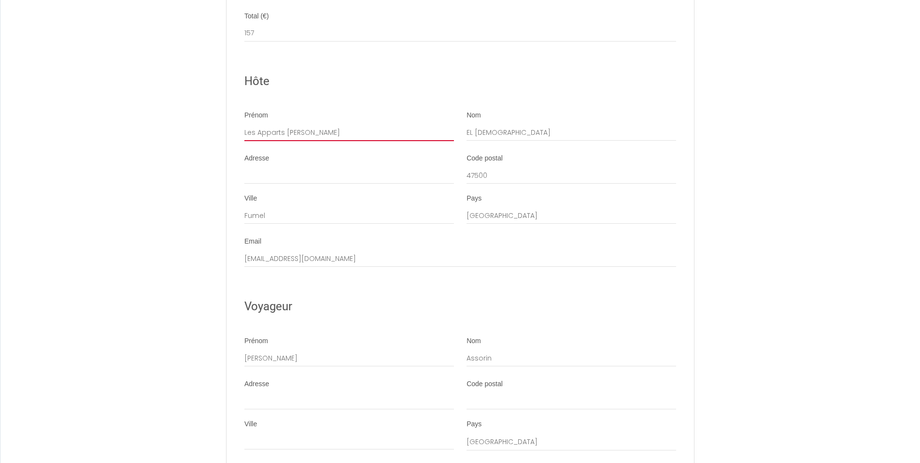
drag, startPoint x: 296, startPoint y: 123, endPoint x: 234, endPoint y: 122, distance: 61.9
click at [234, 122] on li "Prénom Les Apparts [PERSON_NAME] EL BEITA" at bounding box center [460, 131] width 467 height 40
type input "[PERSON_NAME]"
click at [287, 167] on input "Adresse" at bounding box center [349, 175] width 210 height 17
type input "[STREET_ADDRESS]"
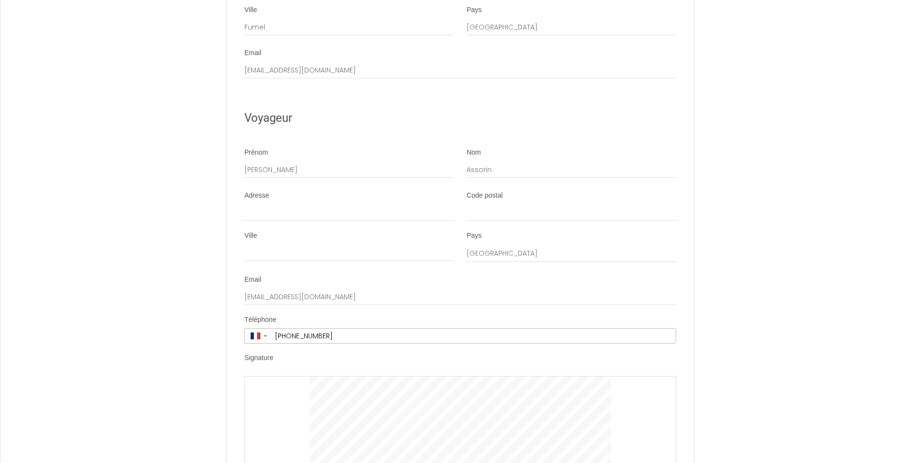
scroll to position [1415, 0]
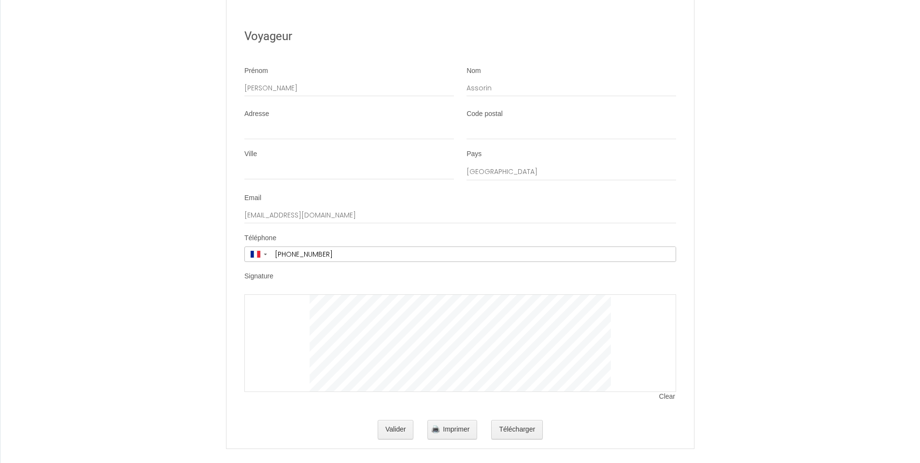
drag, startPoint x: 927, startPoint y: 281, endPoint x: 924, endPoint y: 460, distance: 178.8
click at [394, 420] on button "Valider" at bounding box center [396, 429] width 36 height 19
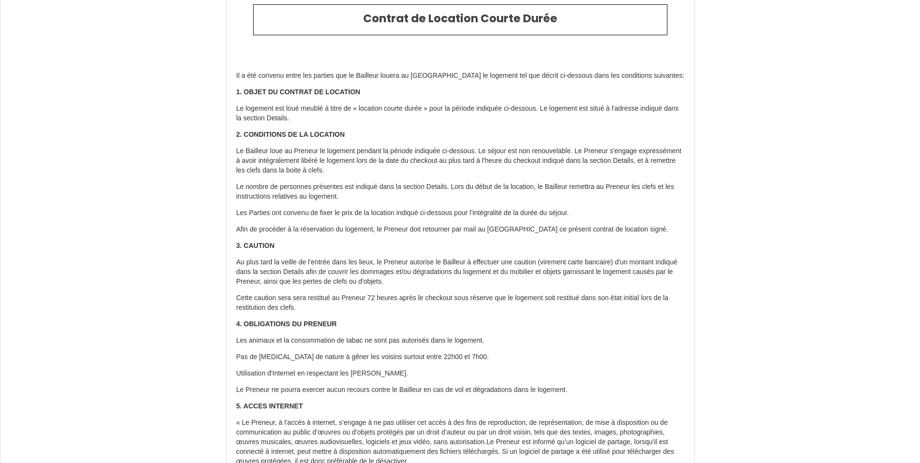
scroll to position [0, 0]
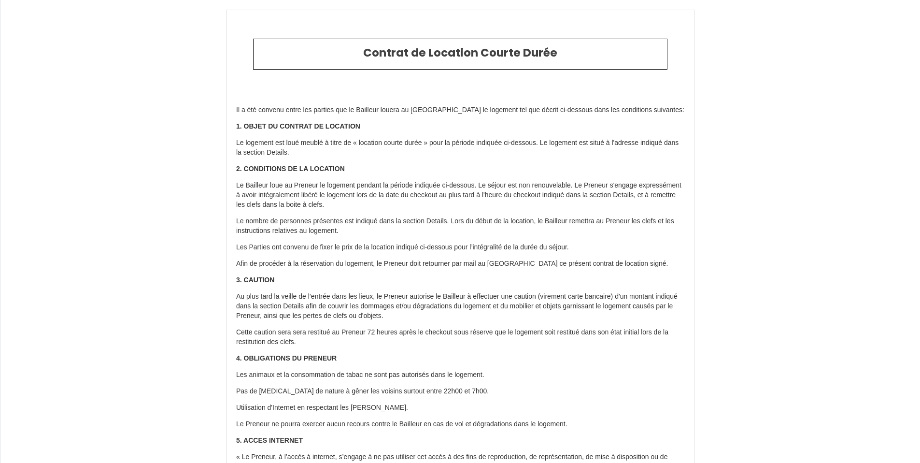
drag, startPoint x: 927, startPoint y: 414, endPoint x: 927, endPoint y: -7, distance: 420.9
click at [920, 0] on html "Contrat de Location Courte Durée Il a été convenu entre les parties que le Bail…" at bounding box center [460, 231] width 920 height 463
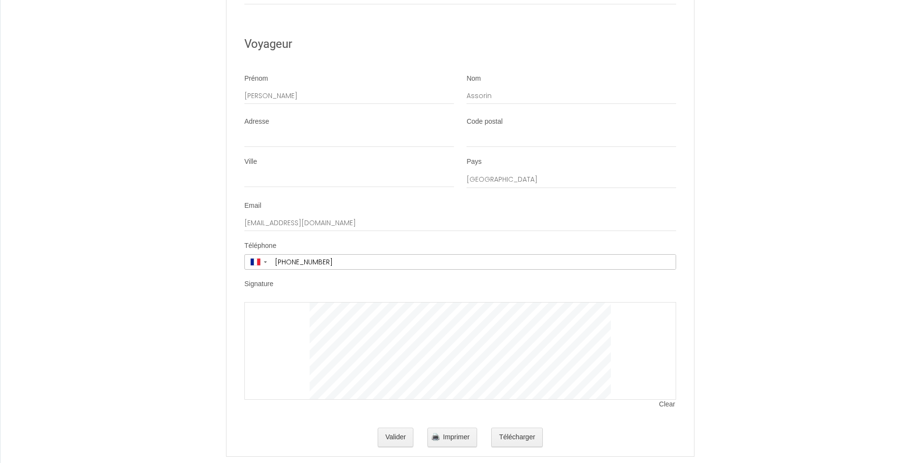
scroll to position [1415, 0]
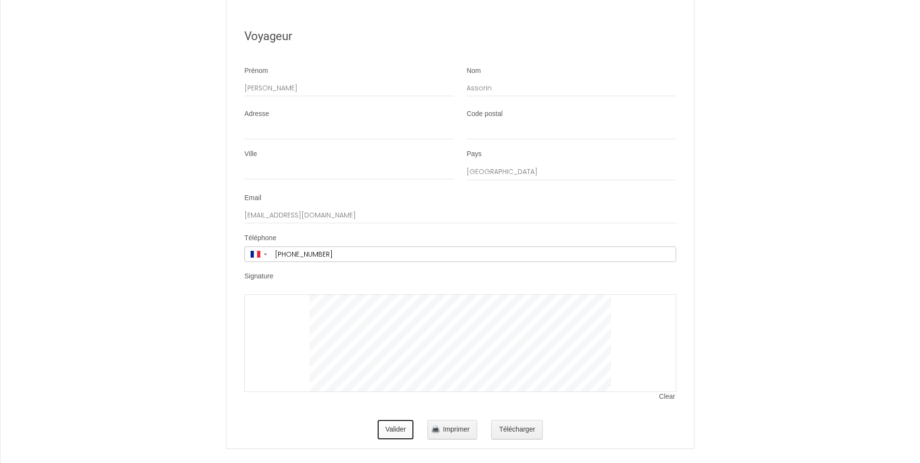
click at [388, 423] on button "Valider" at bounding box center [396, 429] width 36 height 19
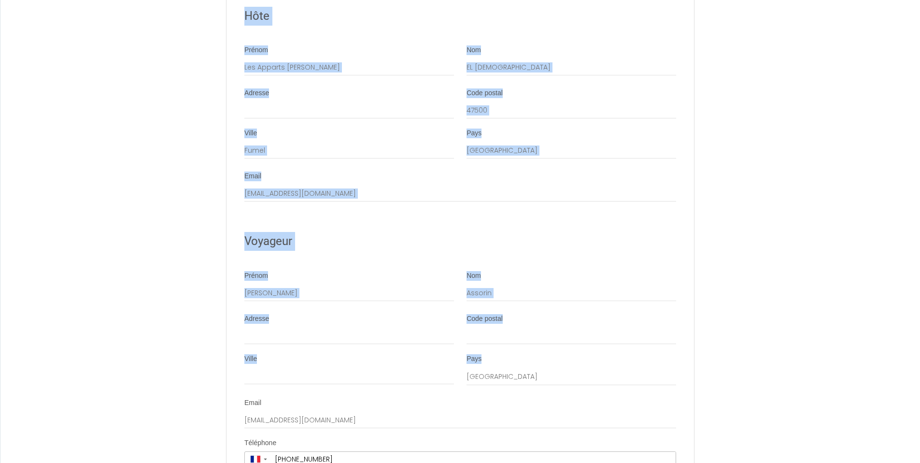
scroll to position [1198, 0]
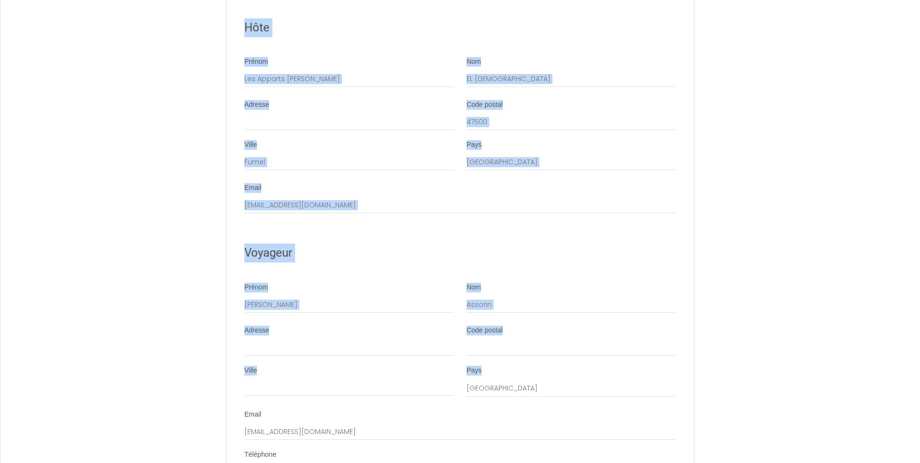
drag, startPoint x: 927, startPoint y: 85, endPoint x: 927, endPoint y: 381, distance: 295.7
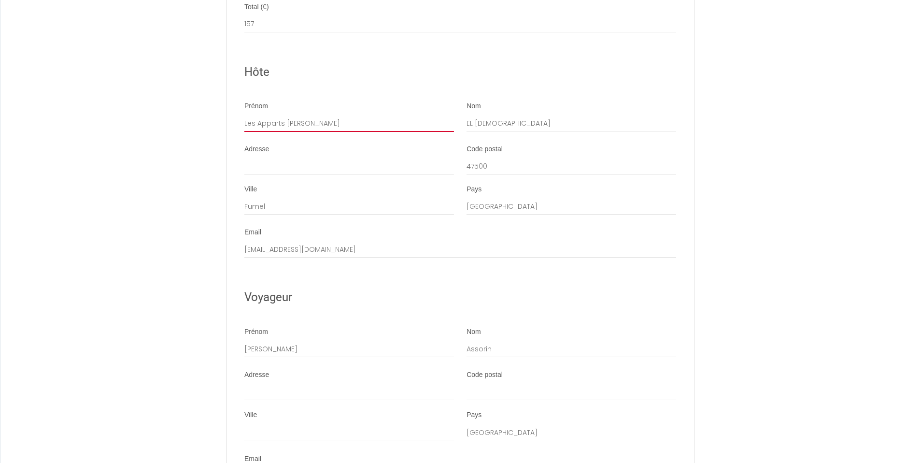
scroll to position [1144, 0]
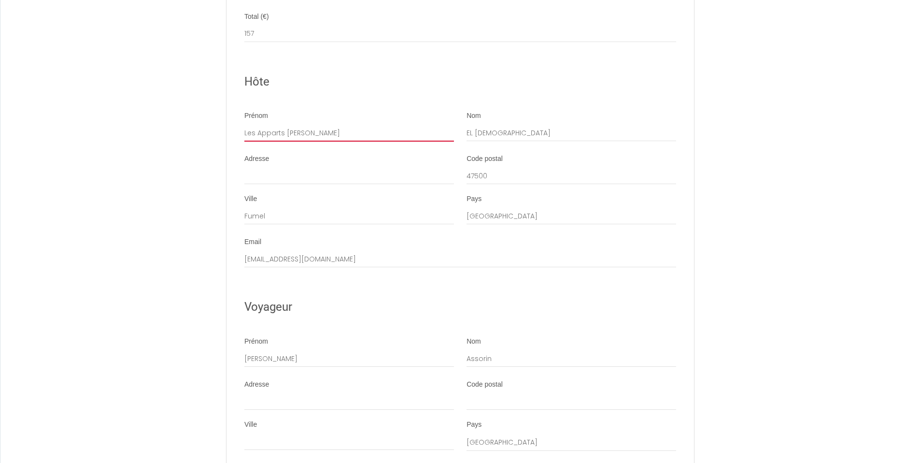
drag, startPoint x: 927, startPoint y: 216, endPoint x: 914, endPoint y: 312, distance: 97.1
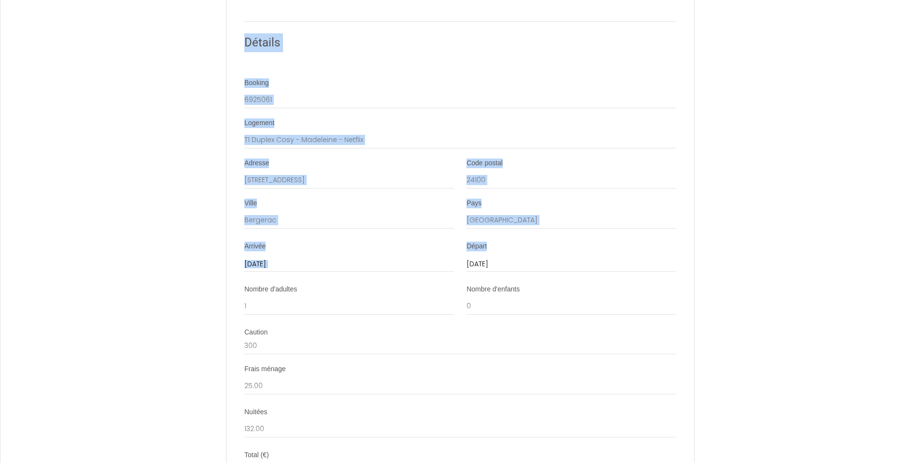
scroll to position [694, 0]
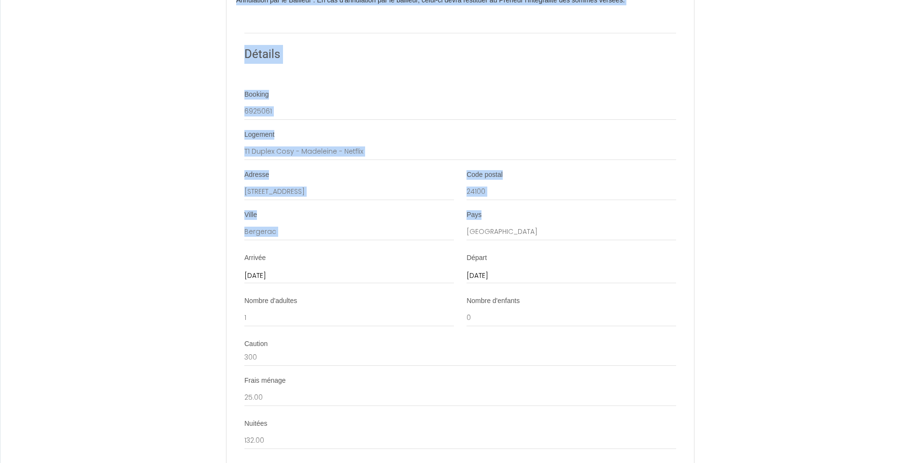
drag, startPoint x: 927, startPoint y: 63, endPoint x: 926, endPoint y: 234, distance: 171.5
click at [891, 239] on div "Contrat de Location Courte Durée Il a été convenu entre les parties que le Bail…" at bounding box center [460, 233] width 920 height 1919
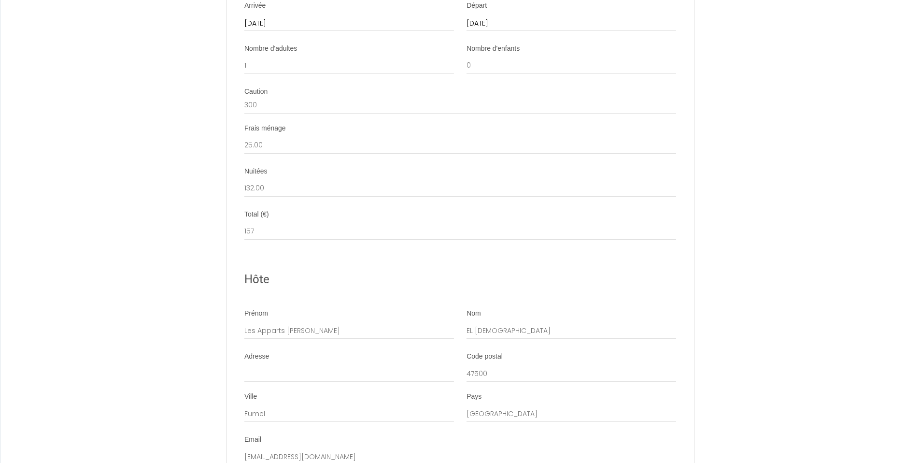
scroll to position [1415, 0]
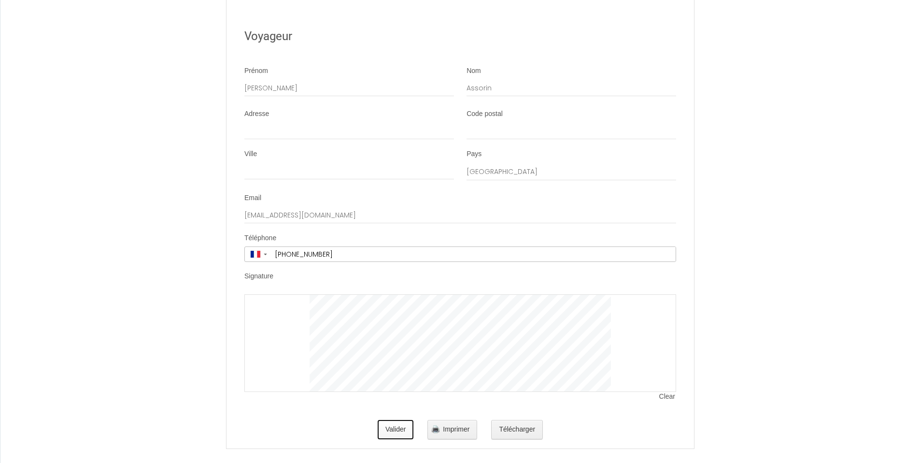
click at [396, 426] on button "Valider" at bounding box center [396, 429] width 36 height 19
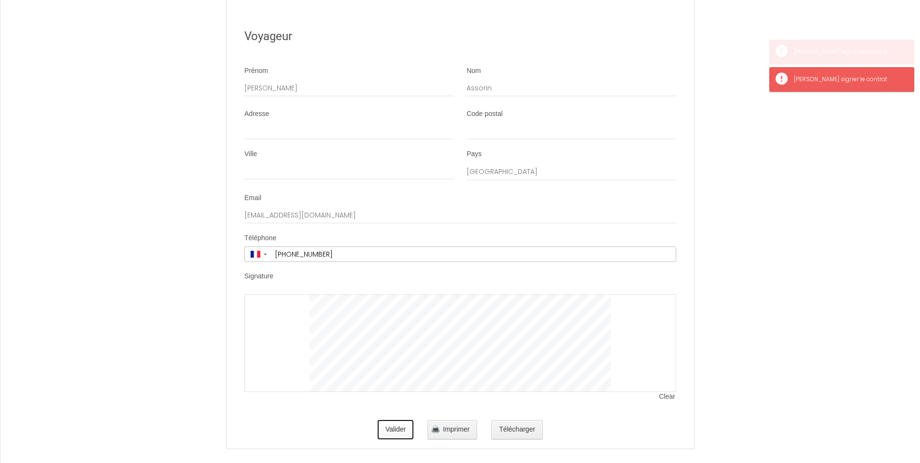
click at [396, 426] on button "Valider" at bounding box center [396, 429] width 36 height 19
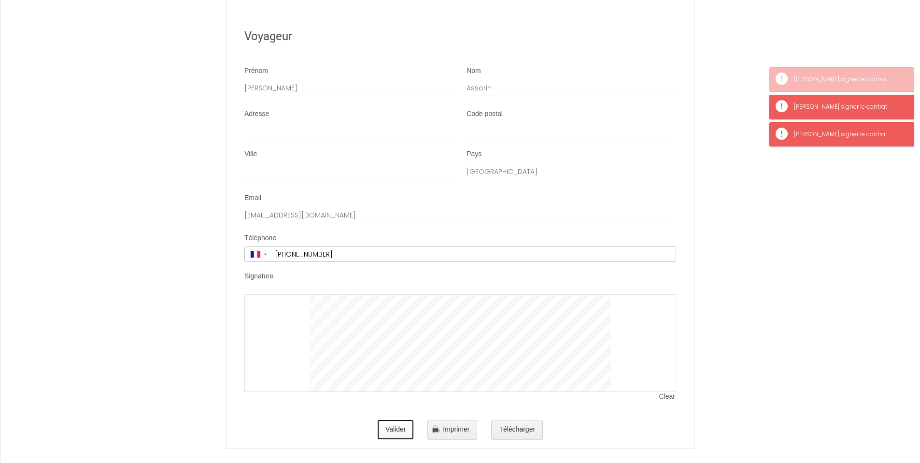
click at [396, 426] on button "Valider" at bounding box center [396, 429] width 36 height 19
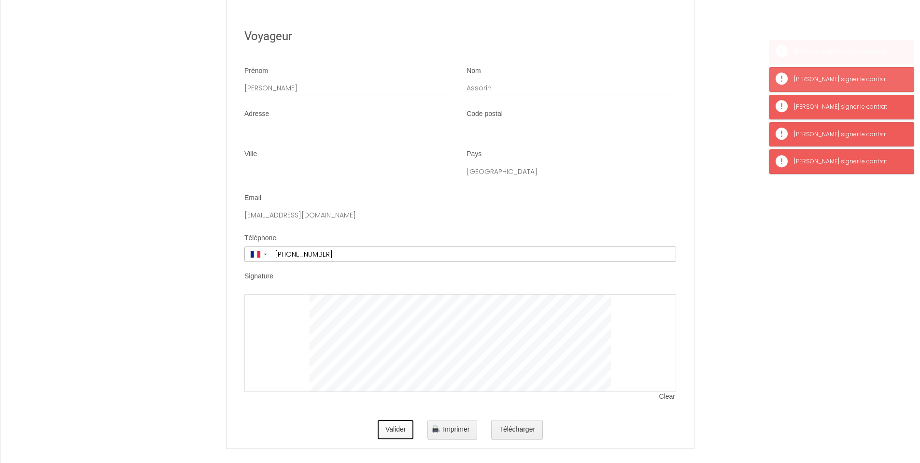
click at [396, 426] on button "Valider" at bounding box center [396, 429] width 36 height 19
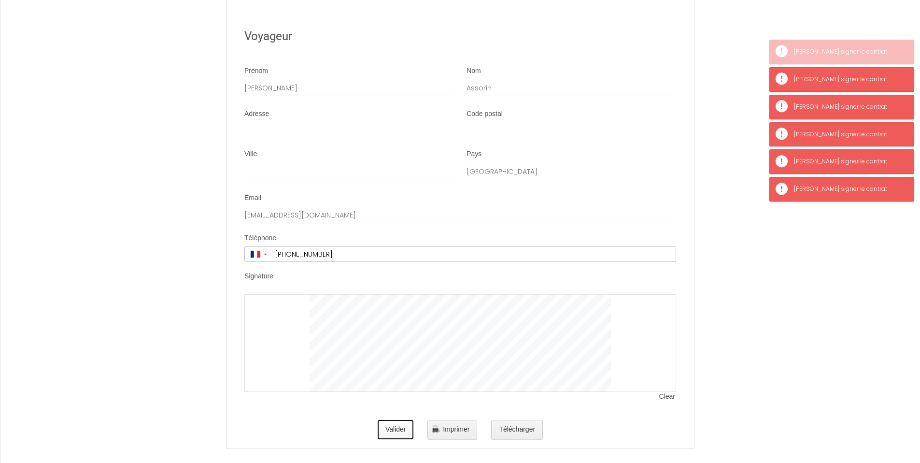
click at [396, 426] on button "Valider" at bounding box center [396, 429] width 36 height 19
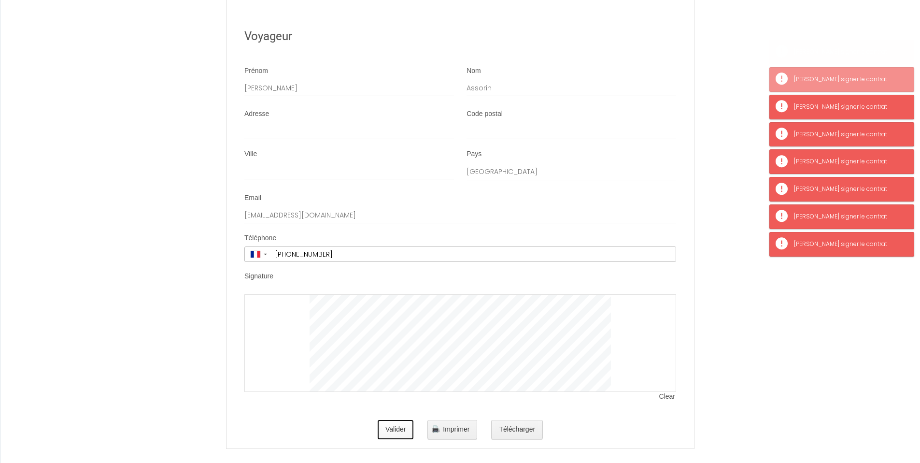
click at [396, 426] on button "Valider" at bounding box center [396, 429] width 36 height 19
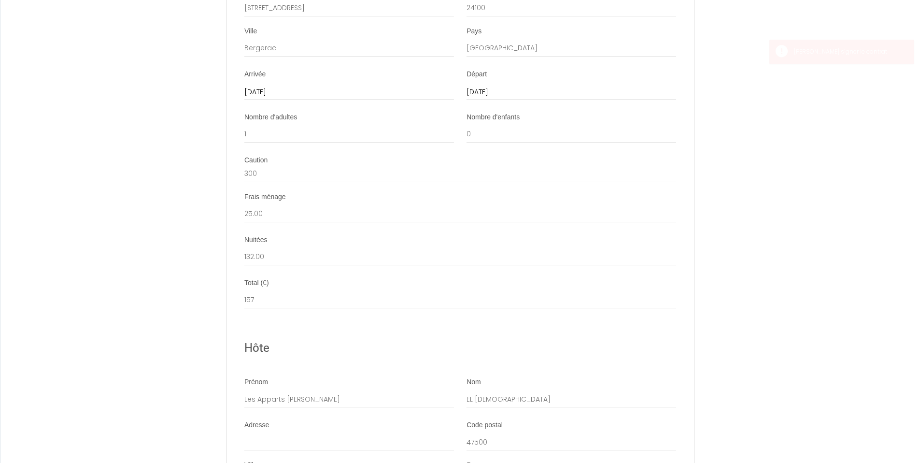
scroll to position [876, 0]
drag, startPoint x: 295, startPoint y: 390, endPoint x: 224, endPoint y: 386, distance: 70.7
click at [224, 386] on div "Contrat de Location Courte Durée Il a été convenu entre les parties que le Bail…" at bounding box center [460, 61] width 483 height 1854
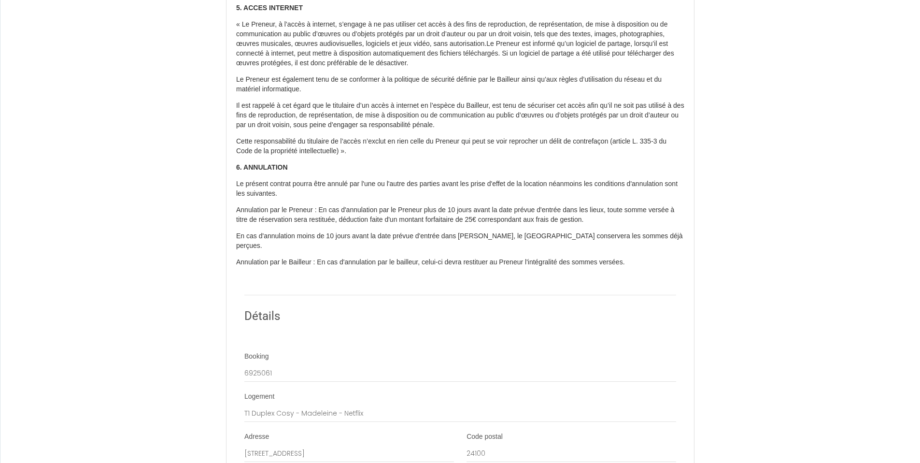
drag, startPoint x: 927, startPoint y: 194, endPoint x: 927, endPoint y: 282, distance: 87.9
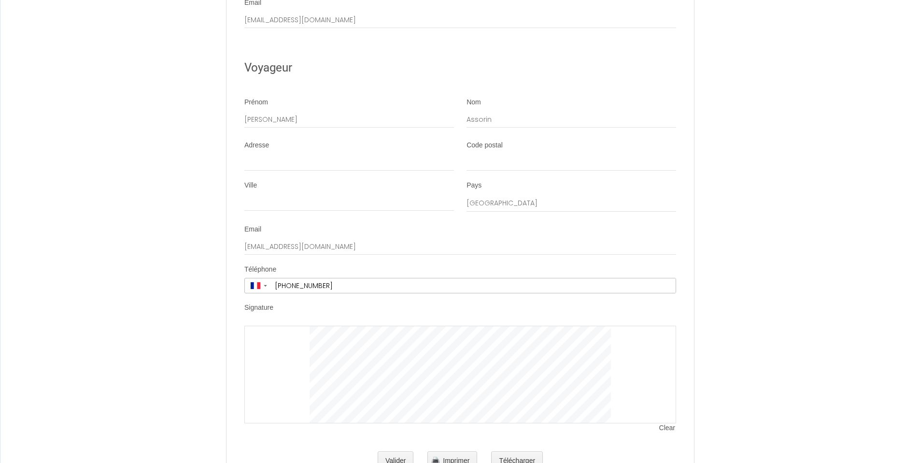
scroll to position [1415, 0]
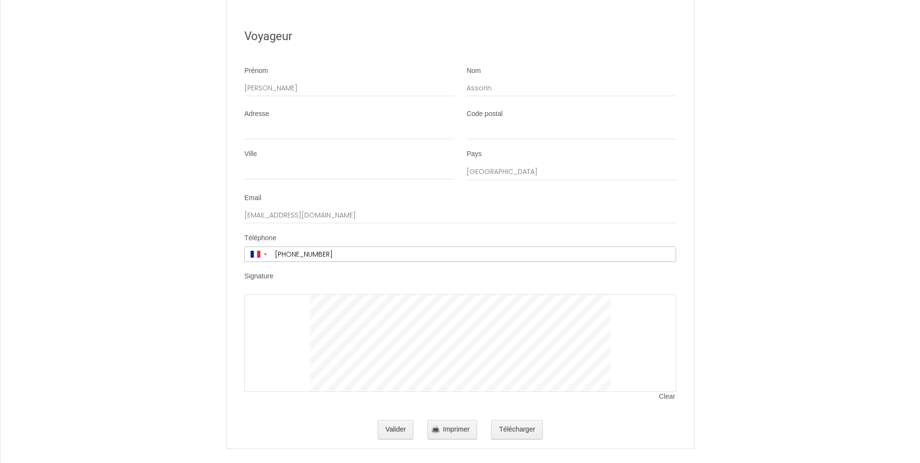
drag, startPoint x: 927, startPoint y: 239, endPoint x: 809, endPoint y: 421, distance: 217.2
type input "[PERSON_NAME]"
click at [399, 420] on button "Valider" at bounding box center [396, 429] width 36 height 19
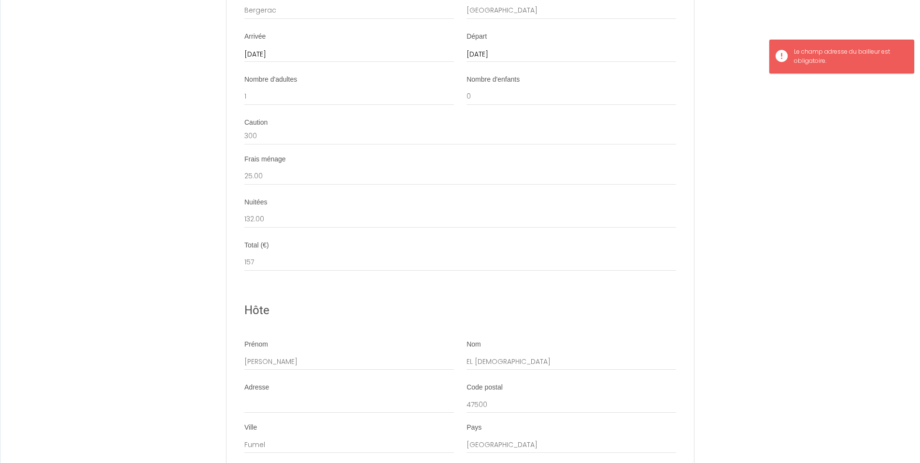
scroll to position [967, 0]
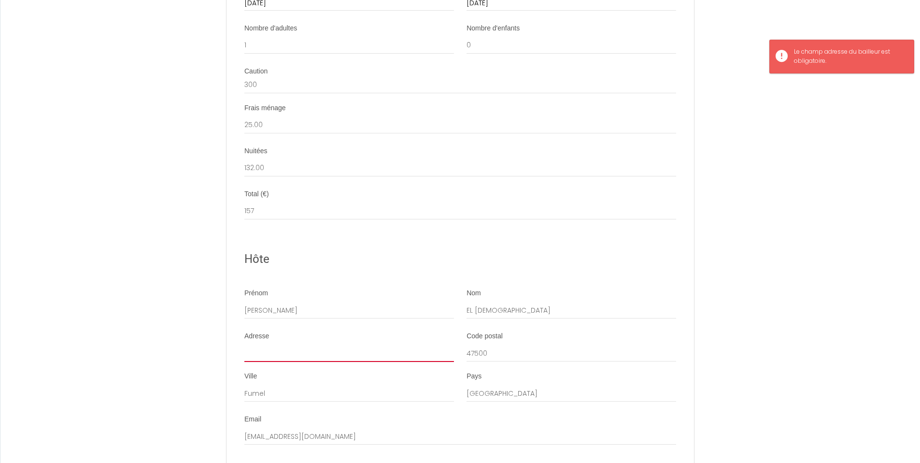
click at [267, 345] on input "Adresse" at bounding box center [349, 353] width 210 height 17
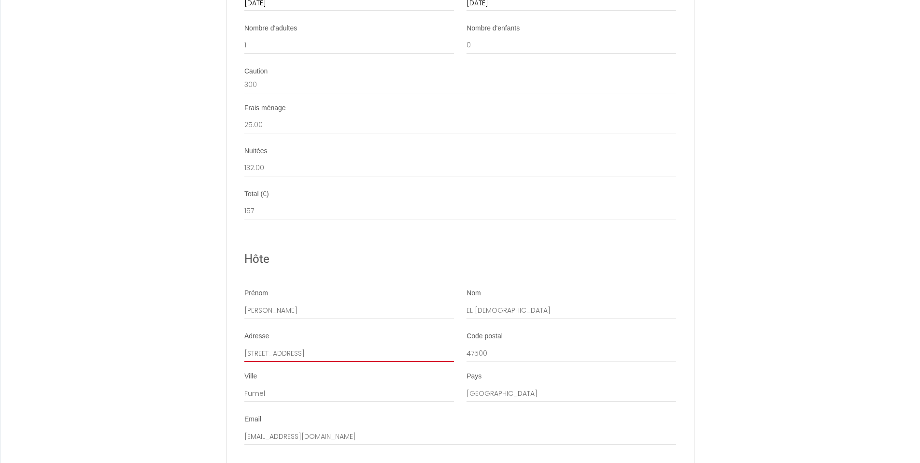
type input "[STREET_ADDRESS]"
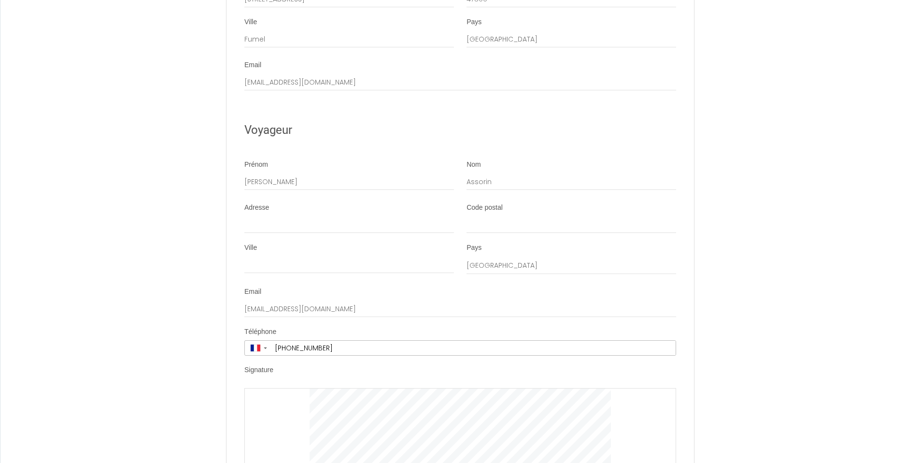
scroll to position [1415, 0]
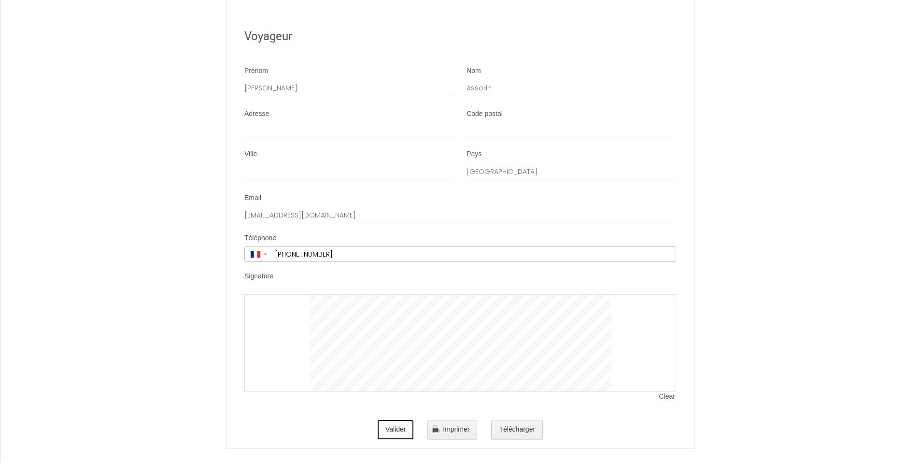
click at [388, 420] on button "Valider" at bounding box center [396, 429] width 36 height 19
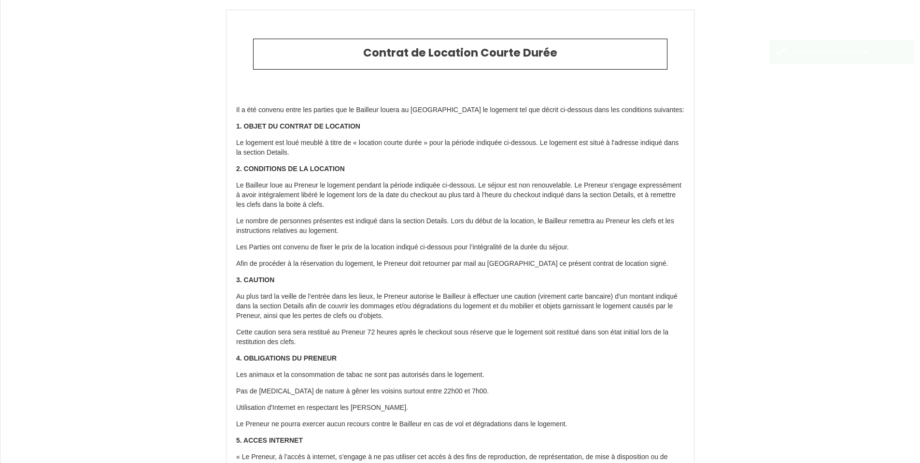
type input "25"
type input "132"
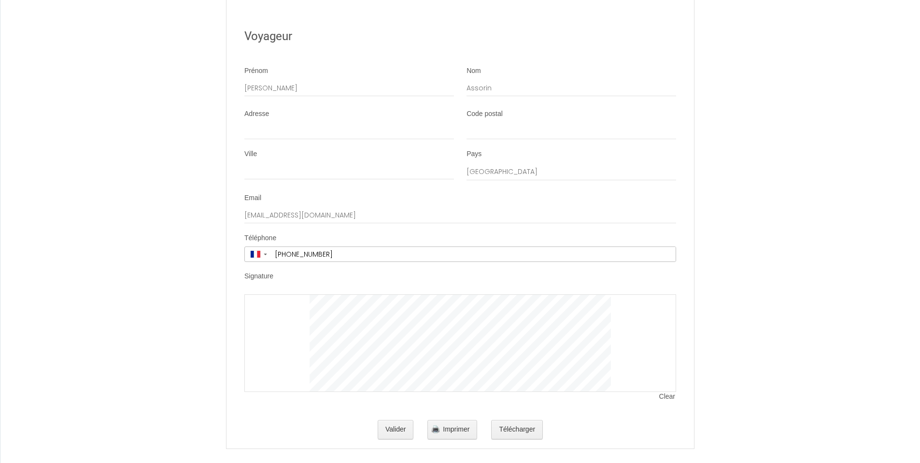
click at [676, 346] on div at bounding box center [460, 343] width 432 height 98
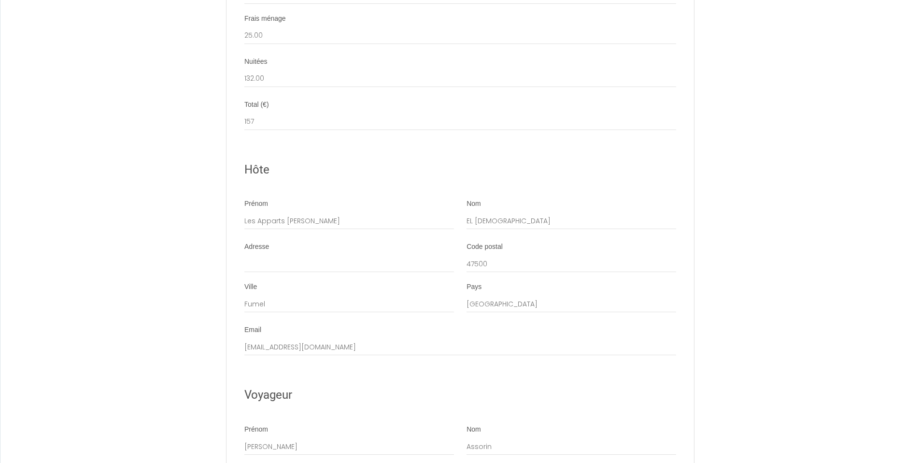
scroll to position [1050, 0]
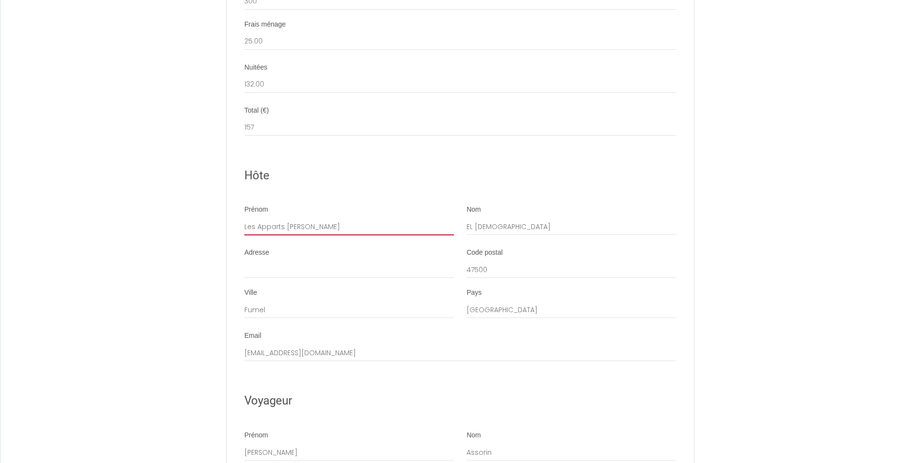
click at [294, 218] on input "Les Apparts [PERSON_NAME]" at bounding box center [349, 226] width 210 height 17
drag, startPoint x: 296, startPoint y: 217, endPoint x: 210, endPoint y: 211, distance: 86.7
type input "[PERSON_NAME]"
click at [259, 261] on input "Adresse" at bounding box center [349, 269] width 210 height 17
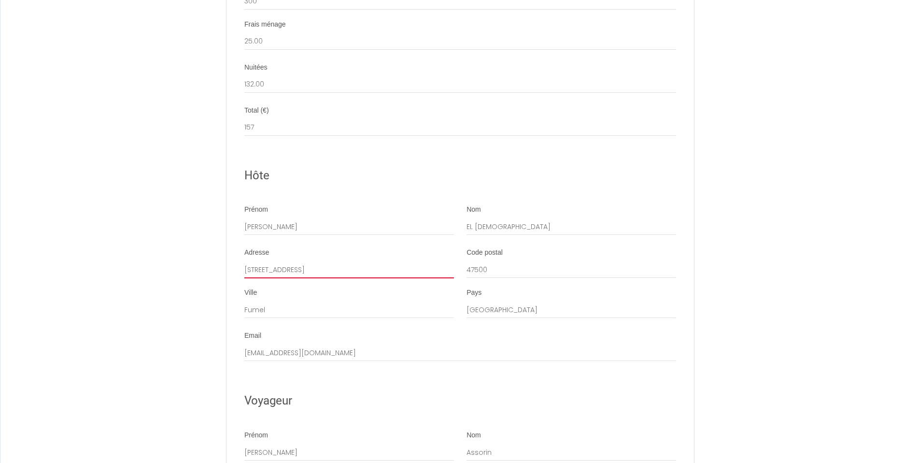
type input "[STREET_ADDRESS]"
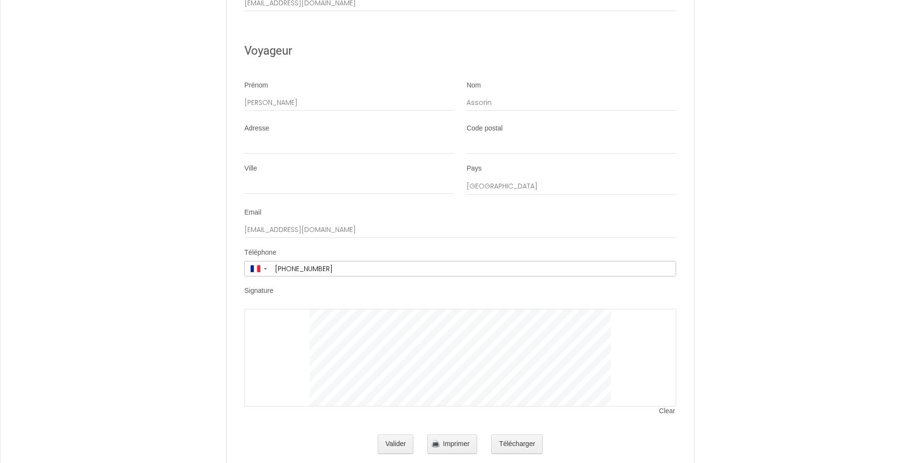
scroll to position [1415, 0]
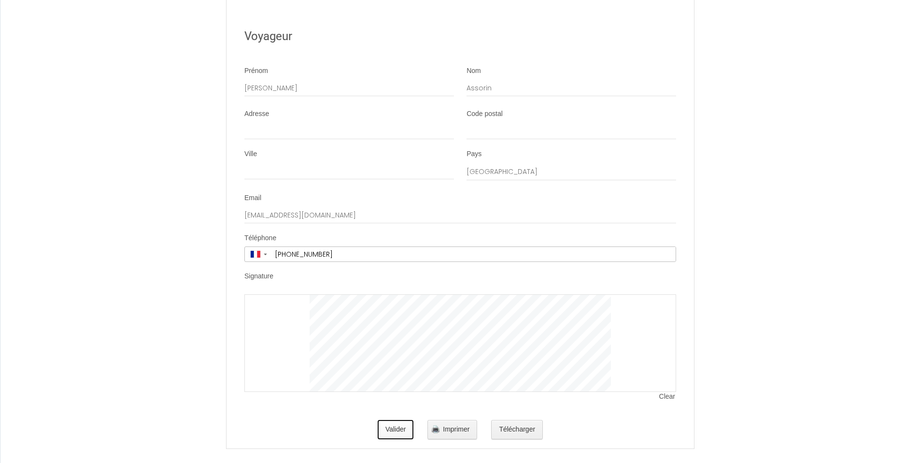
click at [394, 420] on button "Valider" at bounding box center [396, 429] width 36 height 19
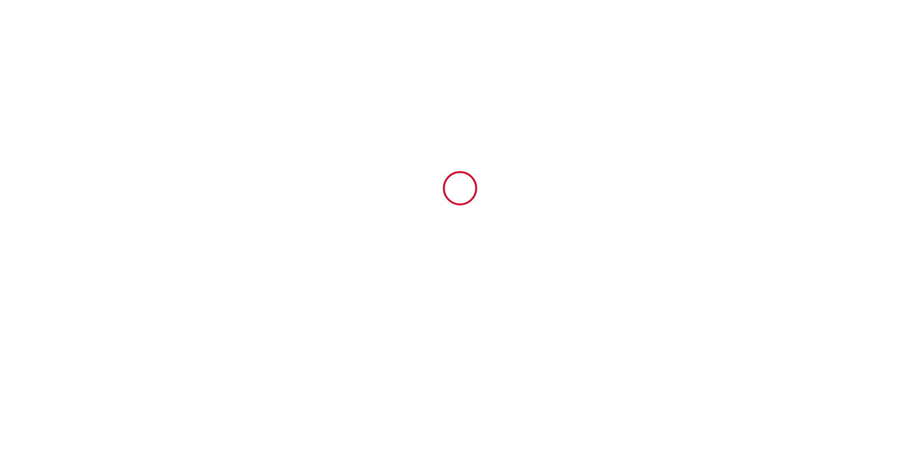
scroll to position [0, 0]
type input "25"
type input "132"
